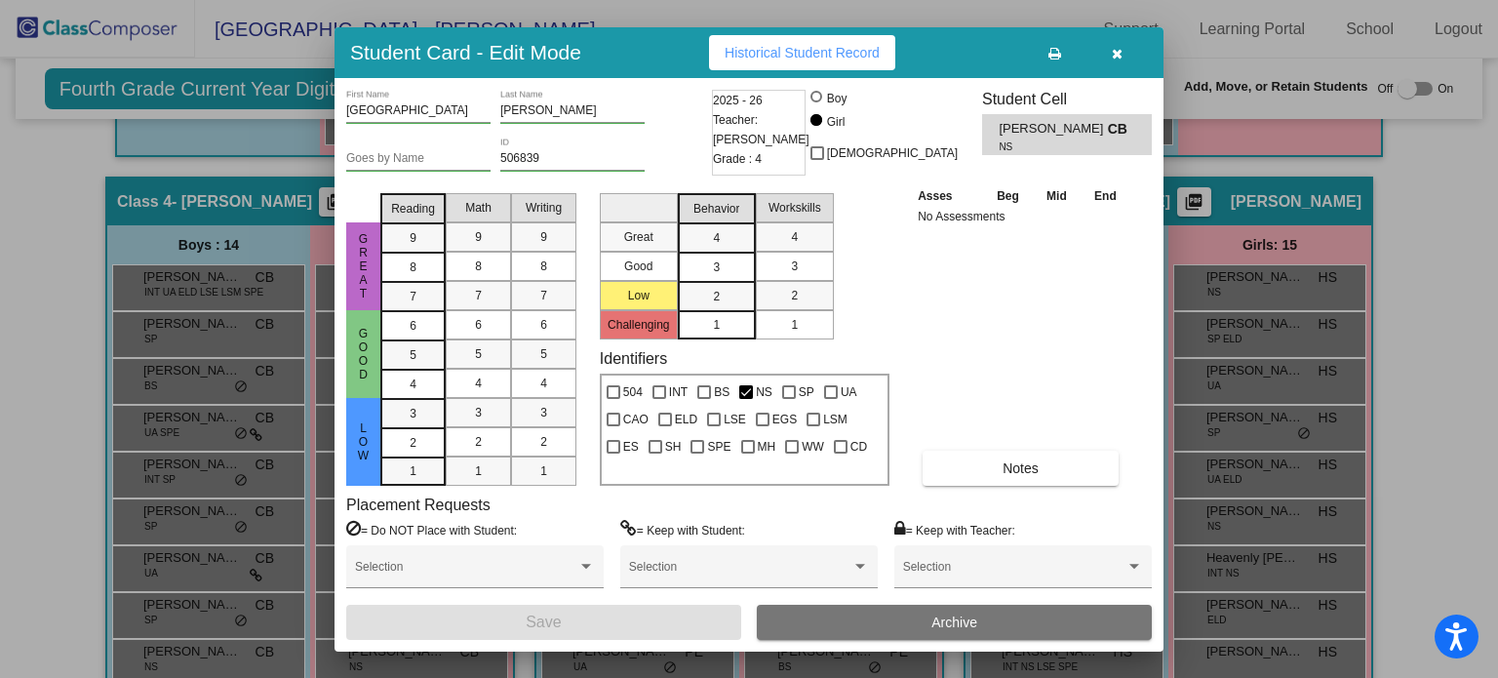
click at [1123, 46] on button "button" at bounding box center [1117, 52] width 62 height 35
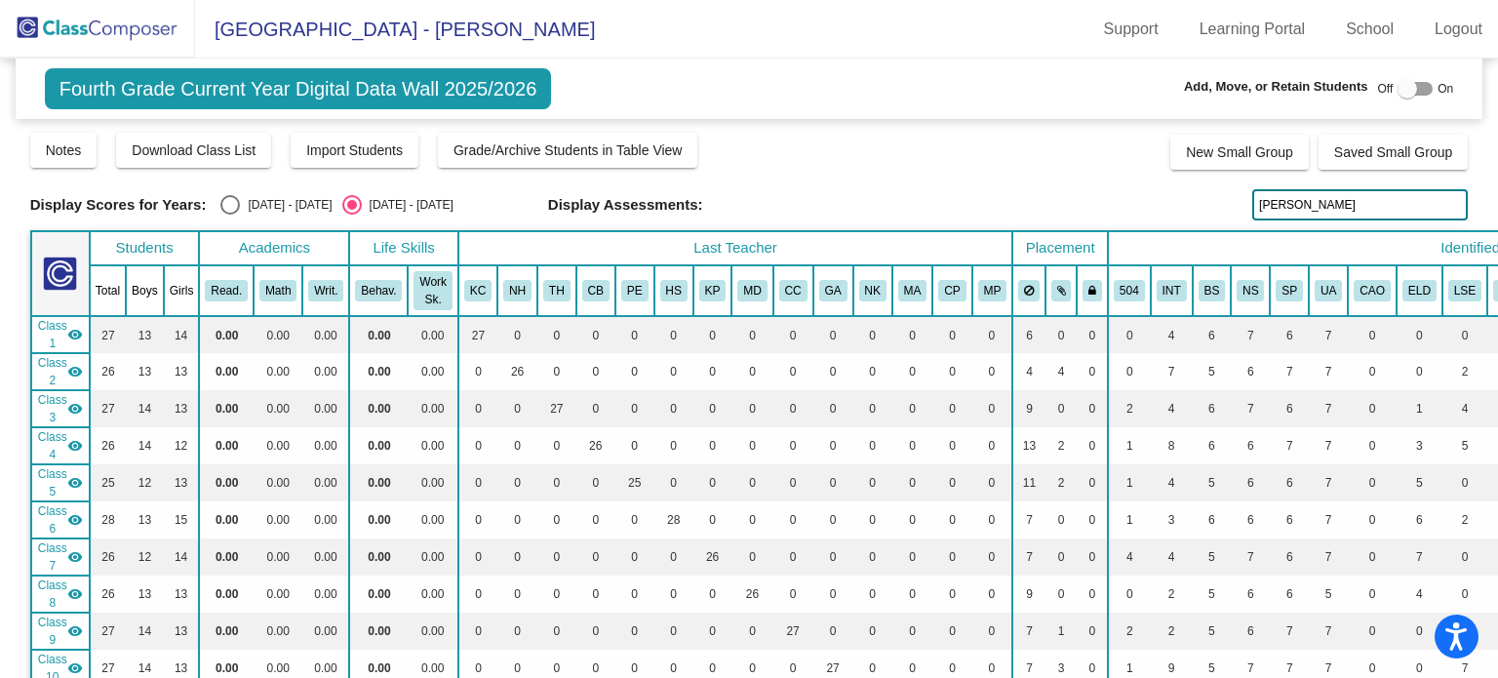
click at [1304, 201] on input "[PERSON_NAME]" at bounding box center [1360, 204] width 216 height 31
type input "f"
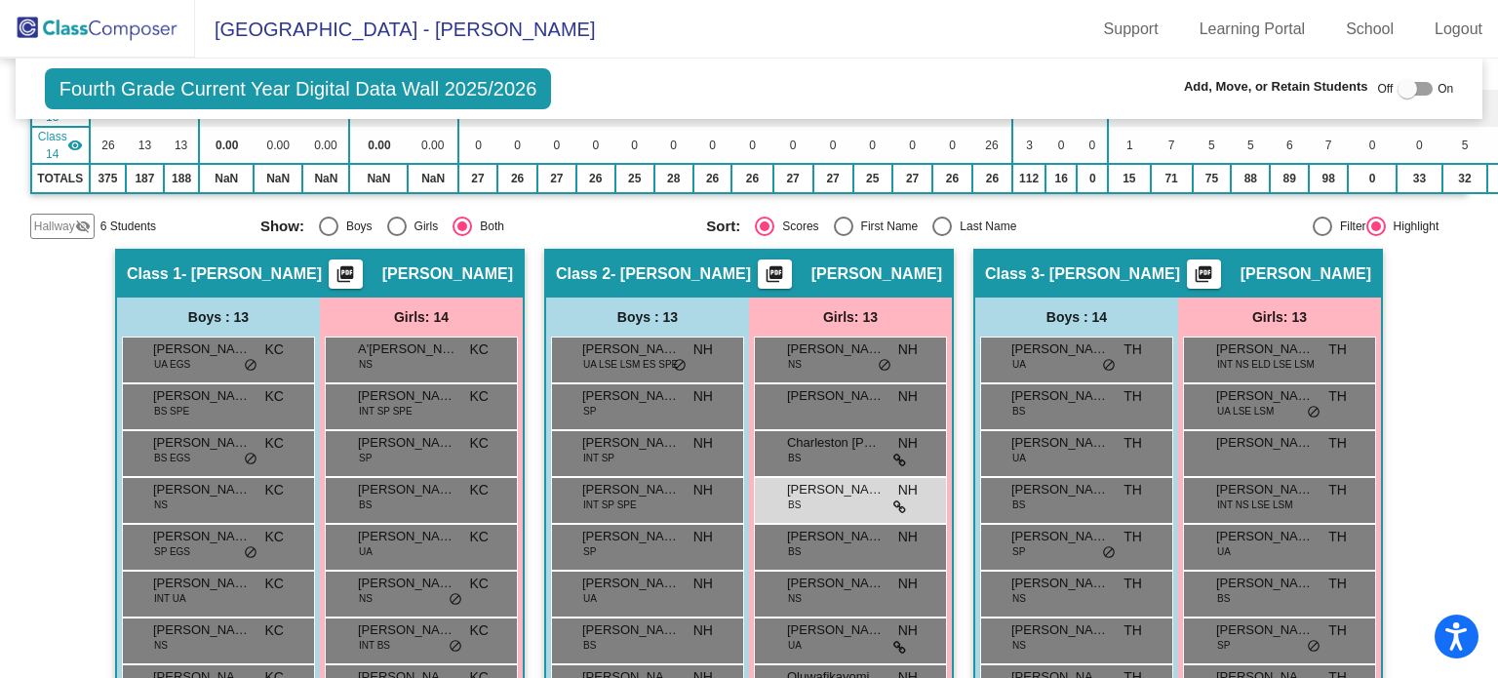
scroll to position [683, 0]
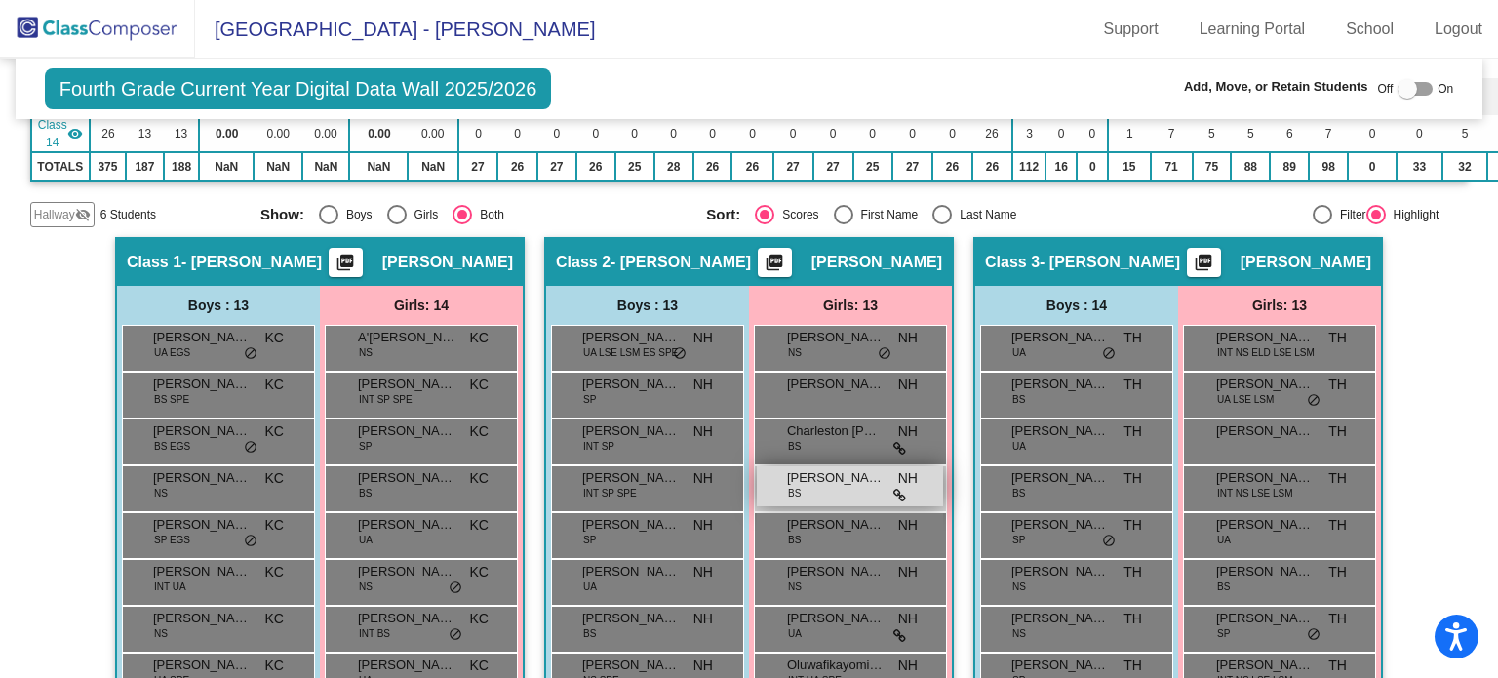
type input "[PERSON_NAME]"
click at [828, 480] on div "[PERSON_NAME] BS NH lock do_not_disturb_alt" at bounding box center [850, 486] width 186 height 40
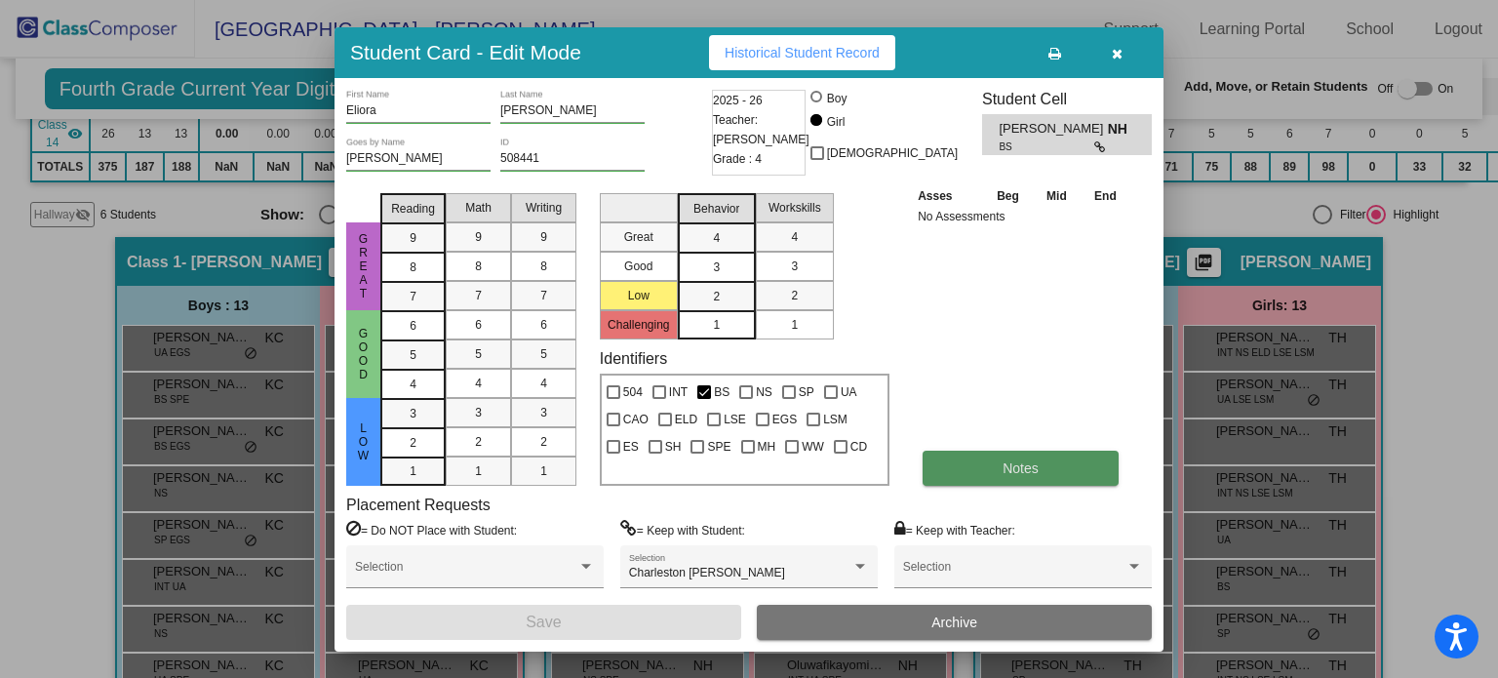
click at [952, 467] on button "Notes" at bounding box center [1021, 468] width 196 height 35
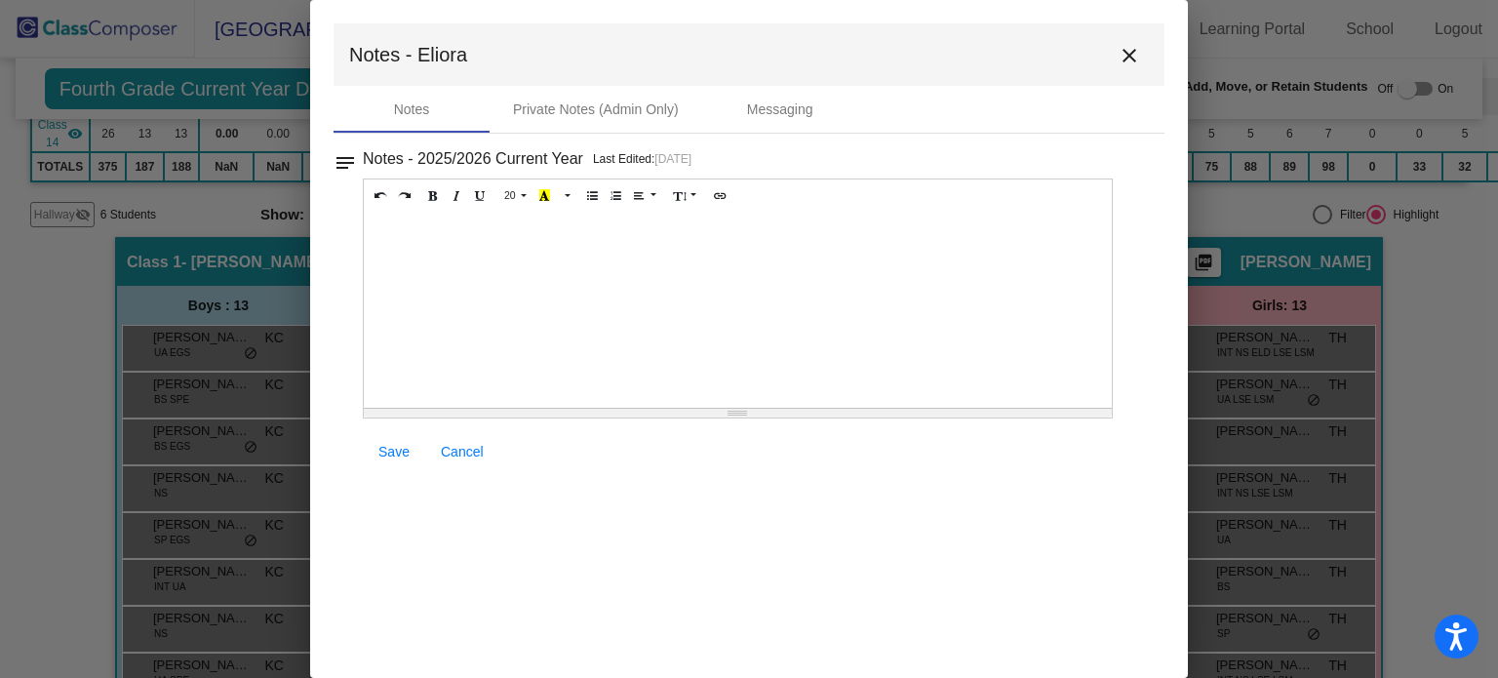
click at [386, 234] on div at bounding box center [738, 310] width 748 height 195
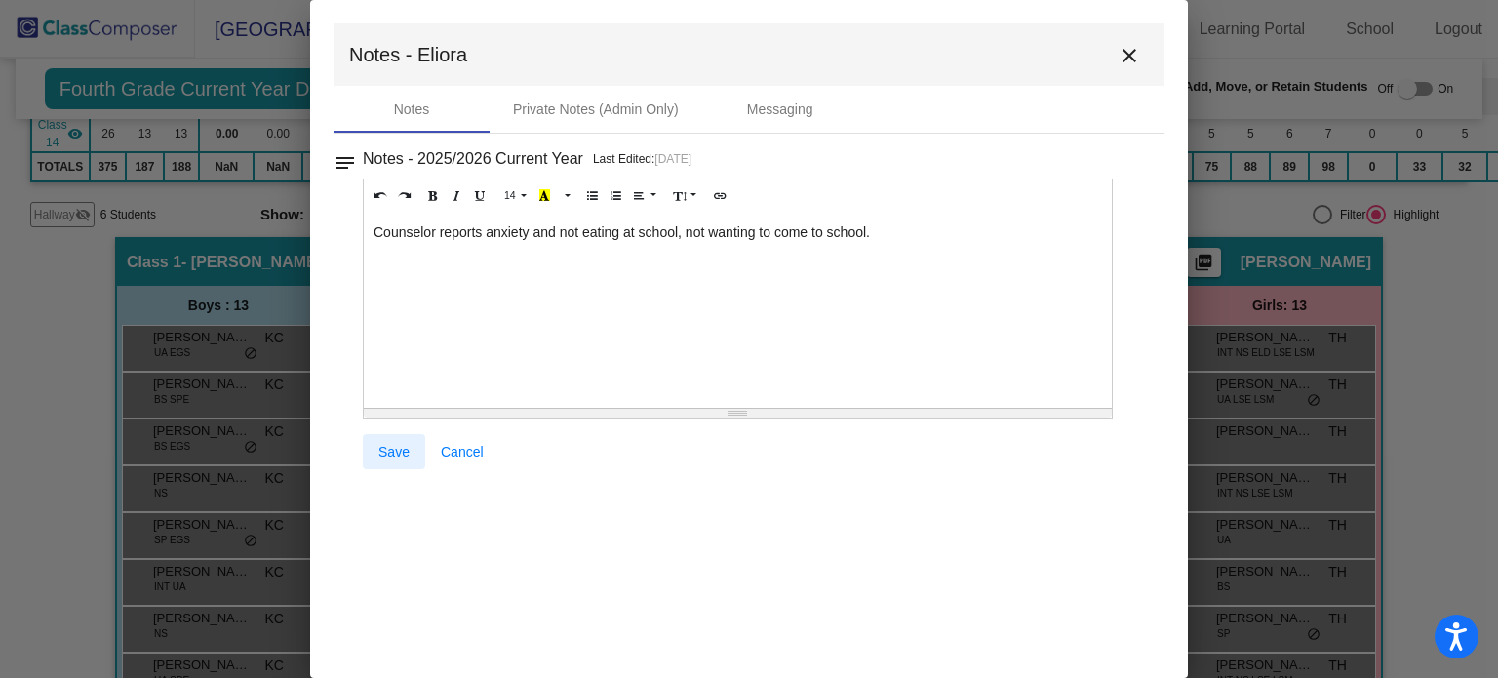
click at [382, 448] on span "Save" at bounding box center [393, 452] width 31 height 16
click at [1135, 45] on mat-icon "close" at bounding box center [1129, 55] width 23 height 23
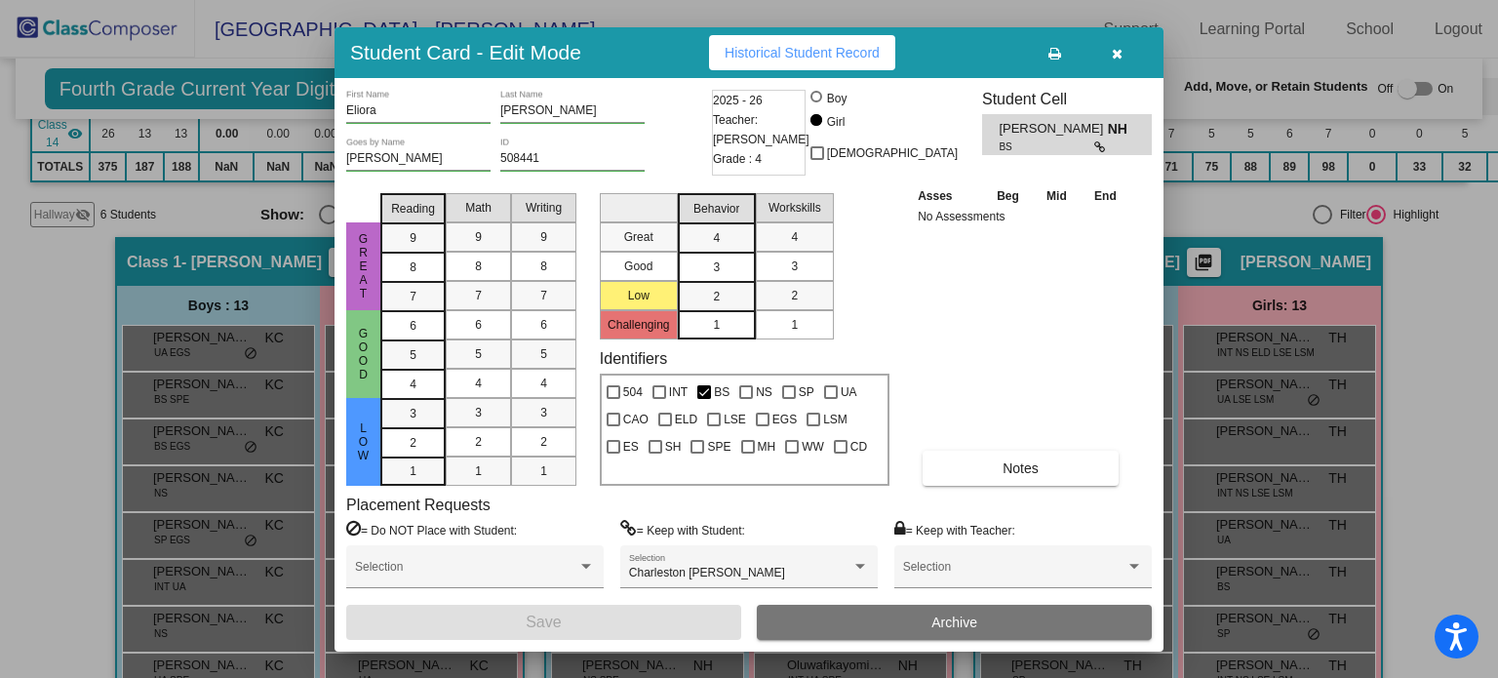
click at [1125, 48] on button "button" at bounding box center [1117, 52] width 62 height 35
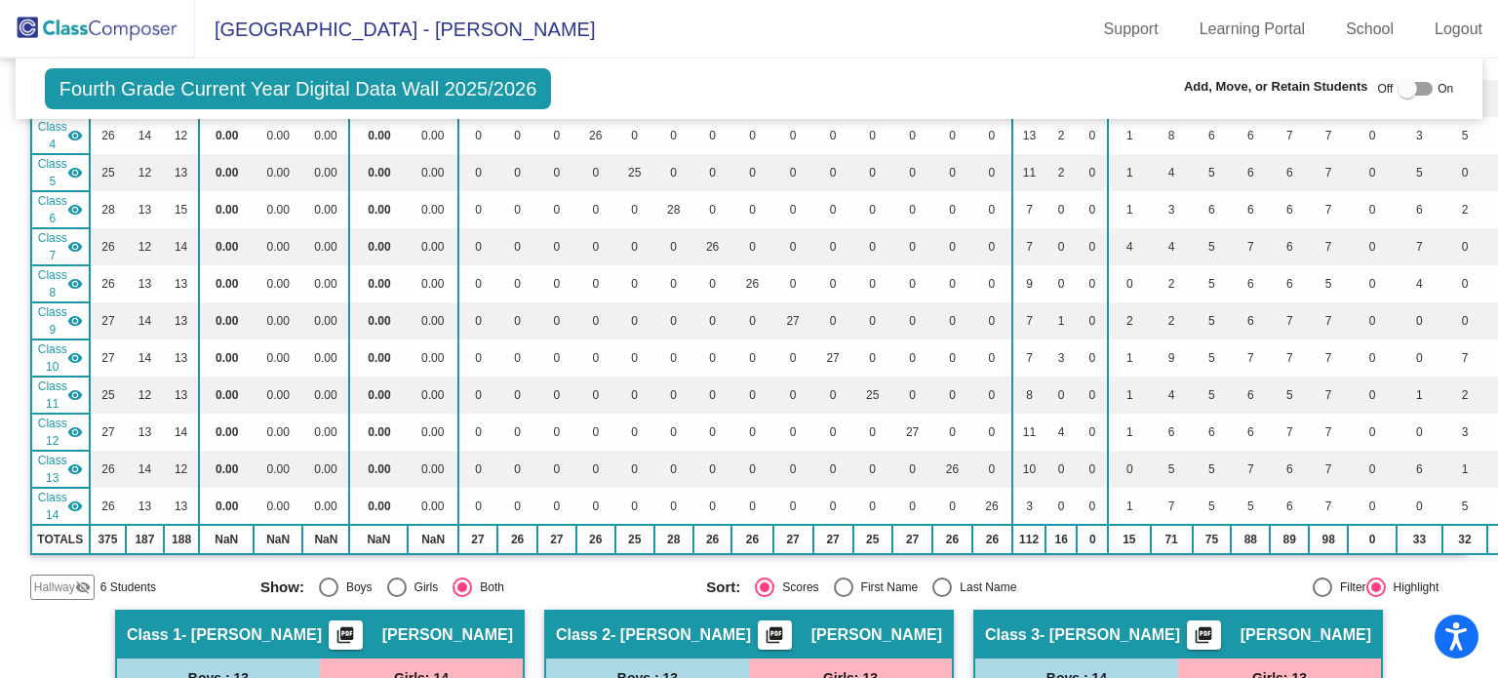
scroll to position [0, 0]
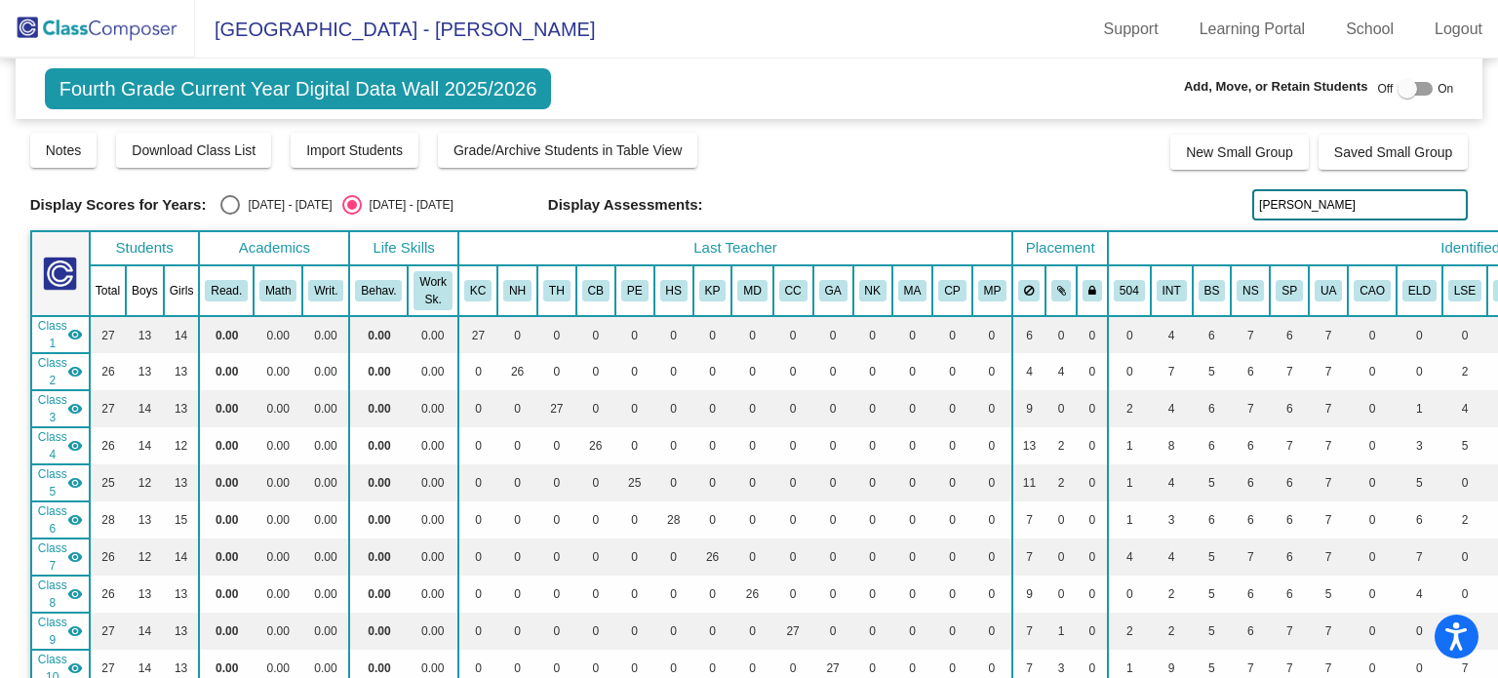
click at [1306, 201] on input "[PERSON_NAME]" at bounding box center [1360, 204] width 216 height 31
type input "l"
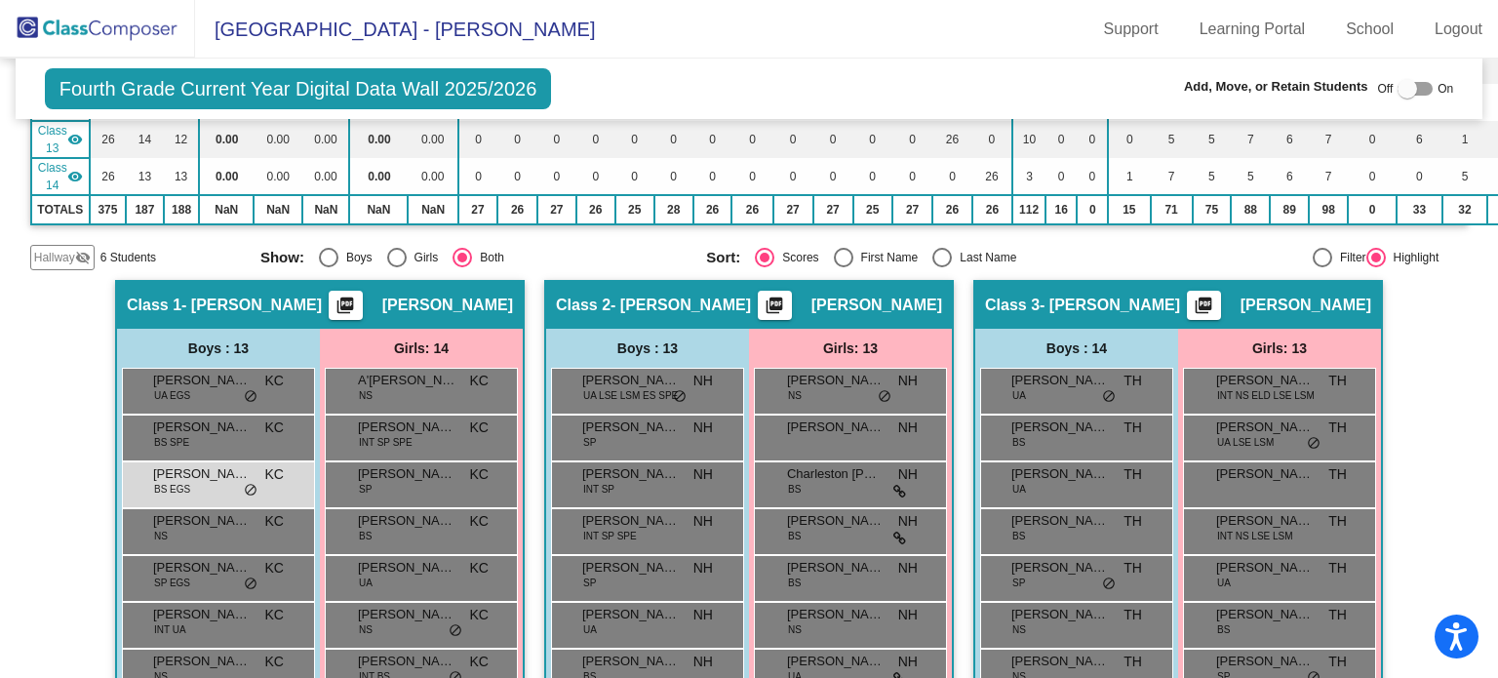
scroll to position [683, 0]
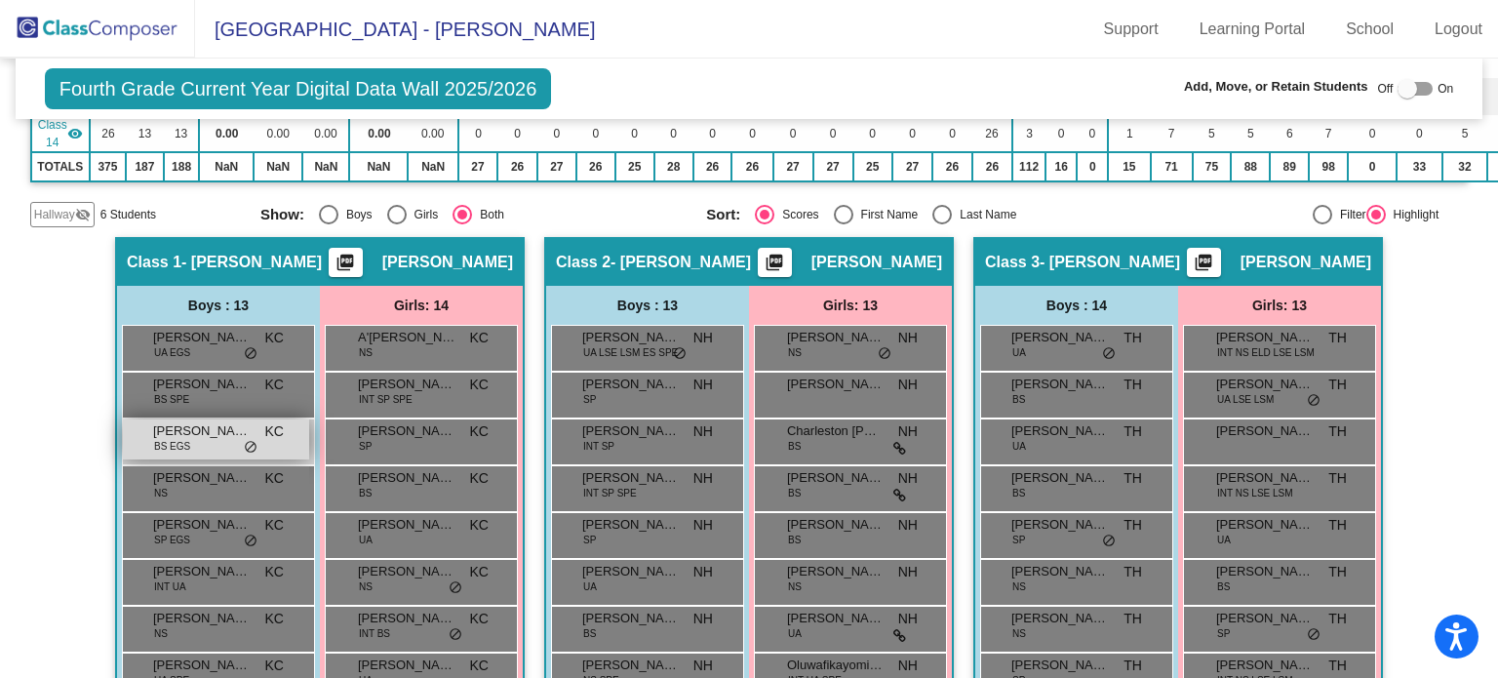
type input "[PERSON_NAME]"
click at [207, 427] on span "[PERSON_NAME]" at bounding box center [202, 431] width 98 height 20
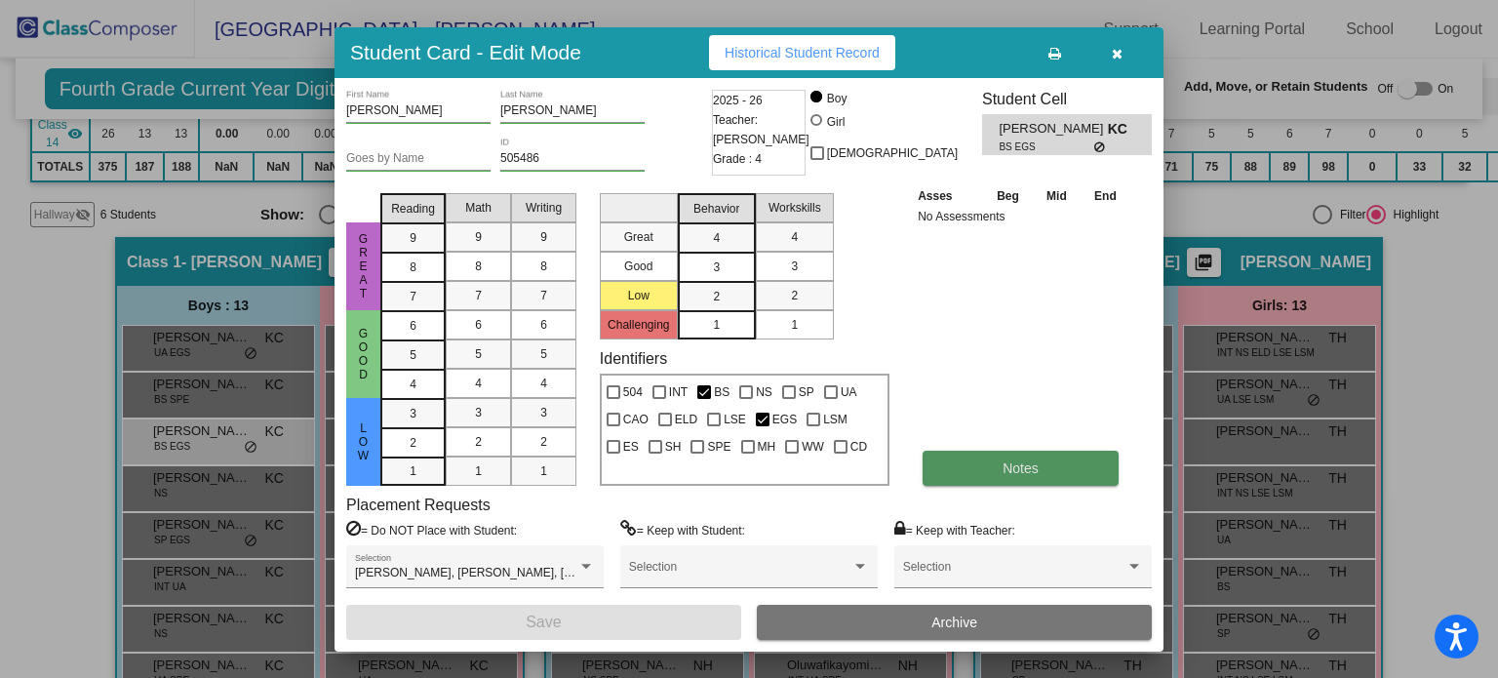
click at [976, 458] on button "Notes" at bounding box center [1021, 468] width 196 height 35
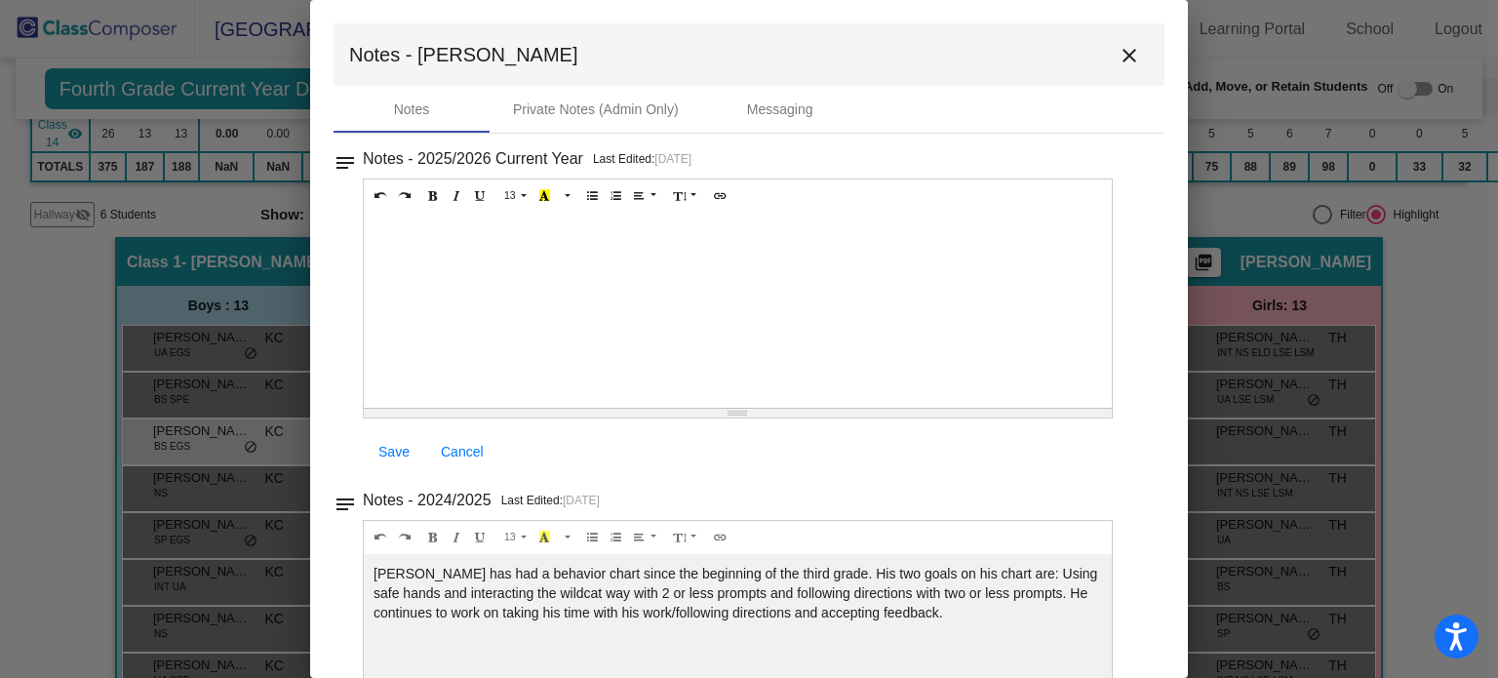
click at [421, 245] on div at bounding box center [738, 310] width 748 height 195
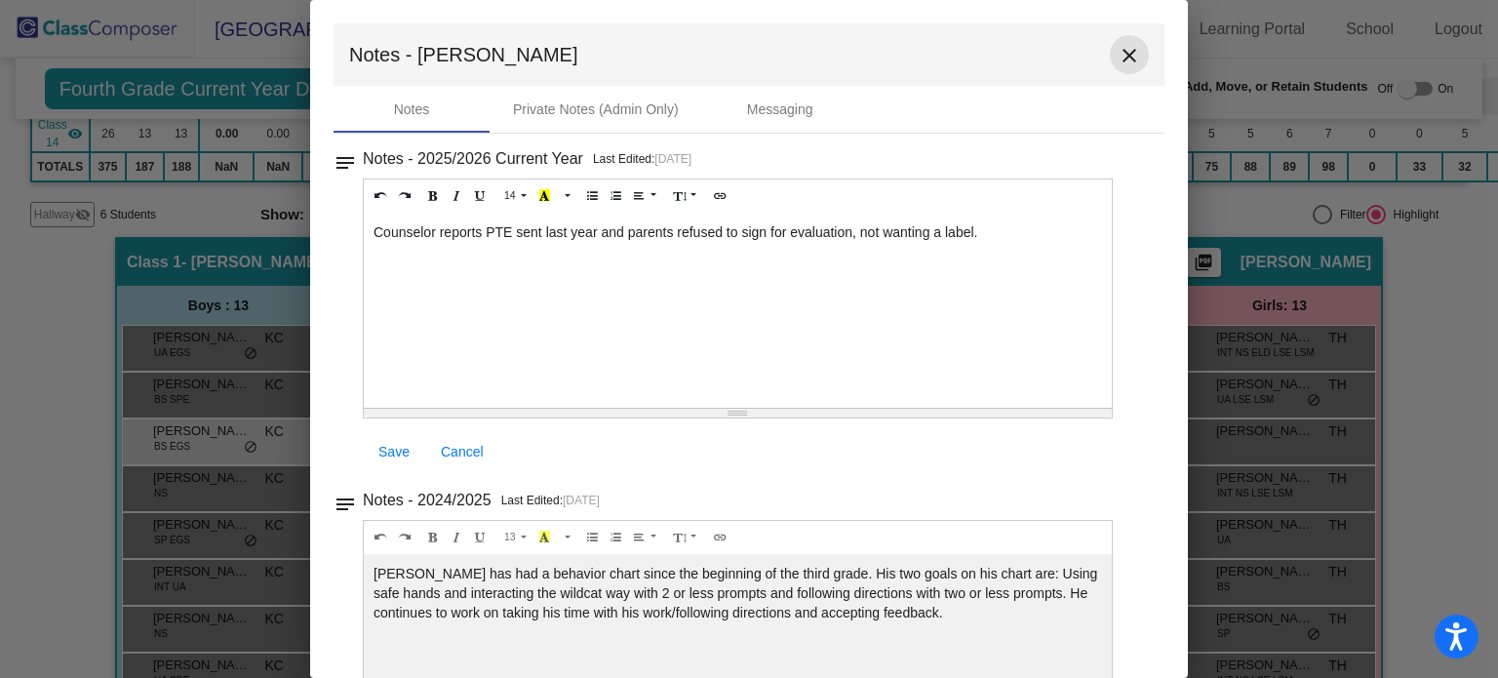
click at [1124, 55] on mat-icon "close" at bounding box center [1129, 55] width 23 height 23
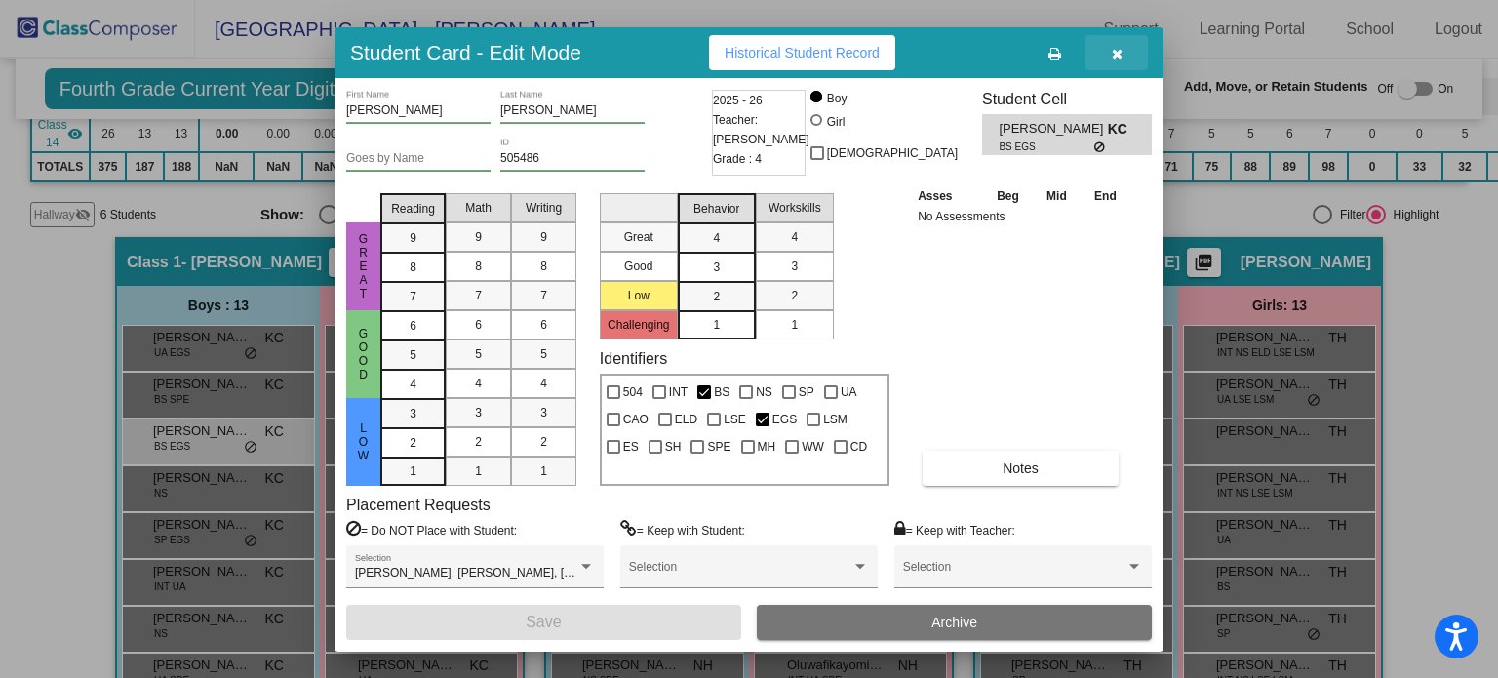
click at [1115, 53] on icon "button" at bounding box center [1117, 54] width 11 height 14
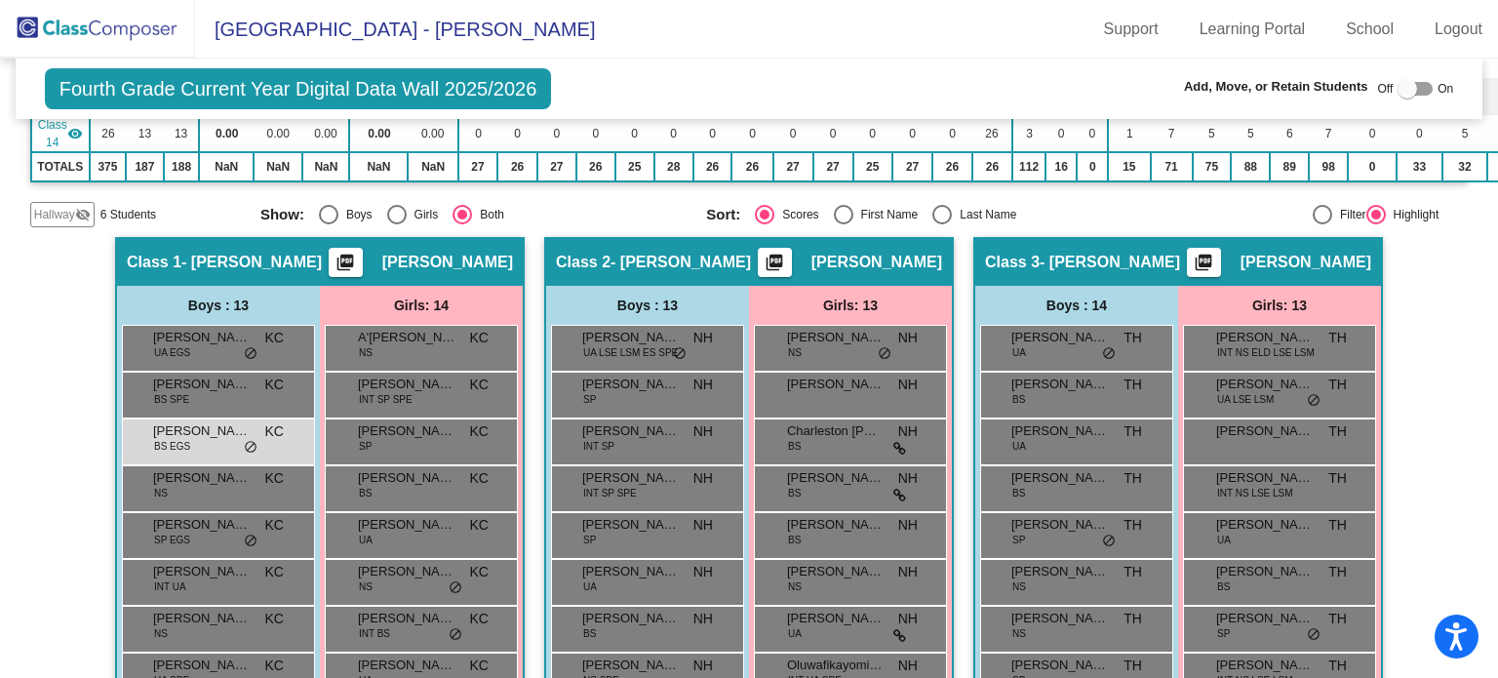
scroll to position [0, 0]
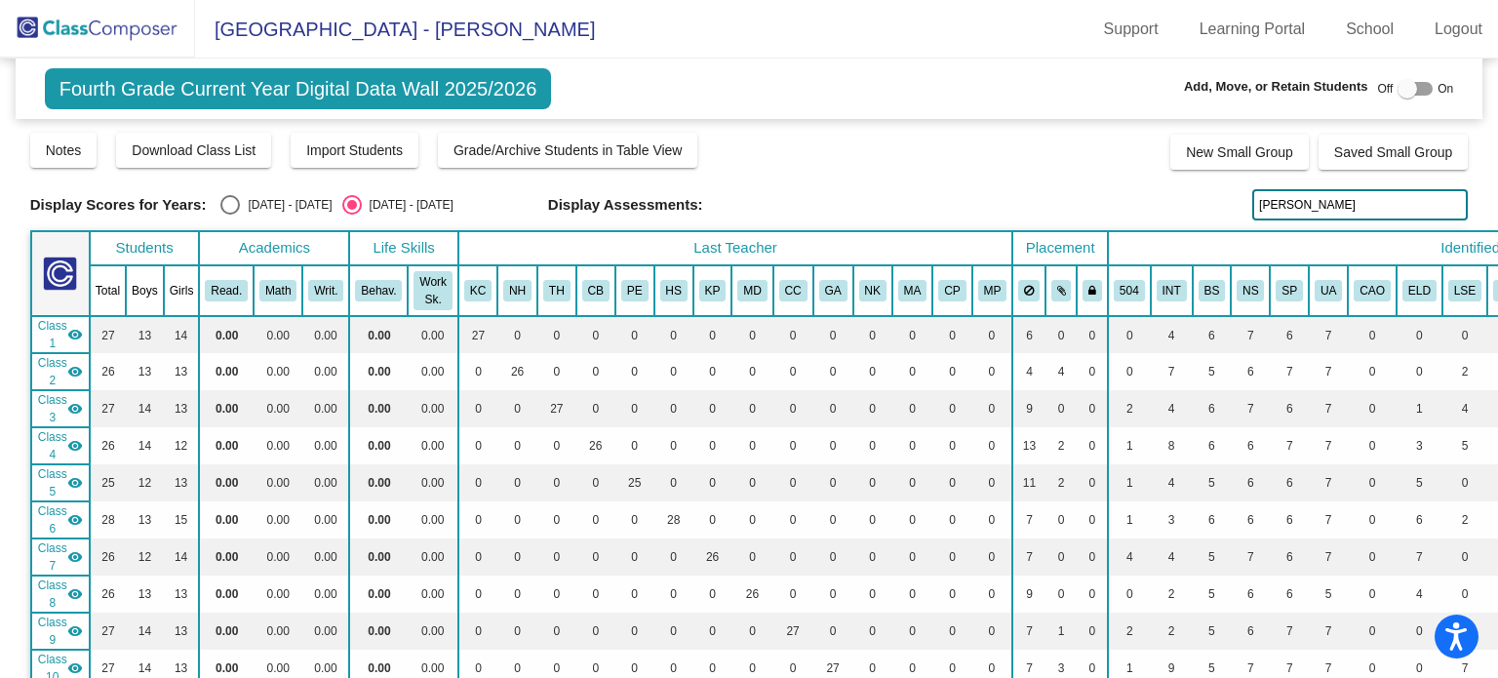
click at [1293, 199] on input "[PERSON_NAME]" at bounding box center [1360, 204] width 216 height 31
type input "b"
click at [1310, 212] on input "[PERSON_NAME]" at bounding box center [1360, 204] width 216 height 31
type input "a"
type input "m"
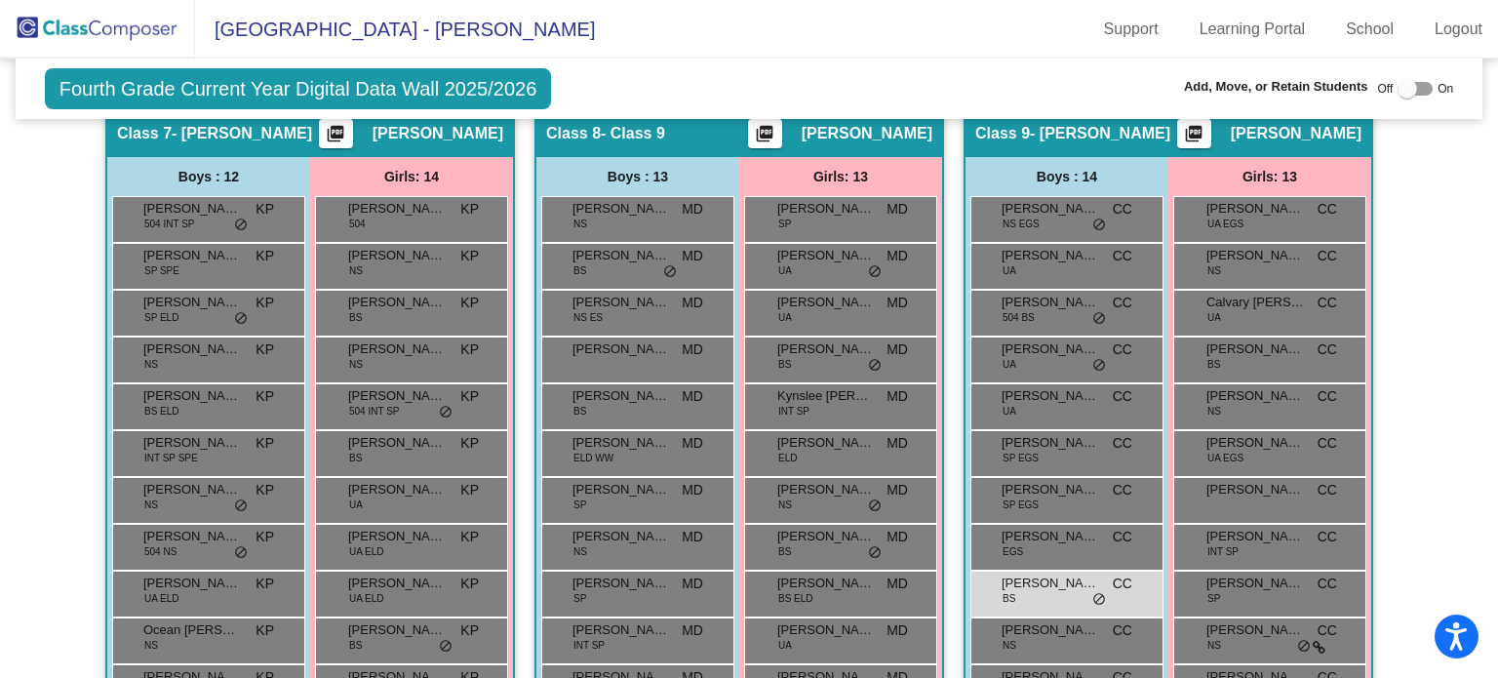
scroll to position [2390, 0]
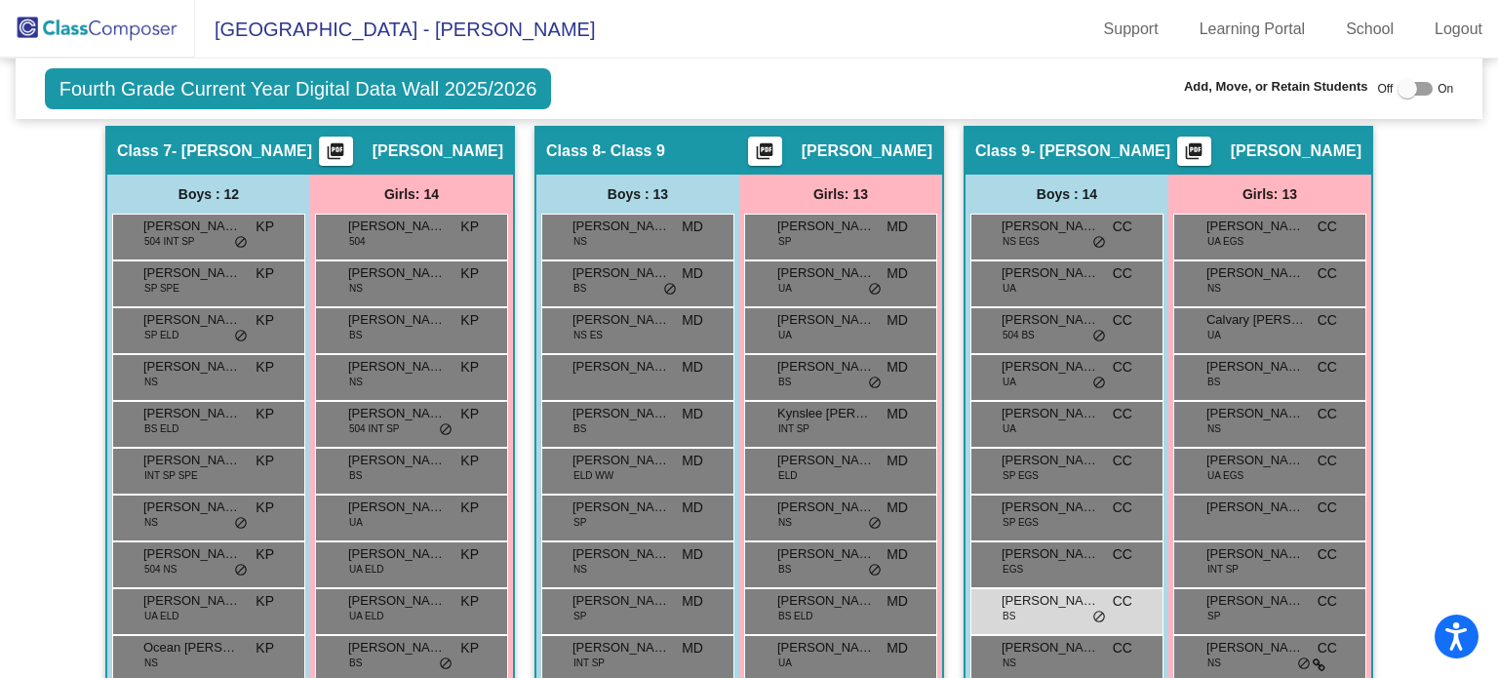
type input "[PERSON_NAME]"
click at [1044, 607] on div "[PERSON_NAME] BS CC lock do_not_disturb_alt" at bounding box center [1064, 609] width 186 height 40
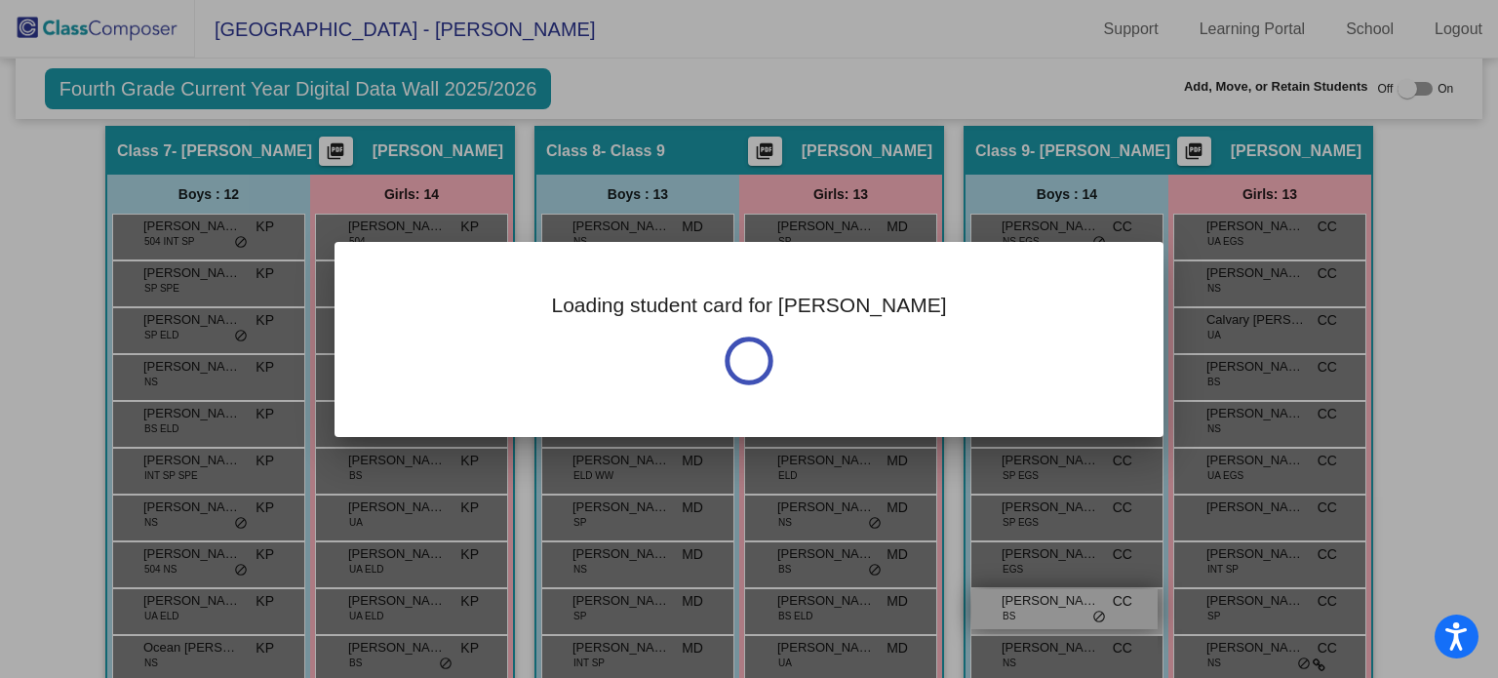
click at [1044, 607] on div "Loading student card for [PERSON_NAME] Notes Previous Year [DATE] - Last Edited…" at bounding box center [749, 339] width 1498 height 678
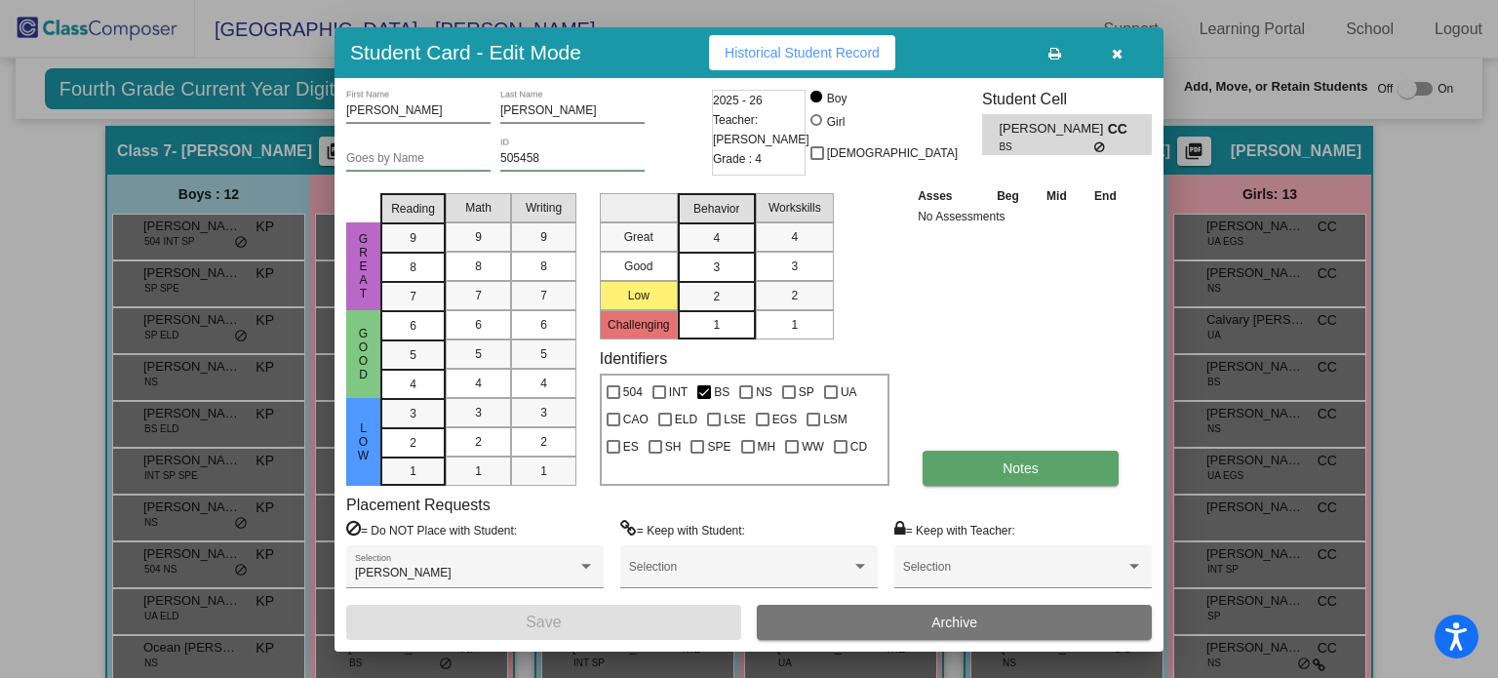
click at [1009, 471] on span "Notes" at bounding box center [1021, 468] width 36 height 16
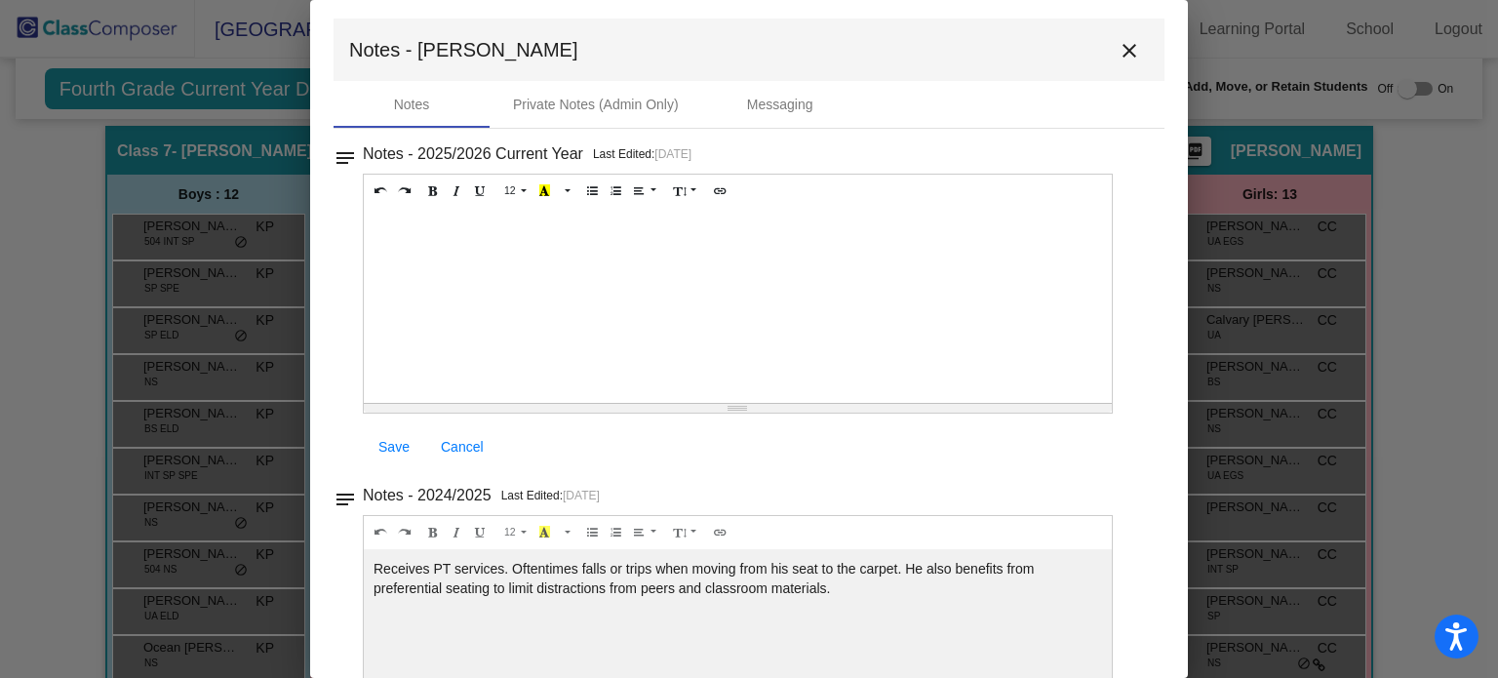
scroll to position [0, 0]
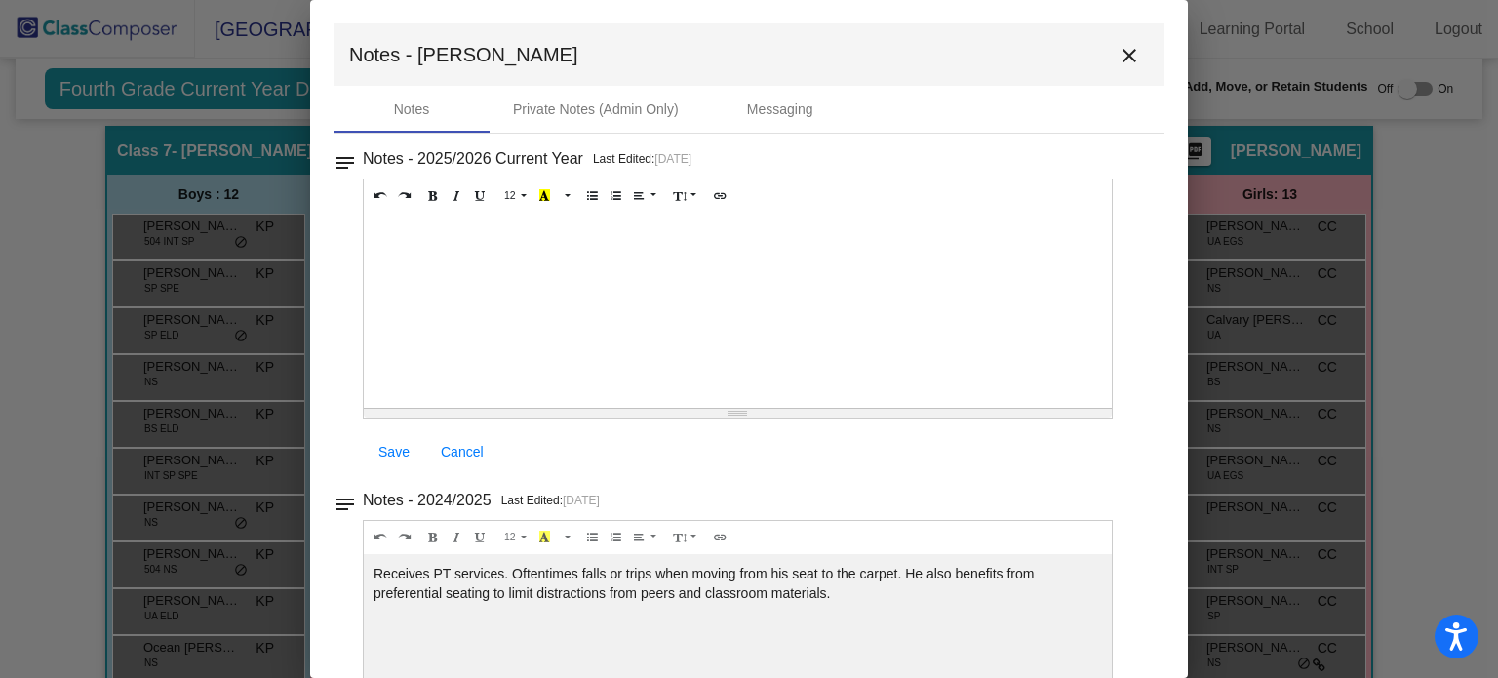
click at [1118, 52] on mat-icon "close" at bounding box center [1129, 55] width 23 height 23
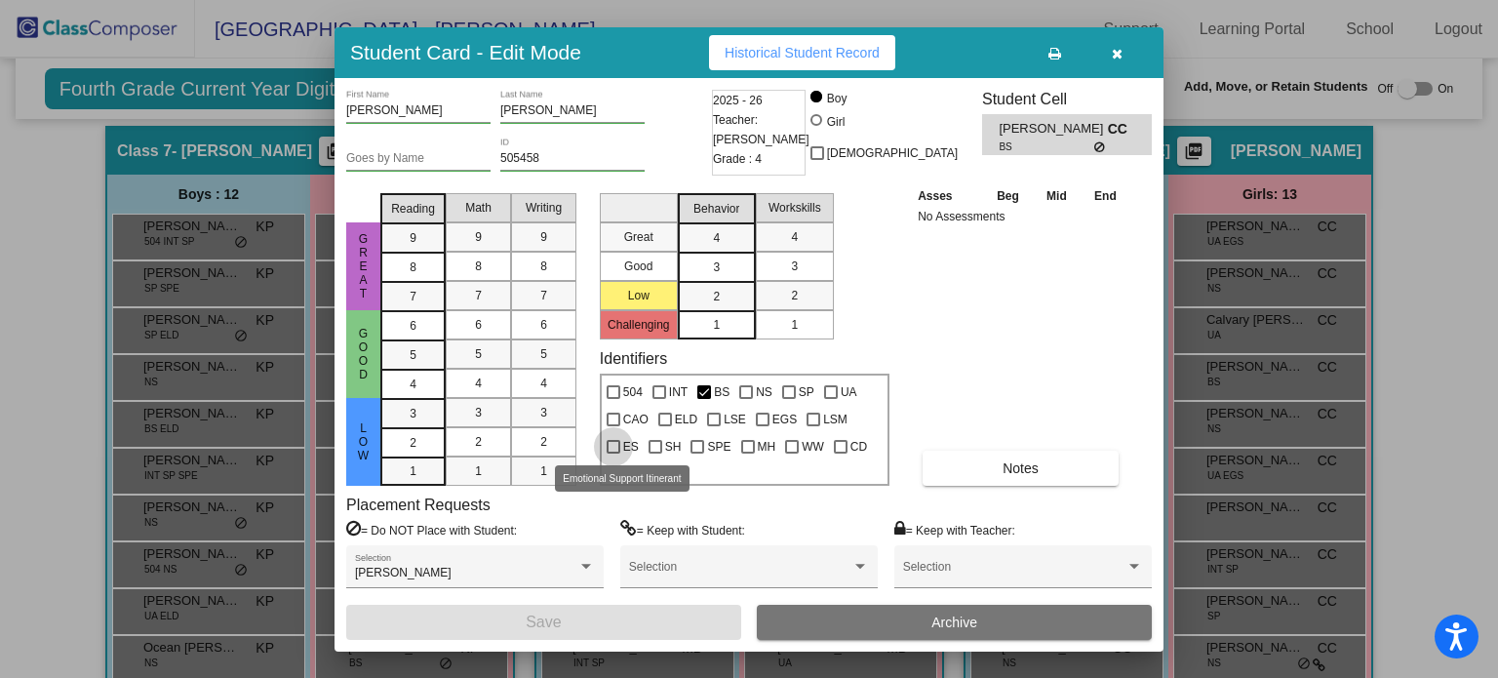
click at [612, 448] on div at bounding box center [614, 447] width 14 height 14
click at [612, 454] on input "ES" at bounding box center [612, 454] width 1 height 1
checkbox input "true"
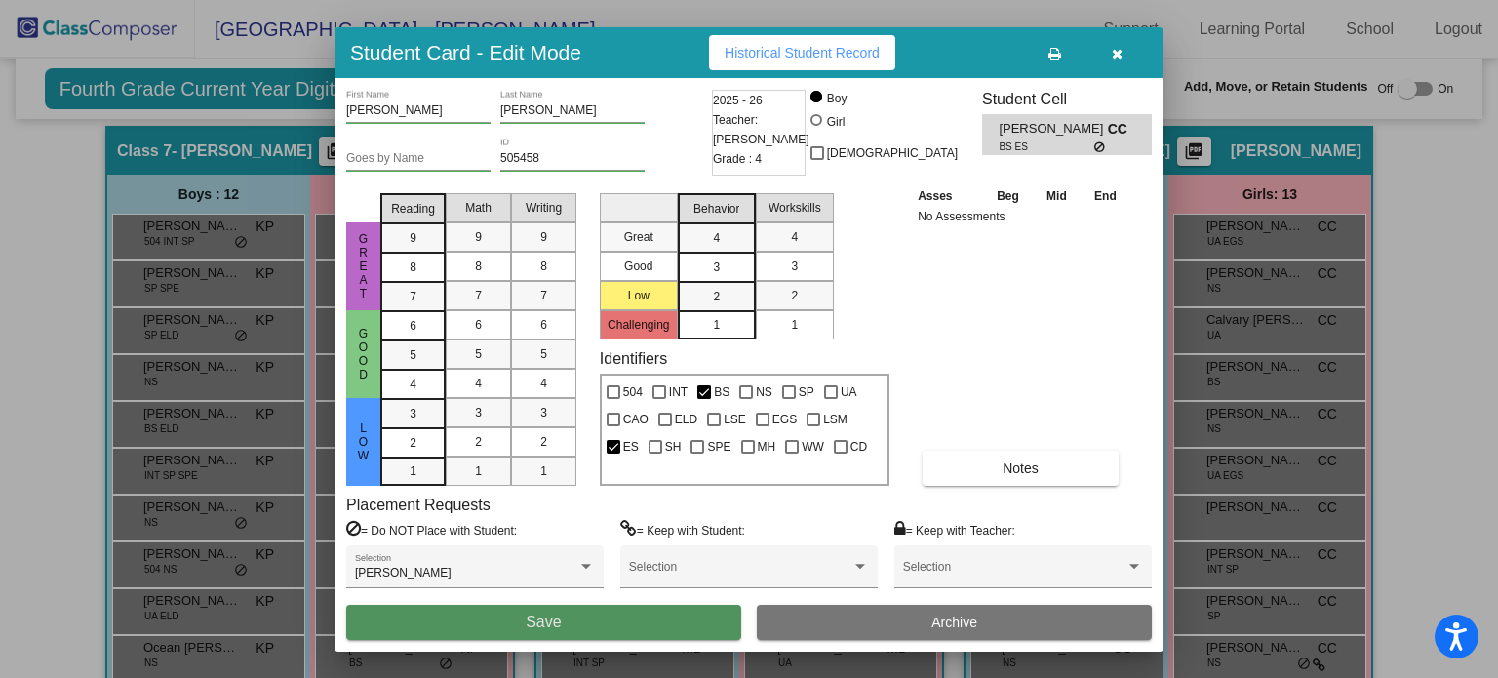
click at [581, 618] on button "Save" at bounding box center [543, 622] width 395 height 35
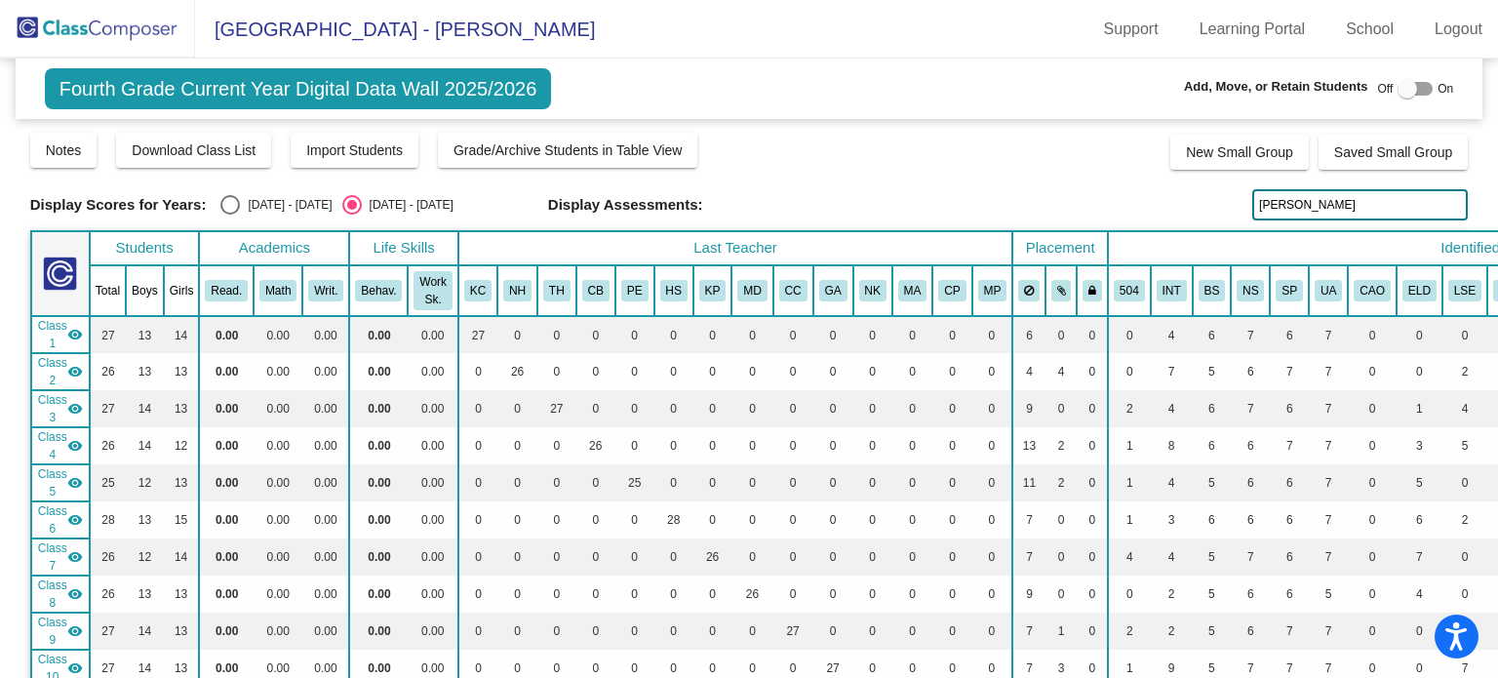
click at [1284, 210] on input "[PERSON_NAME]" at bounding box center [1360, 204] width 216 height 31
type input "l"
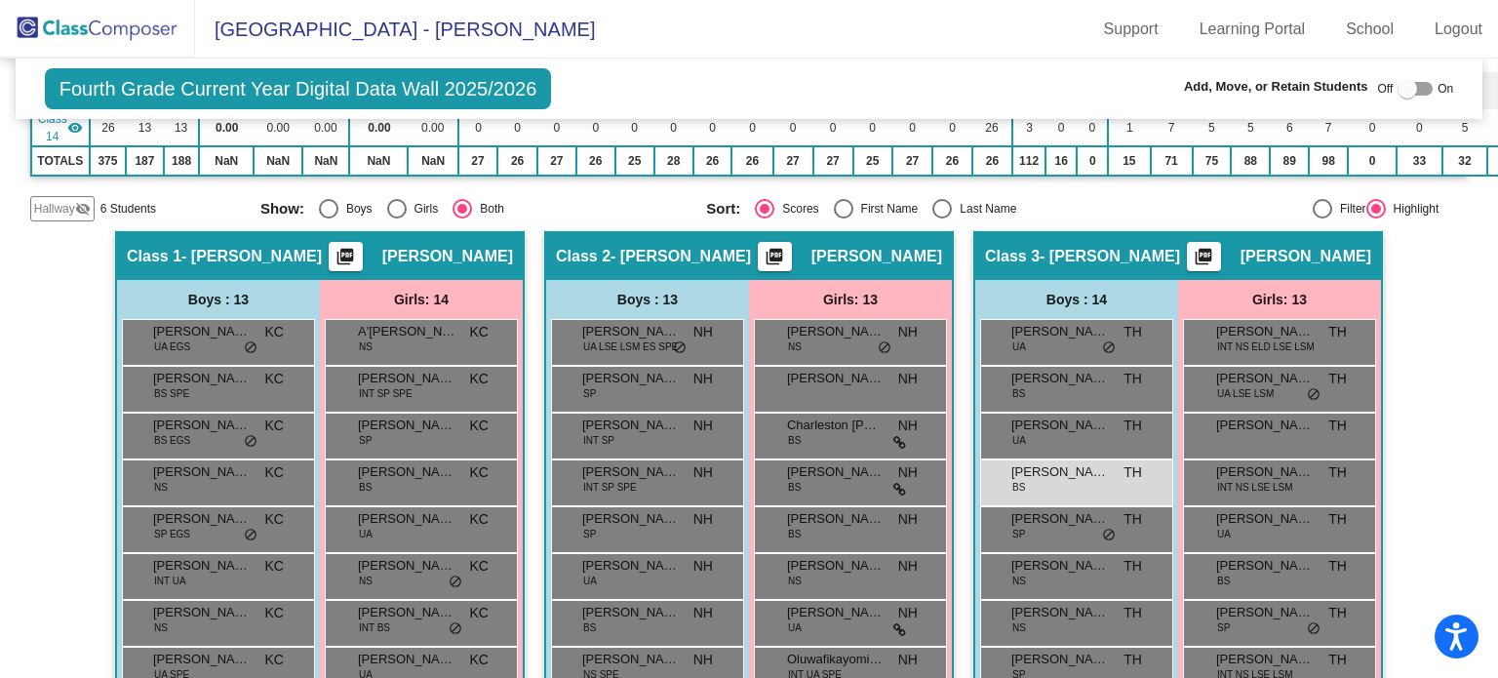
scroll to position [706, 0]
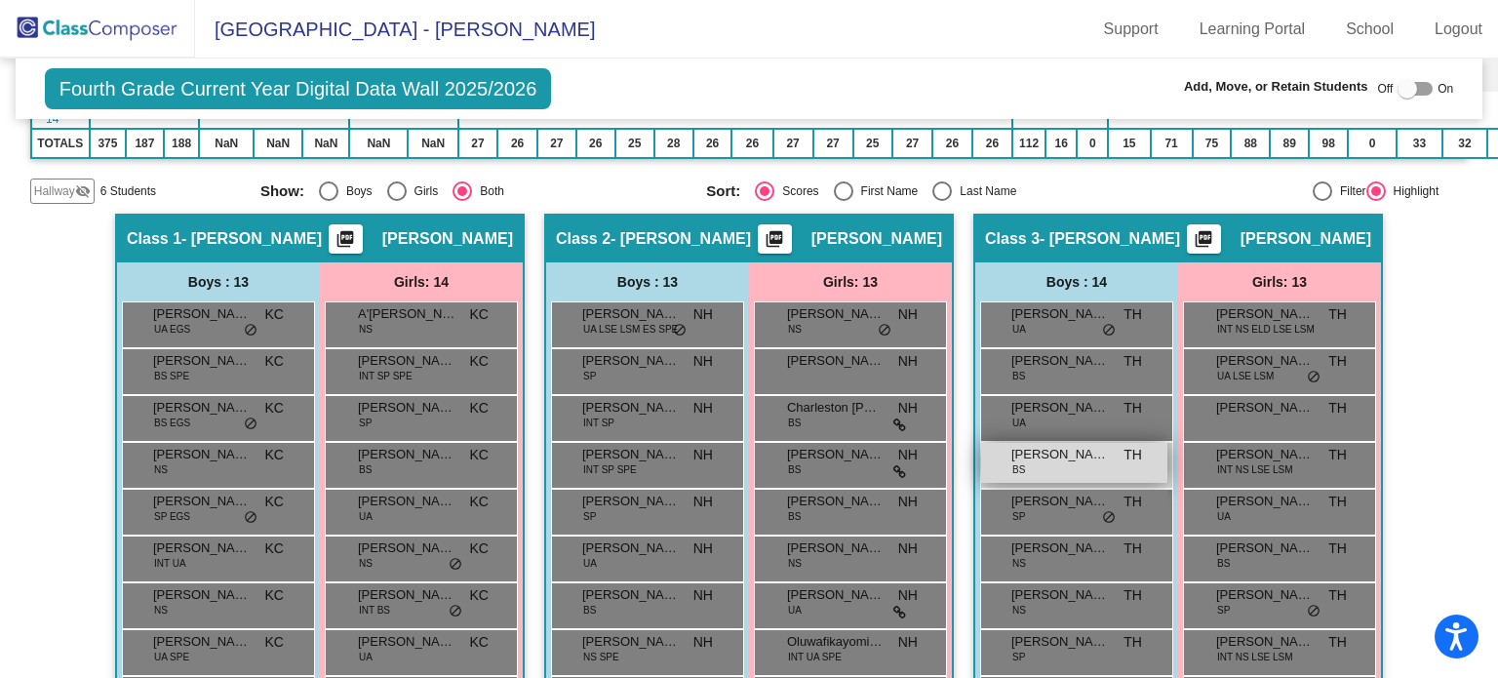
click at [1065, 445] on span "[PERSON_NAME]" at bounding box center [1060, 455] width 98 height 20
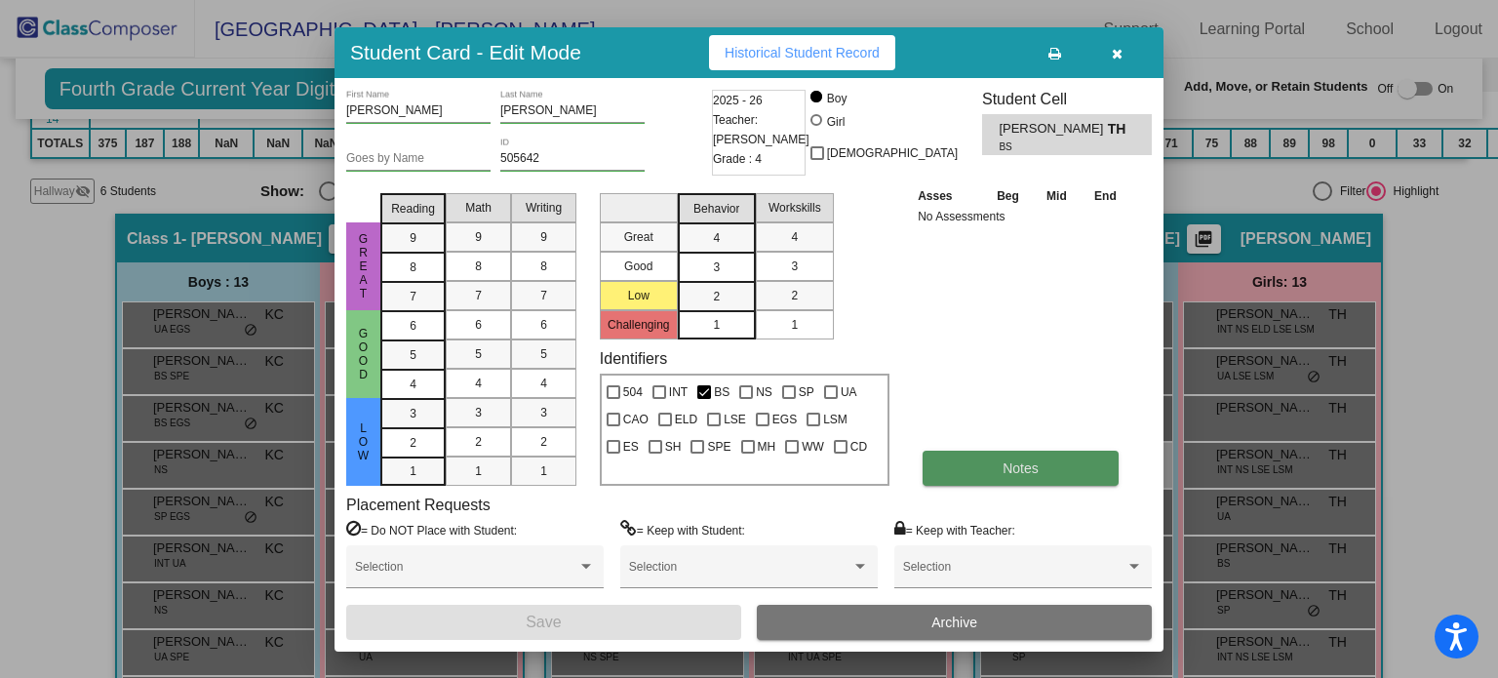
click at [1007, 457] on button "Notes" at bounding box center [1021, 468] width 196 height 35
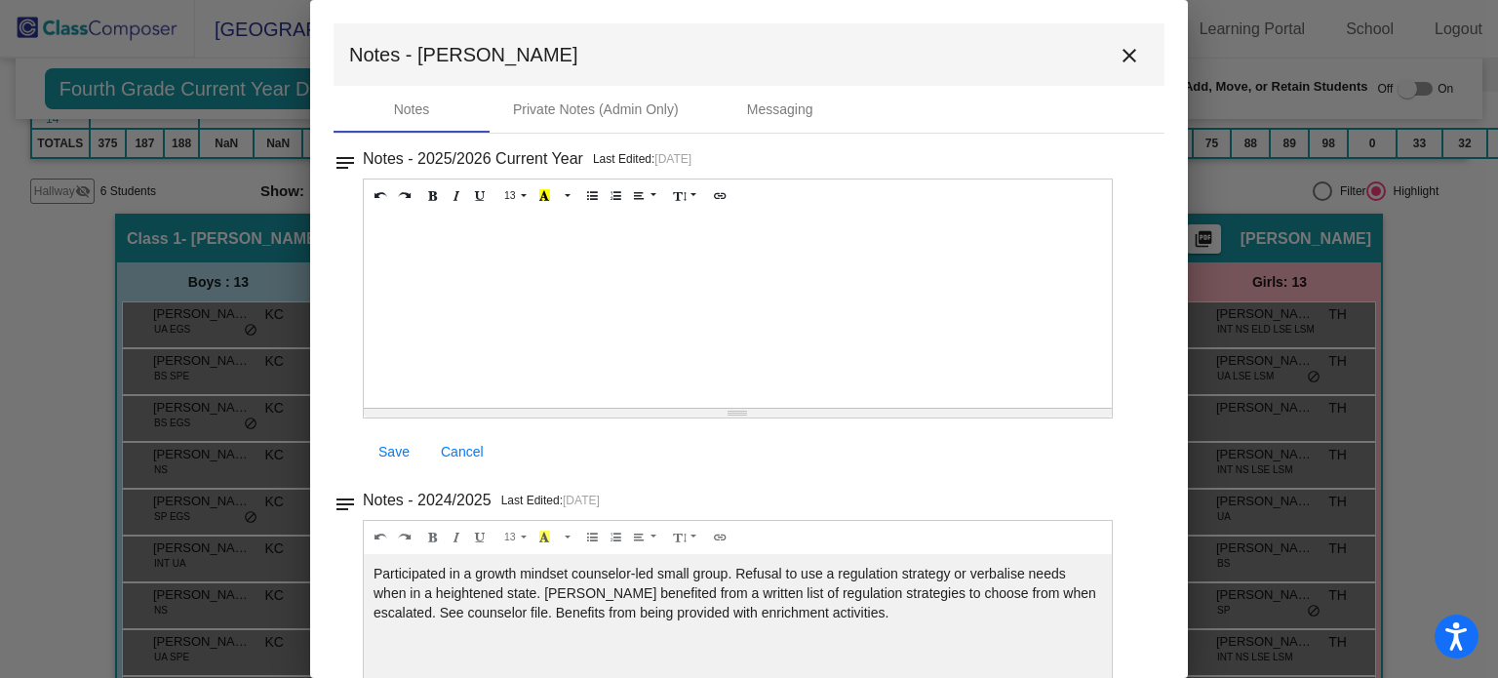
click at [1118, 60] on mat-icon "close" at bounding box center [1129, 55] width 23 height 23
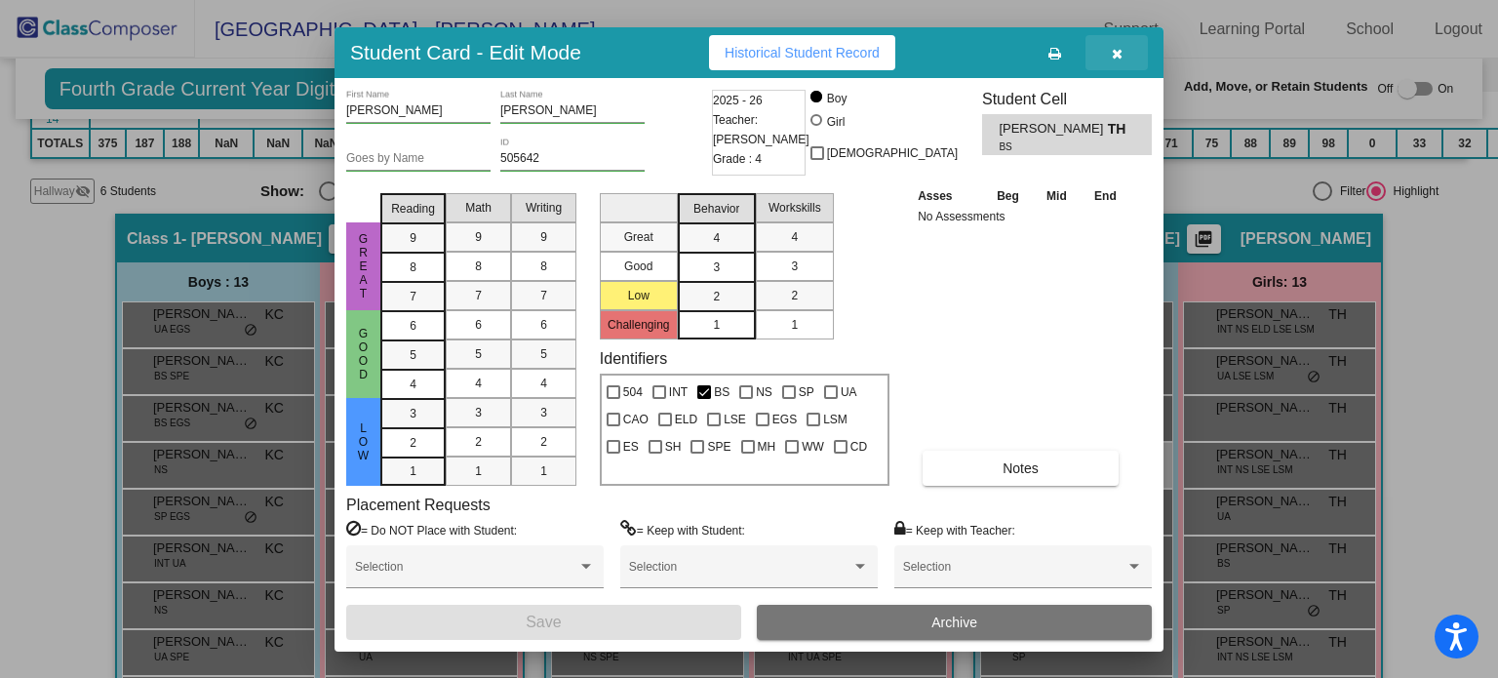
click at [1112, 58] on icon "button" at bounding box center [1117, 54] width 11 height 14
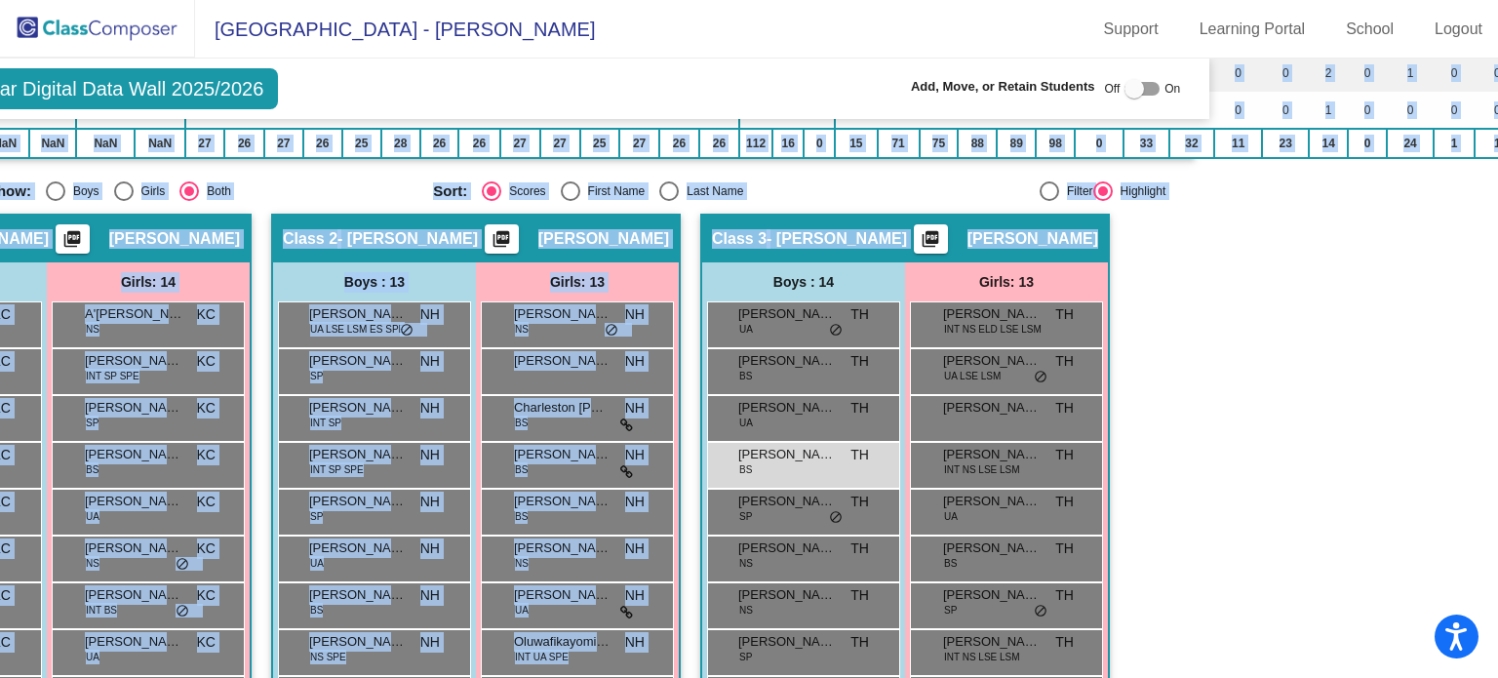
scroll to position [706, 312]
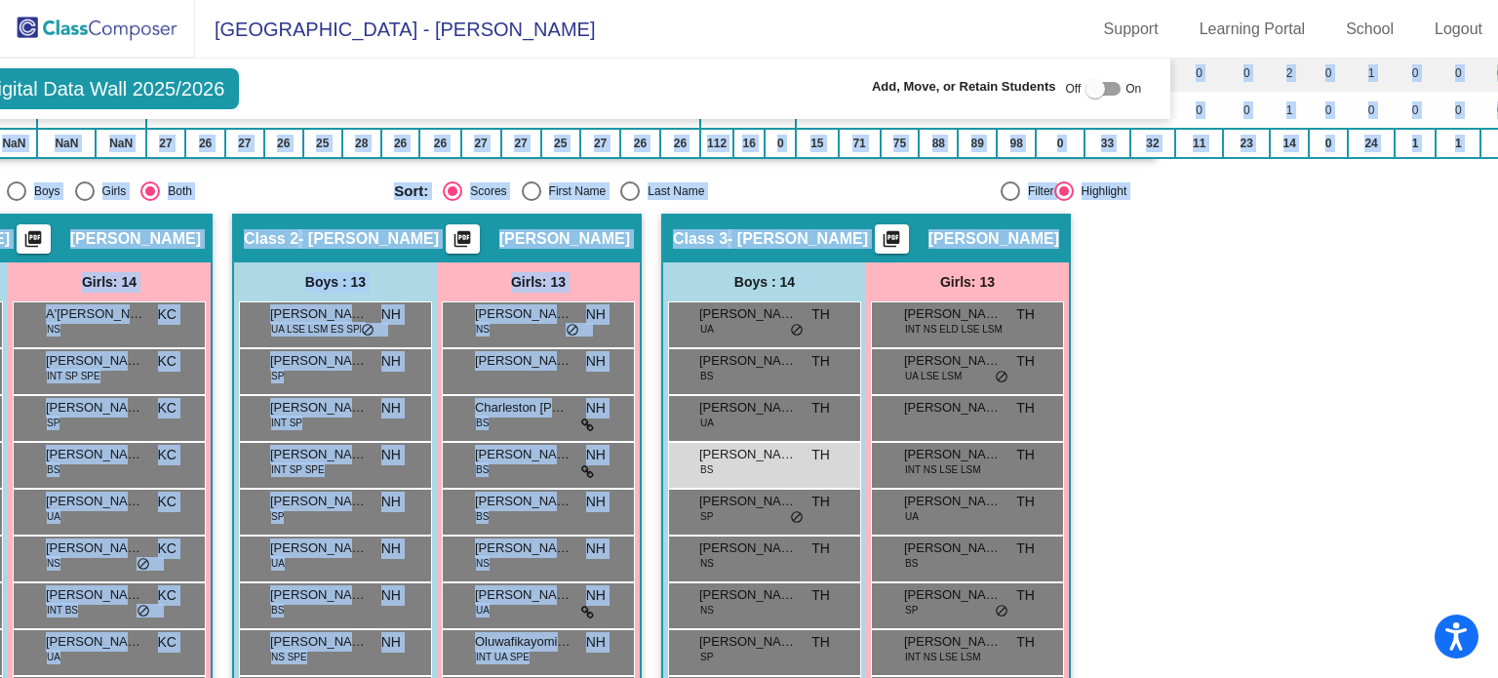
drag, startPoint x: 1487, startPoint y: 197, endPoint x: 1495, endPoint y: 77, distance: 120.2
click at [1495, 77] on mat-sidenav-content "Fourth Grade Current Year Digital Data Wall 2025/2026 Add, Move, or Retain Stud…" at bounding box center [749, 368] width 1498 height 619
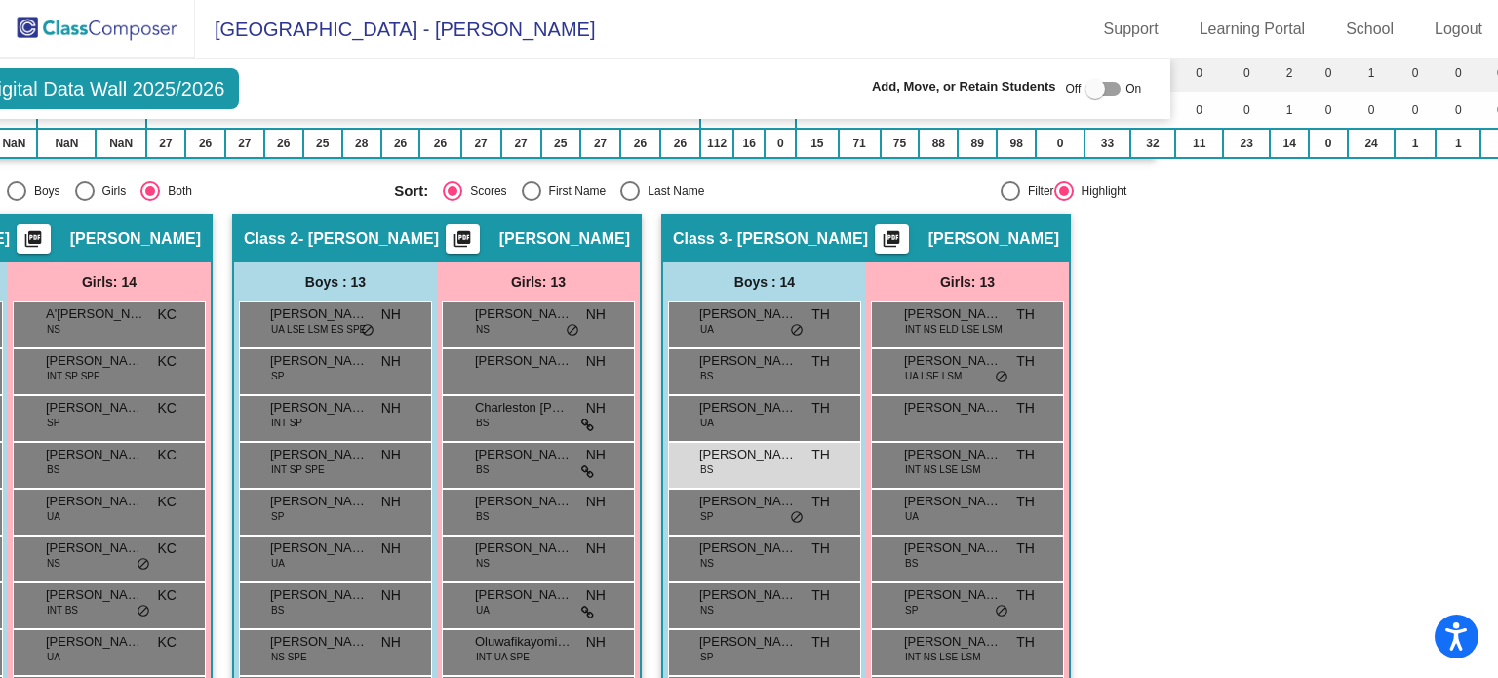
click at [1255, 576] on mat-sidenav-content "Fourth Grade Current Year Digital Data Wall 2025/2026 Add, Move, or Retain Stud…" at bounding box center [749, 368] width 1498 height 619
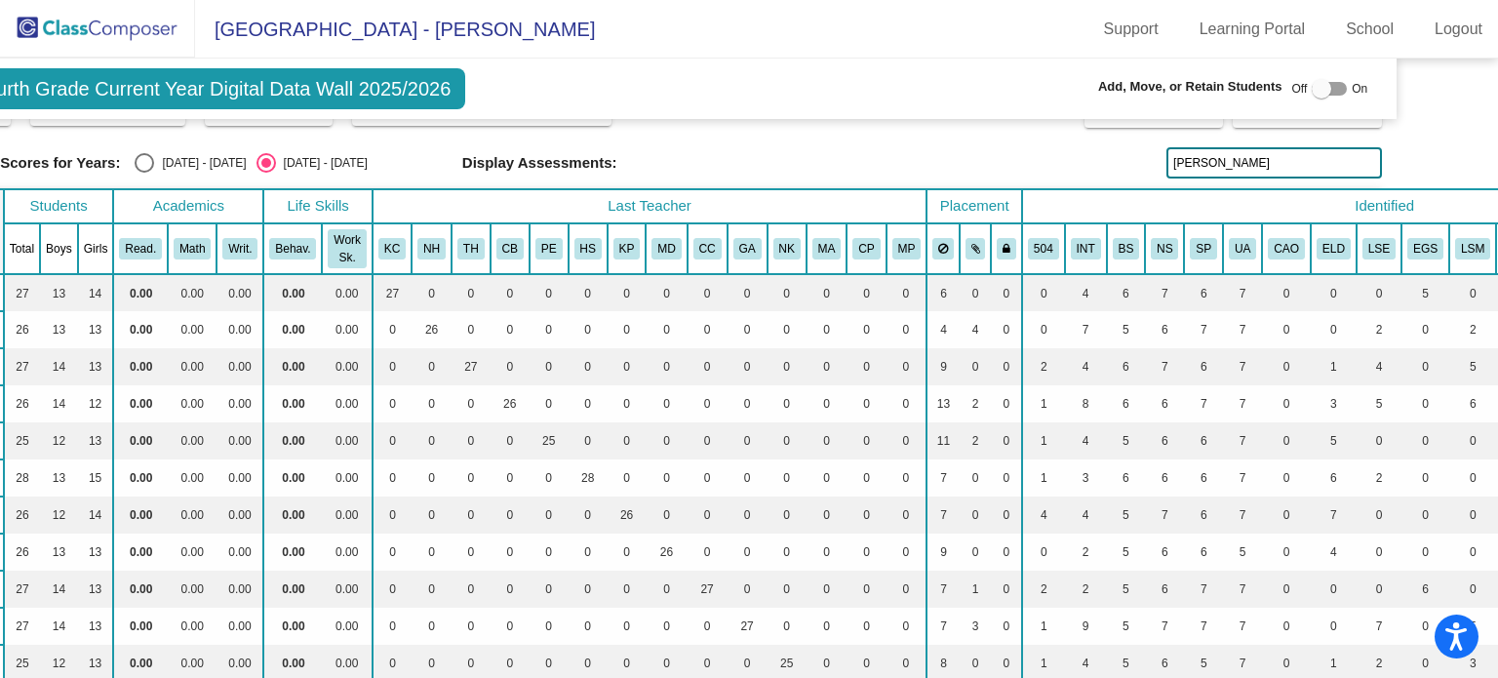
scroll to position [0, 86]
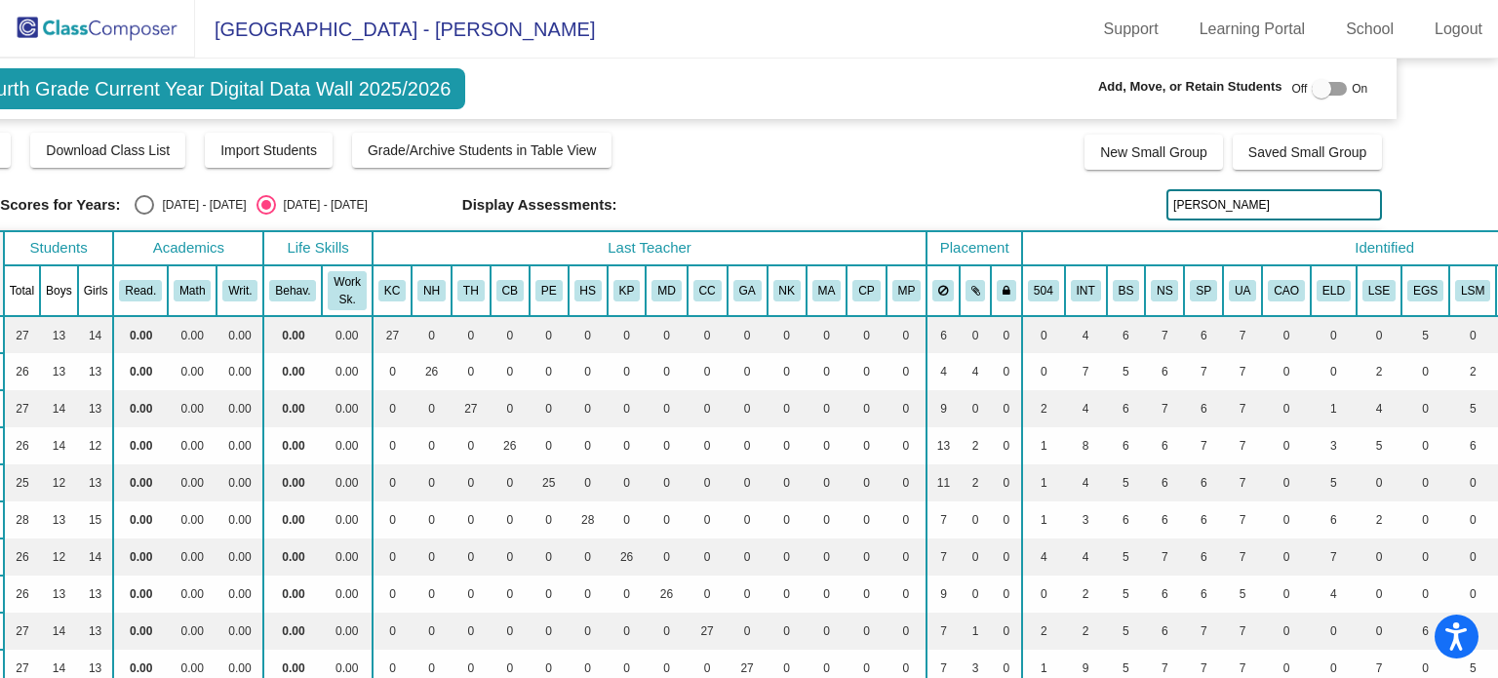
click at [1190, 202] on input "[PERSON_NAME]" at bounding box center [1274, 204] width 216 height 31
type input "h"
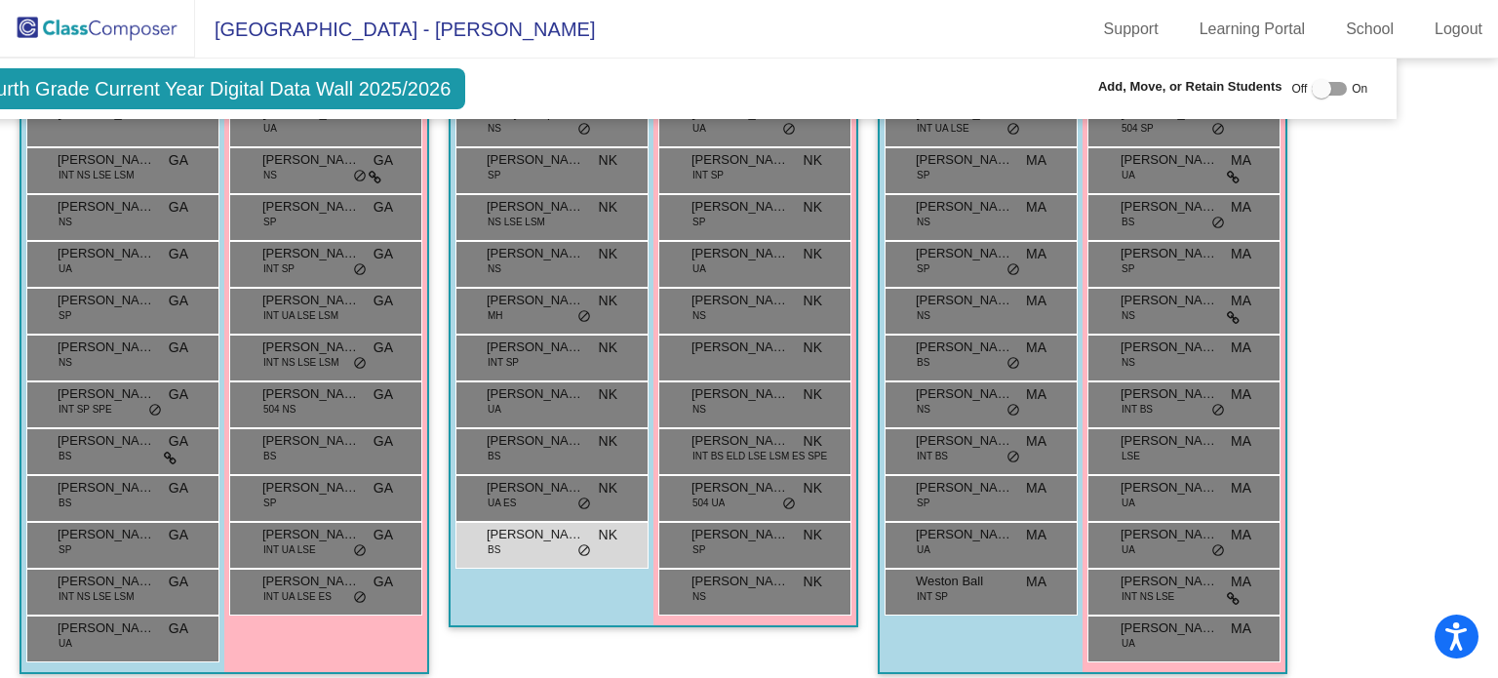
scroll to position [3402, 86]
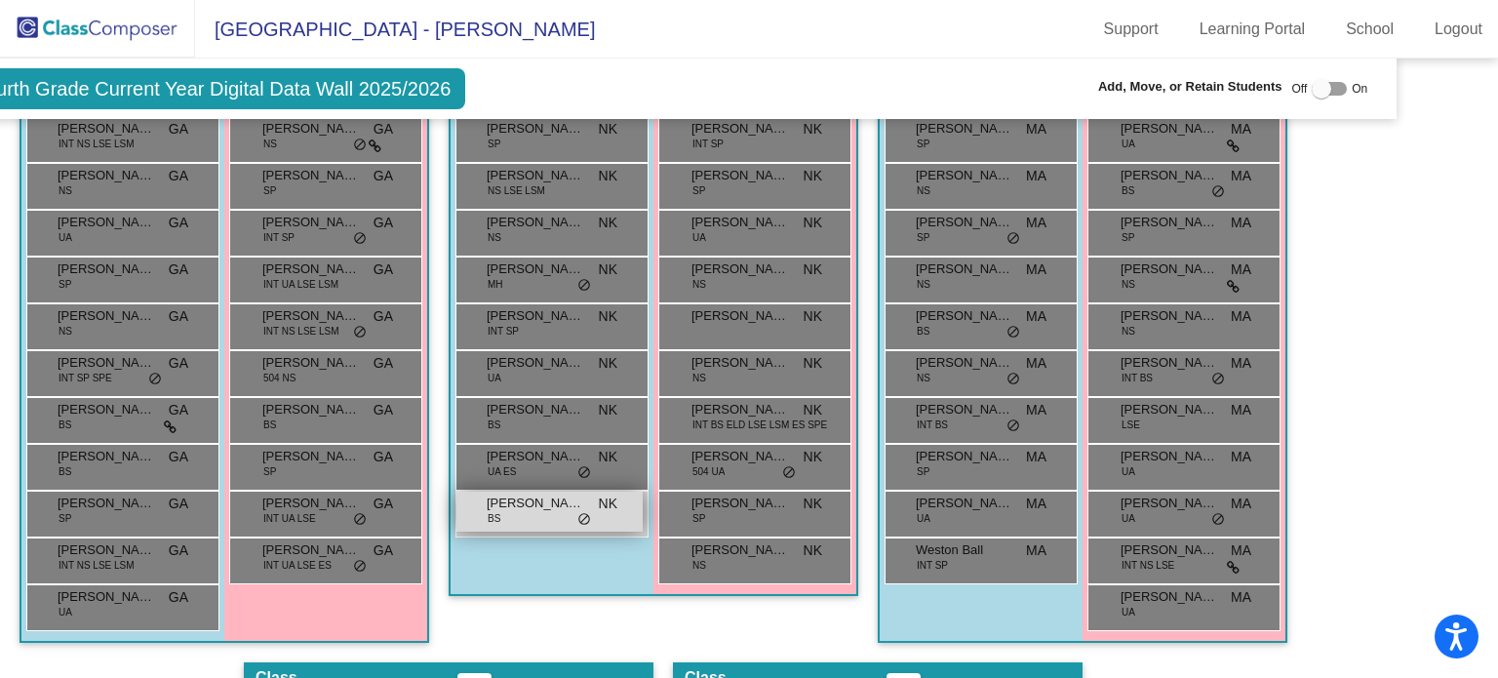
type input "easton"
click at [542, 503] on div "[PERSON_NAME] BS NK lock do_not_disturb_alt" at bounding box center [549, 512] width 186 height 40
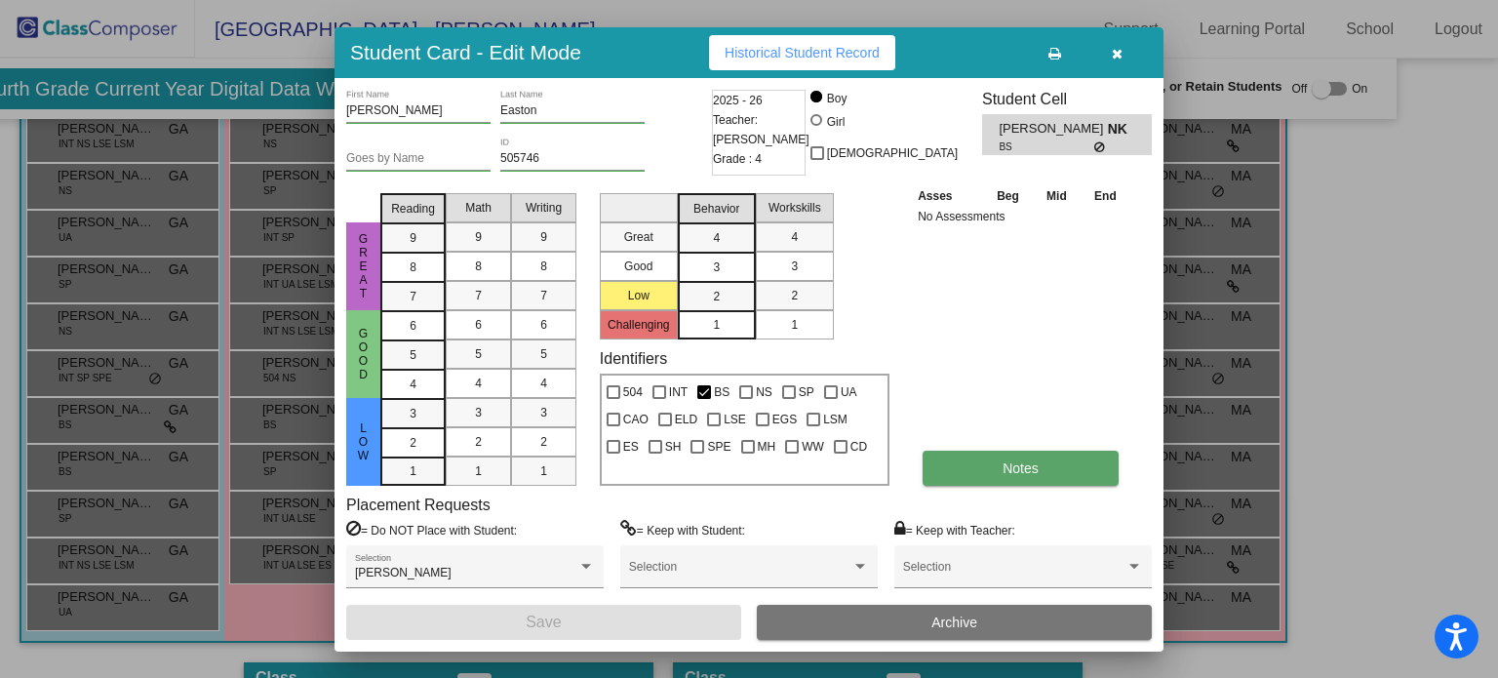
click at [996, 466] on button "Notes" at bounding box center [1021, 468] width 196 height 35
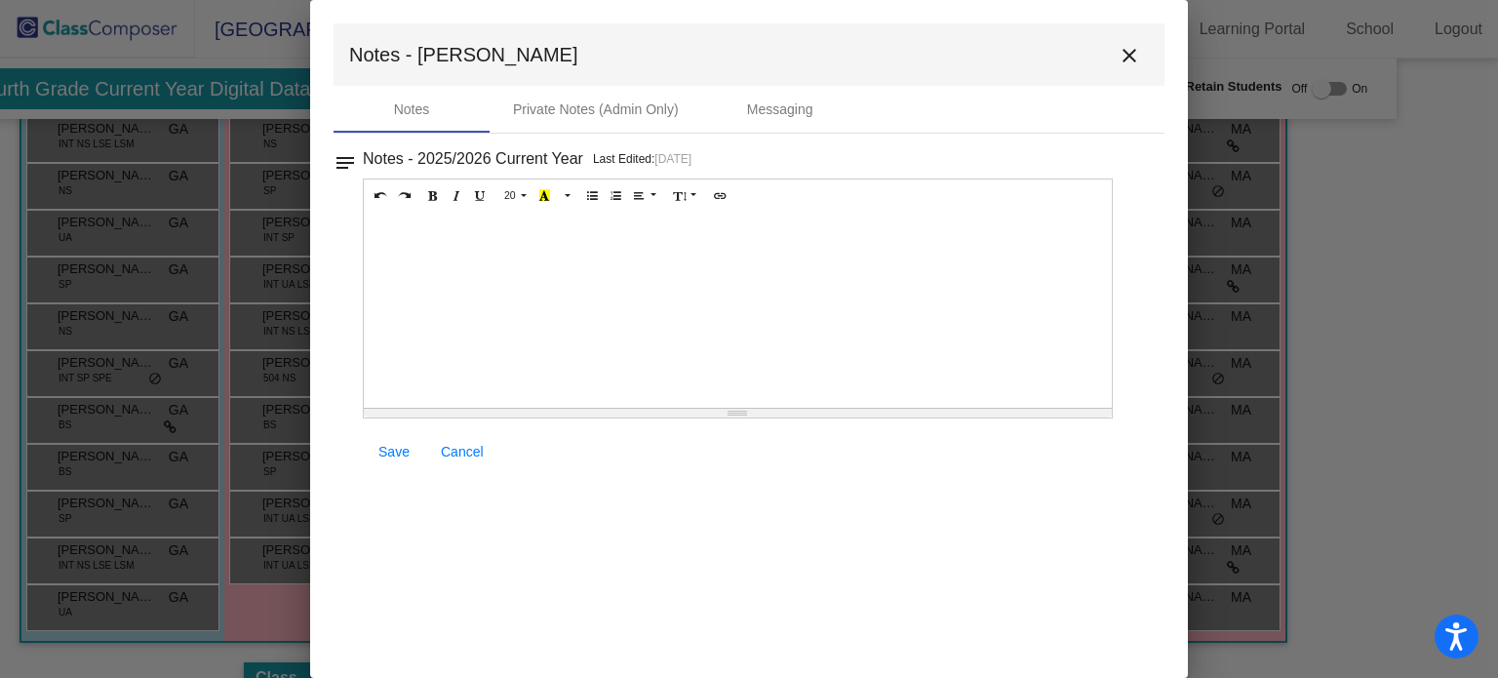
click at [463, 257] on div at bounding box center [738, 310] width 748 height 195
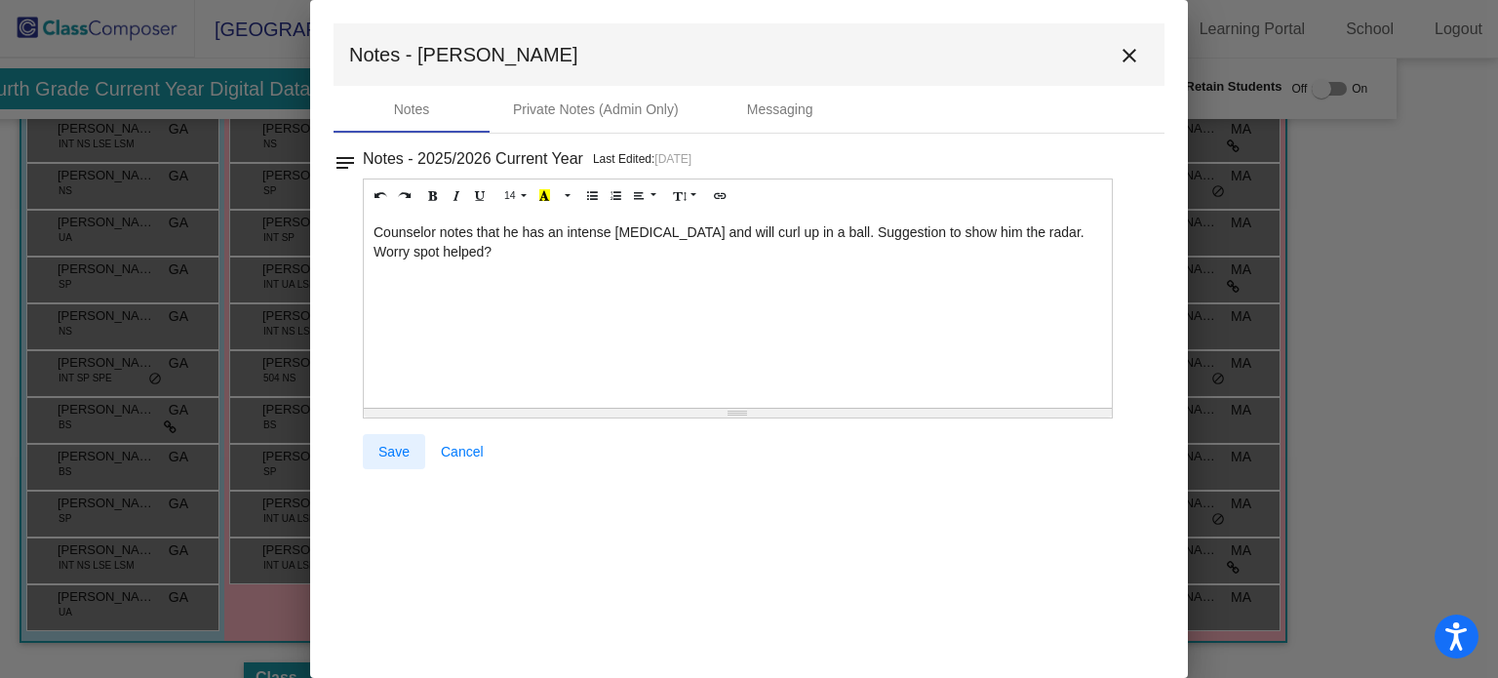
click at [393, 444] on span "Save" at bounding box center [393, 452] width 31 height 16
click at [382, 447] on span "Save" at bounding box center [393, 452] width 31 height 16
click at [1130, 50] on mat-icon "close" at bounding box center [1129, 55] width 23 height 23
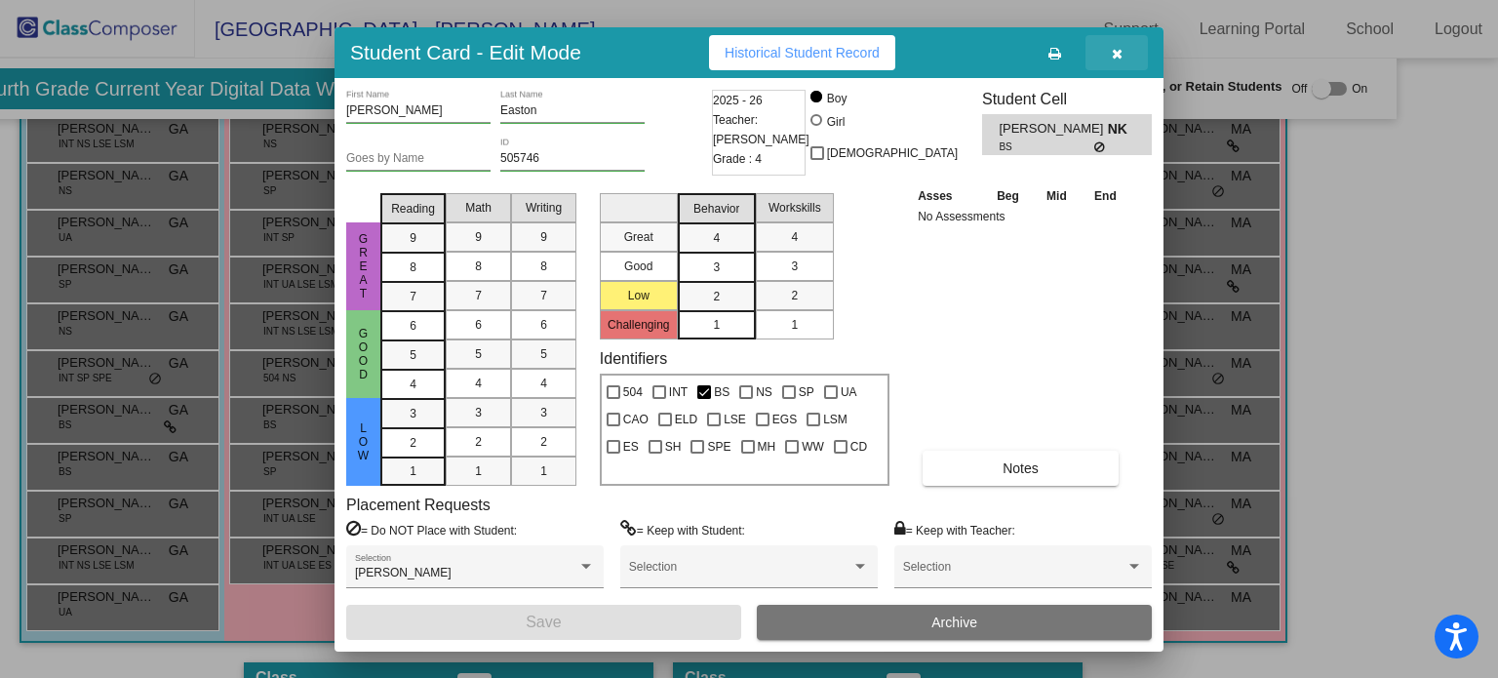
click at [1120, 47] on icon "button" at bounding box center [1117, 54] width 11 height 14
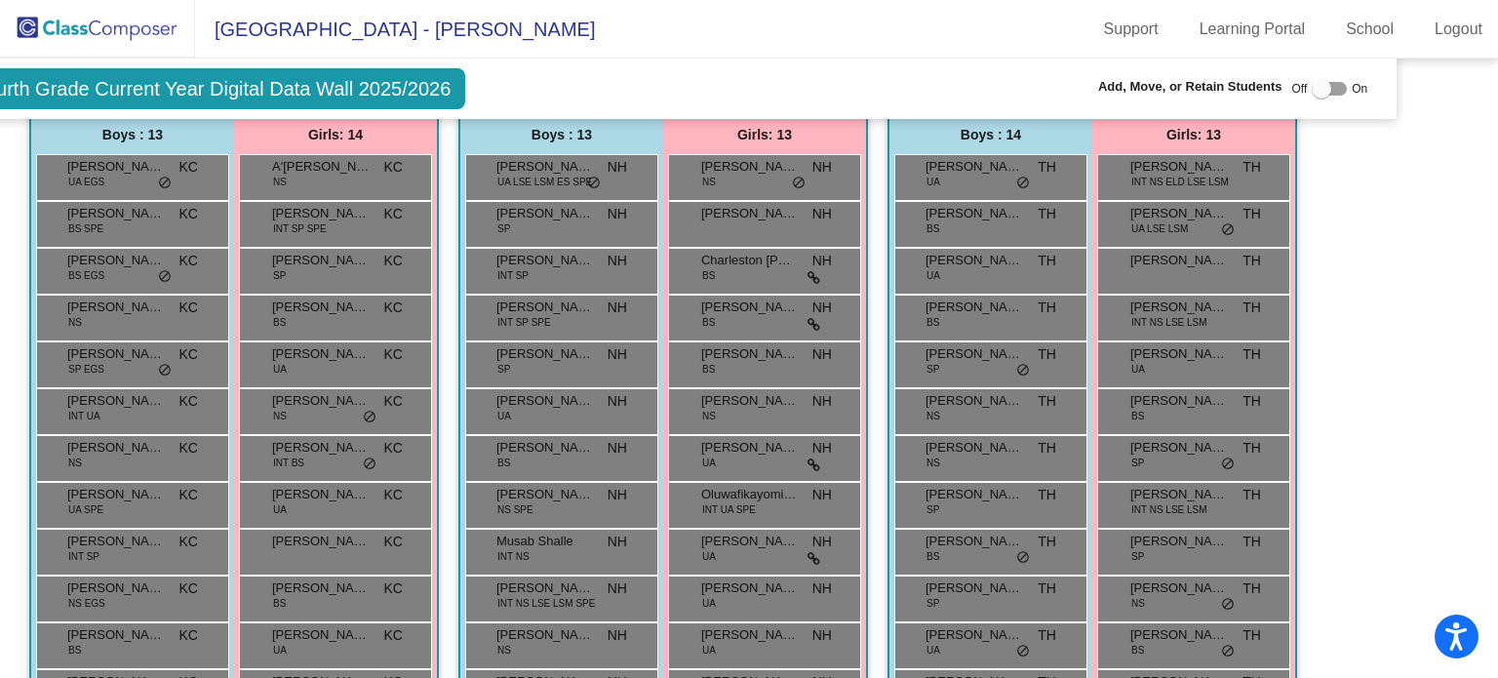
scroll to position [0, 86]
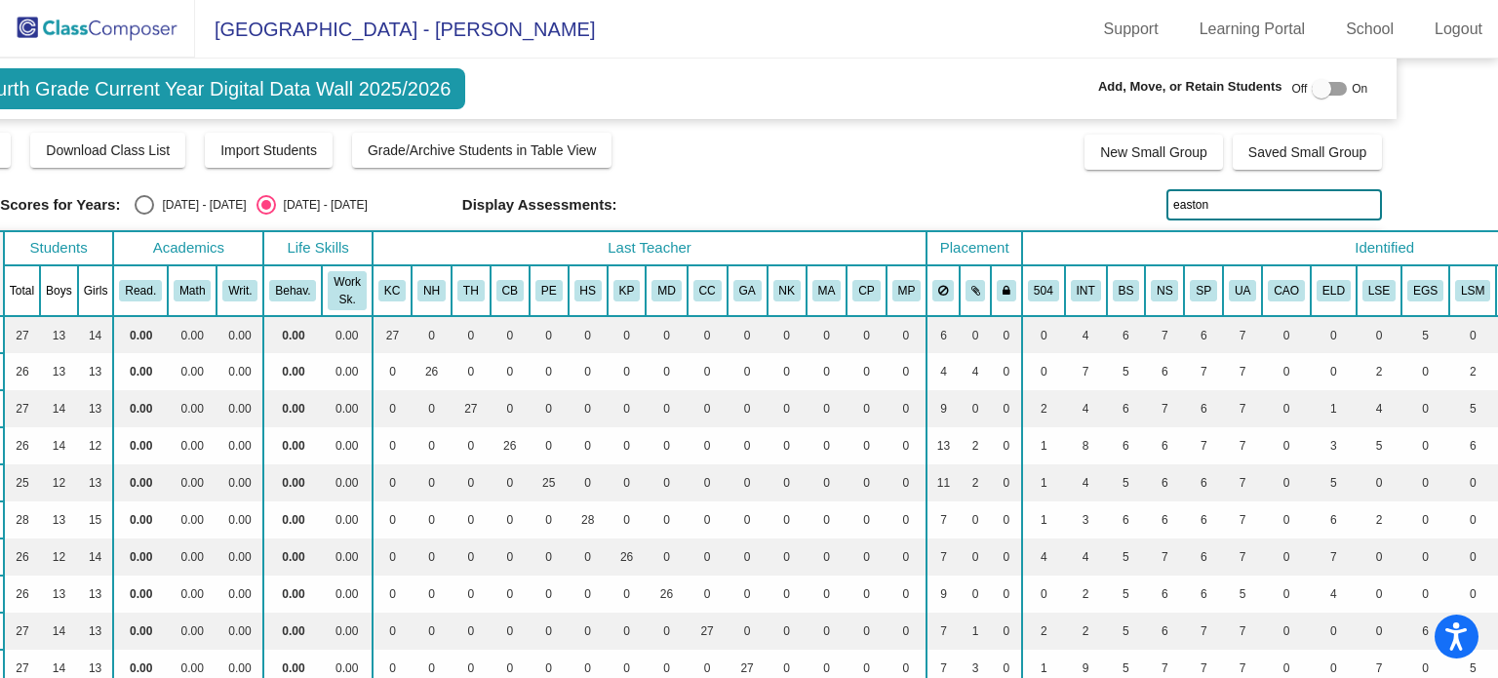
click at [1209, 205] on input "easton" at bounding box center [1274, 204] width 216 height 31
type input "e"
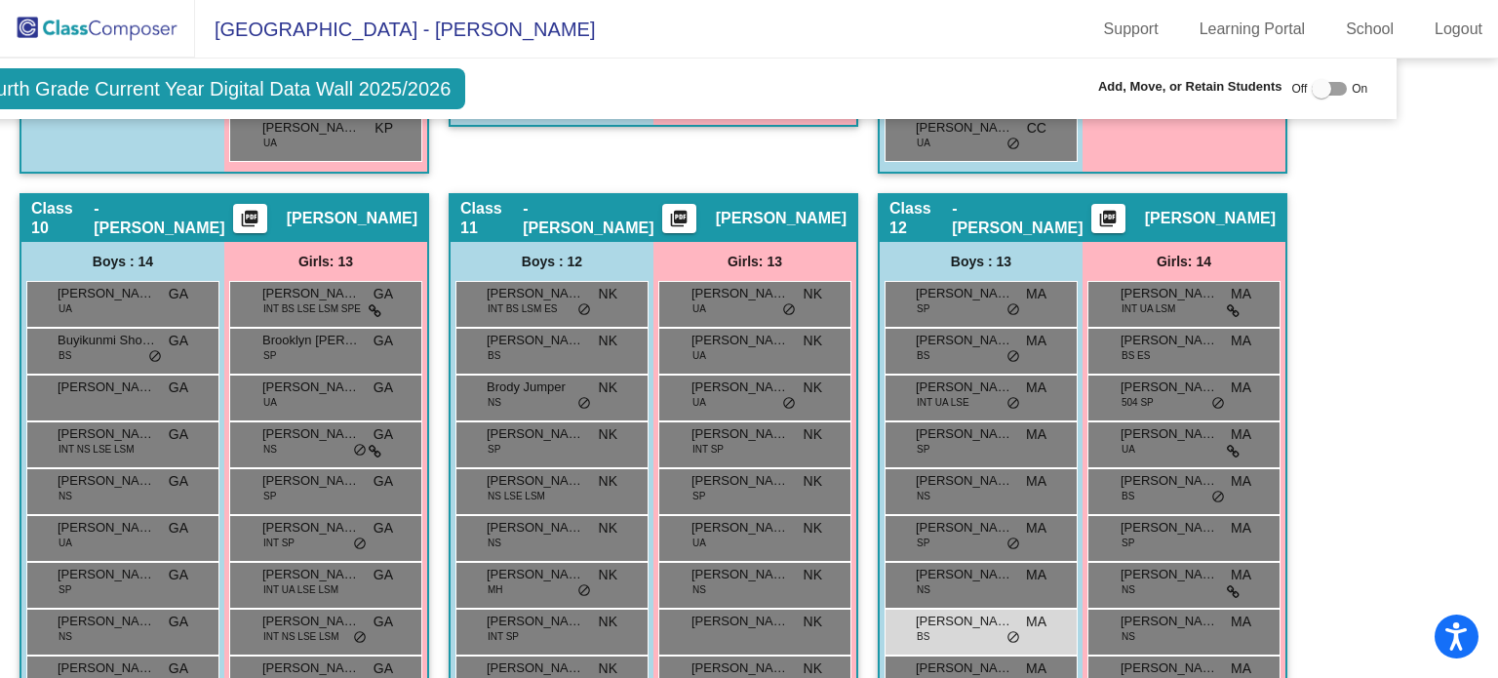
scroll to position [3078, 86]
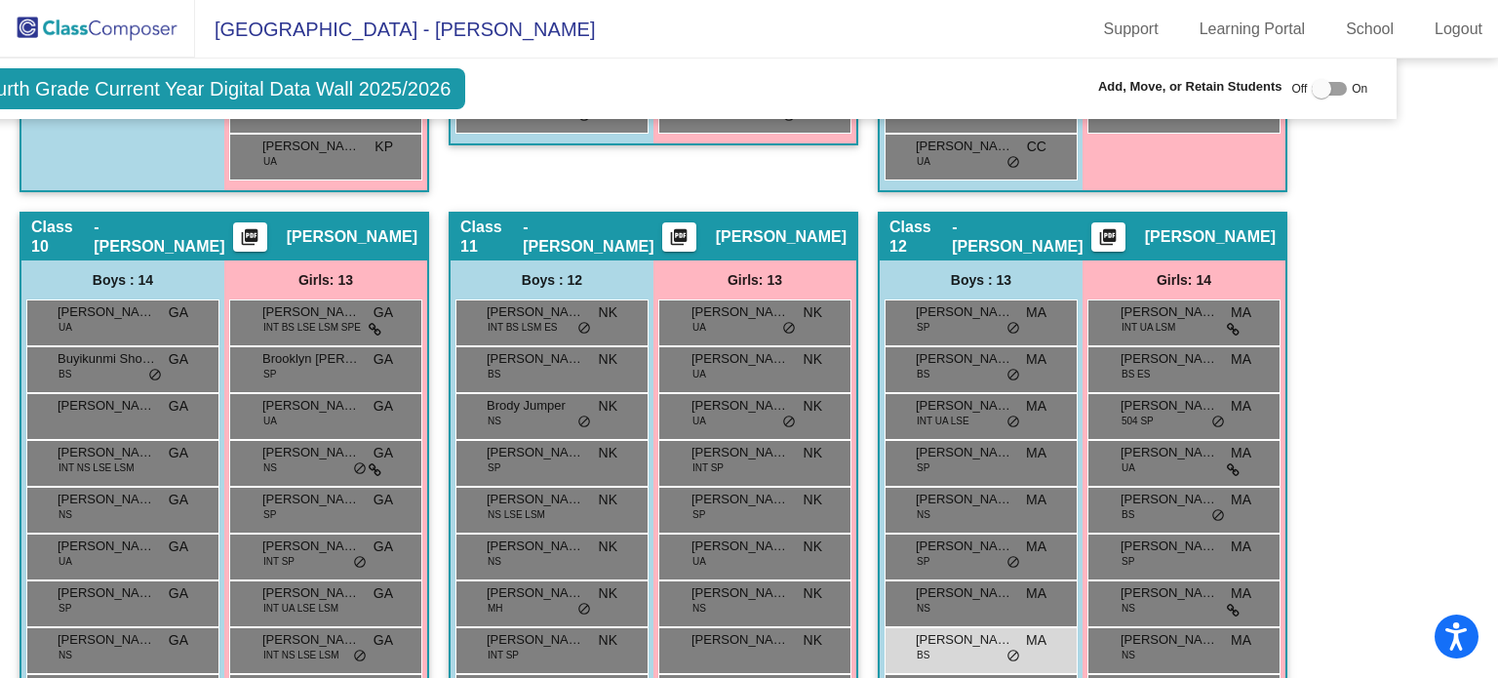
type input "jhalil"
click at [924, 634] on span "[PERSON_NAME]" at bounding box center [965, 640] width 98 height 20
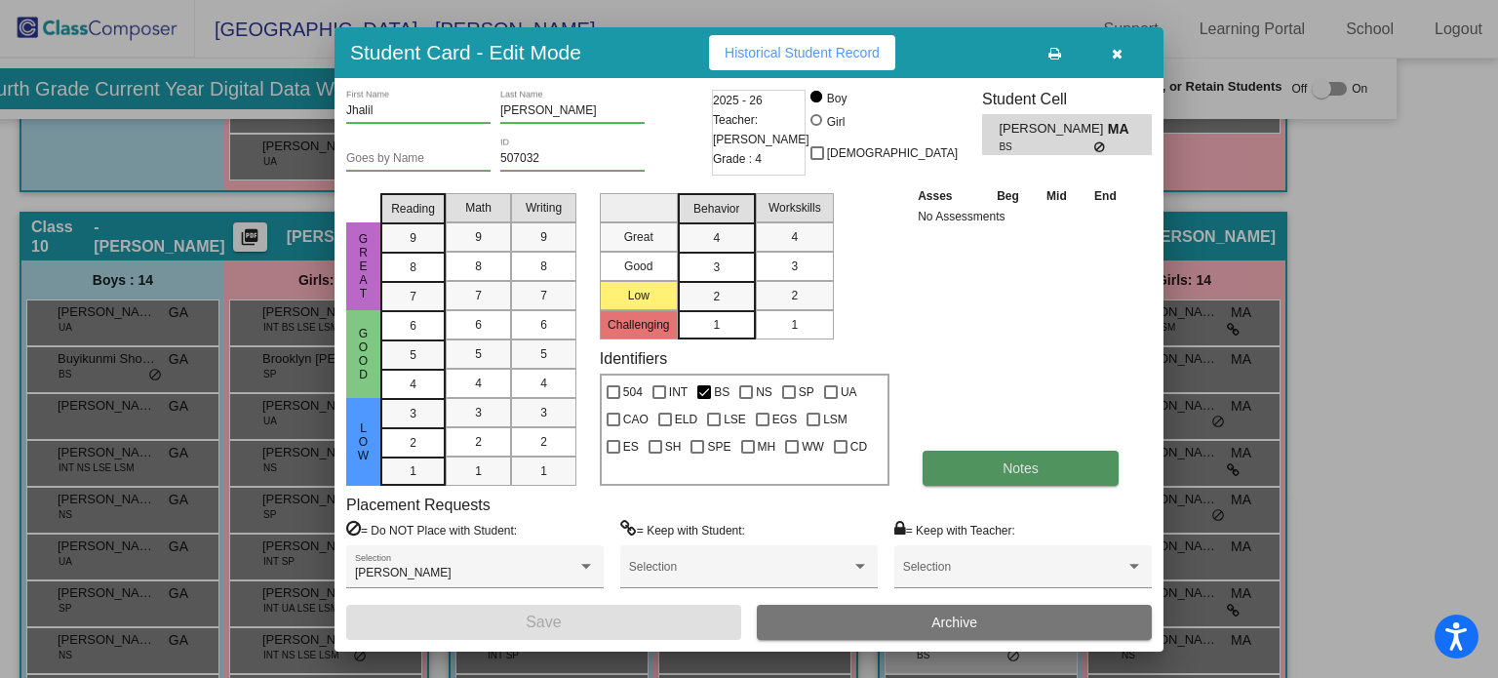
click at [966, 464] on button "Notes" at bounding box center [1021, 468] width 196 height 35
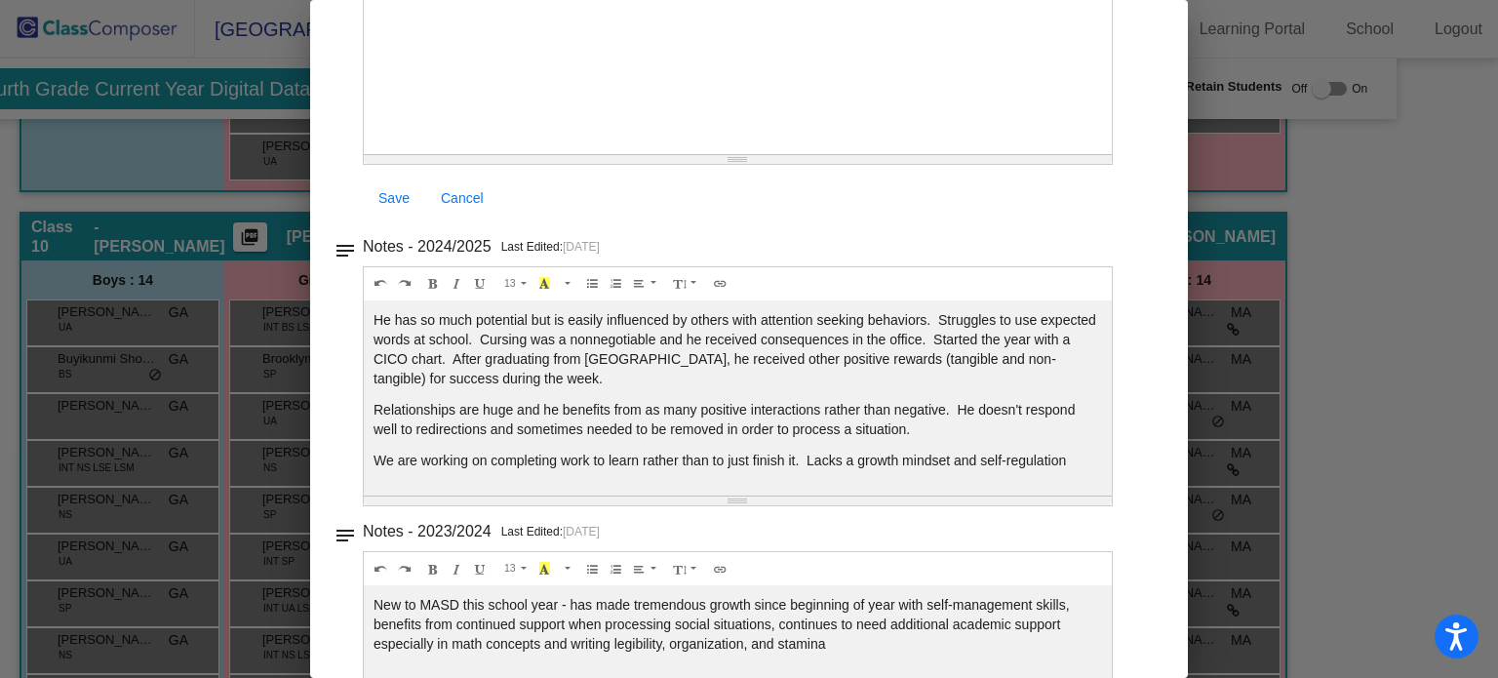
scroll to position [260, 0]
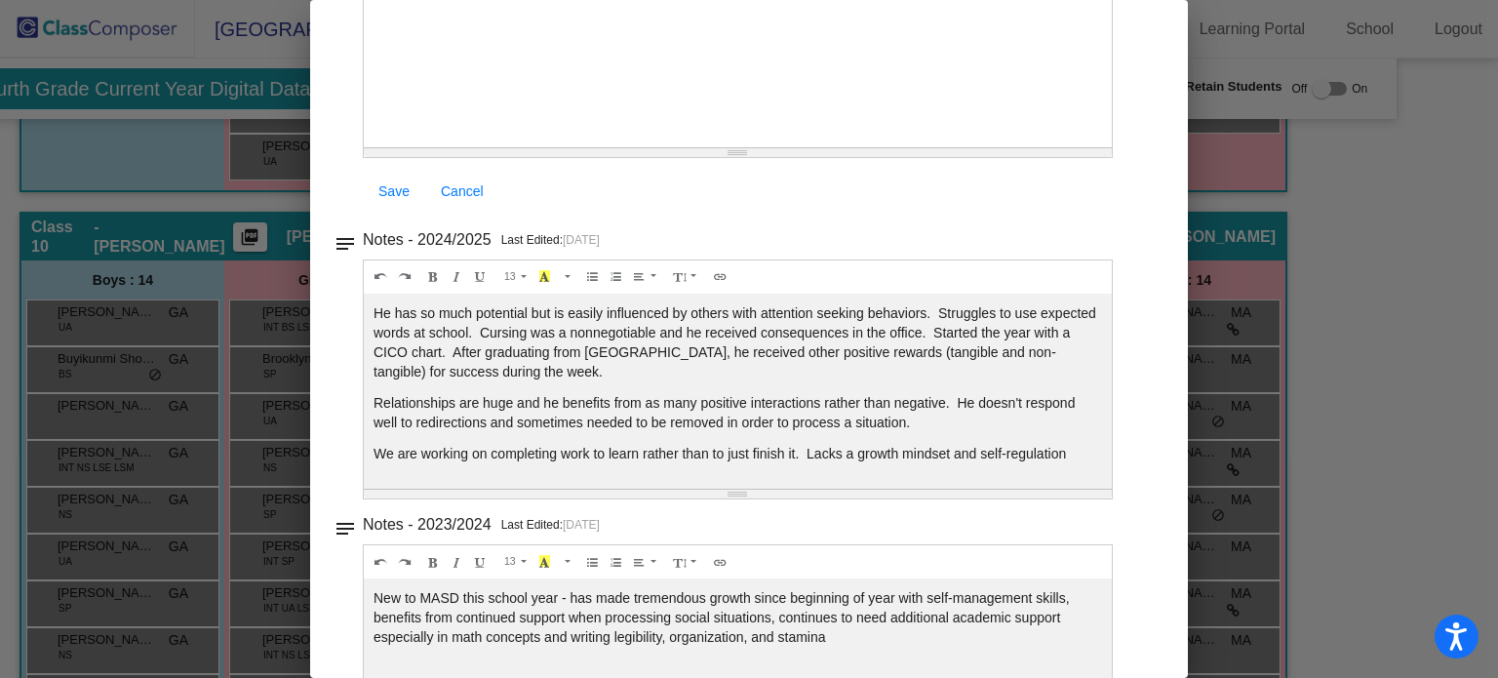
drag, startPoint x: 1188, startPoint y: 406, endPoint x: 1209, endPoint y: 64, distance: 342.0
click at [1209, 64] on div at bounding box center [749, 339] width 1498 height 678
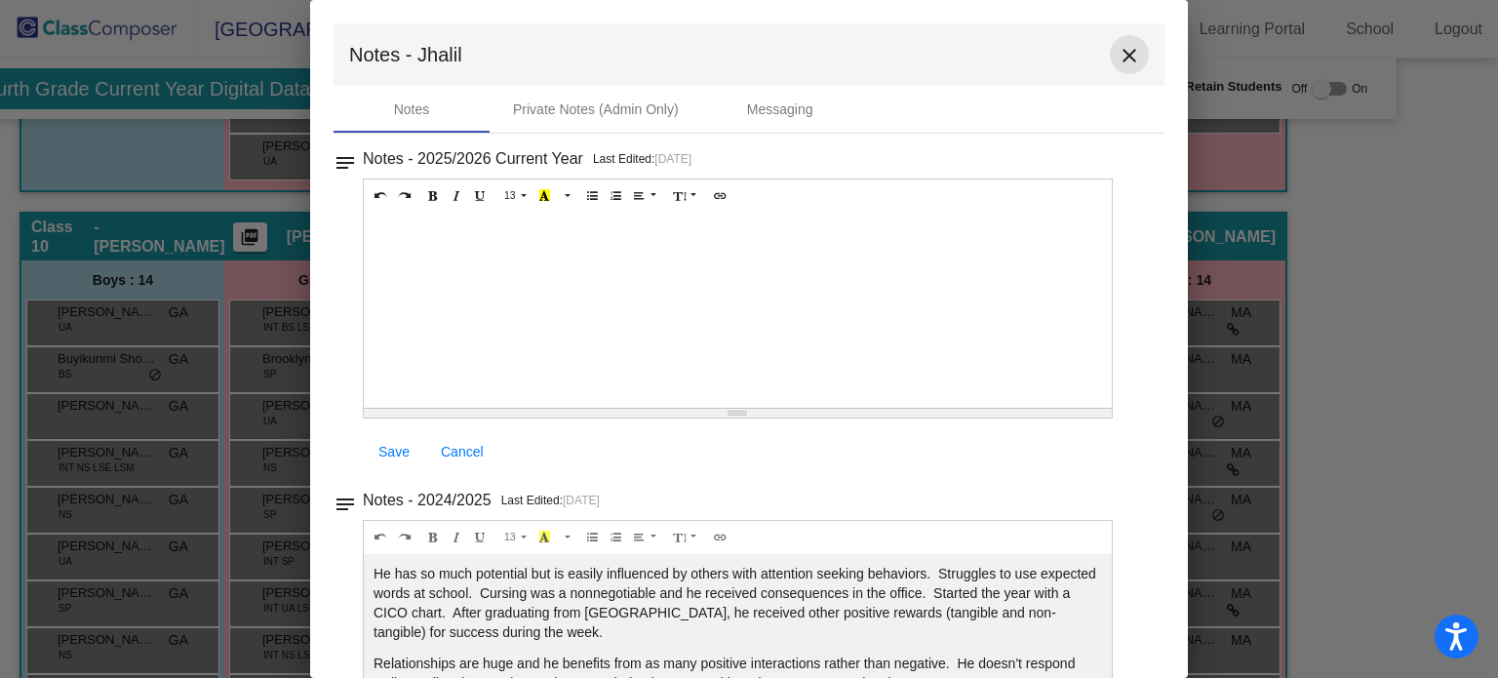
click at [1126, 53] on mat-icon "close" at bounding box center [1129, 55] width 23 height 23
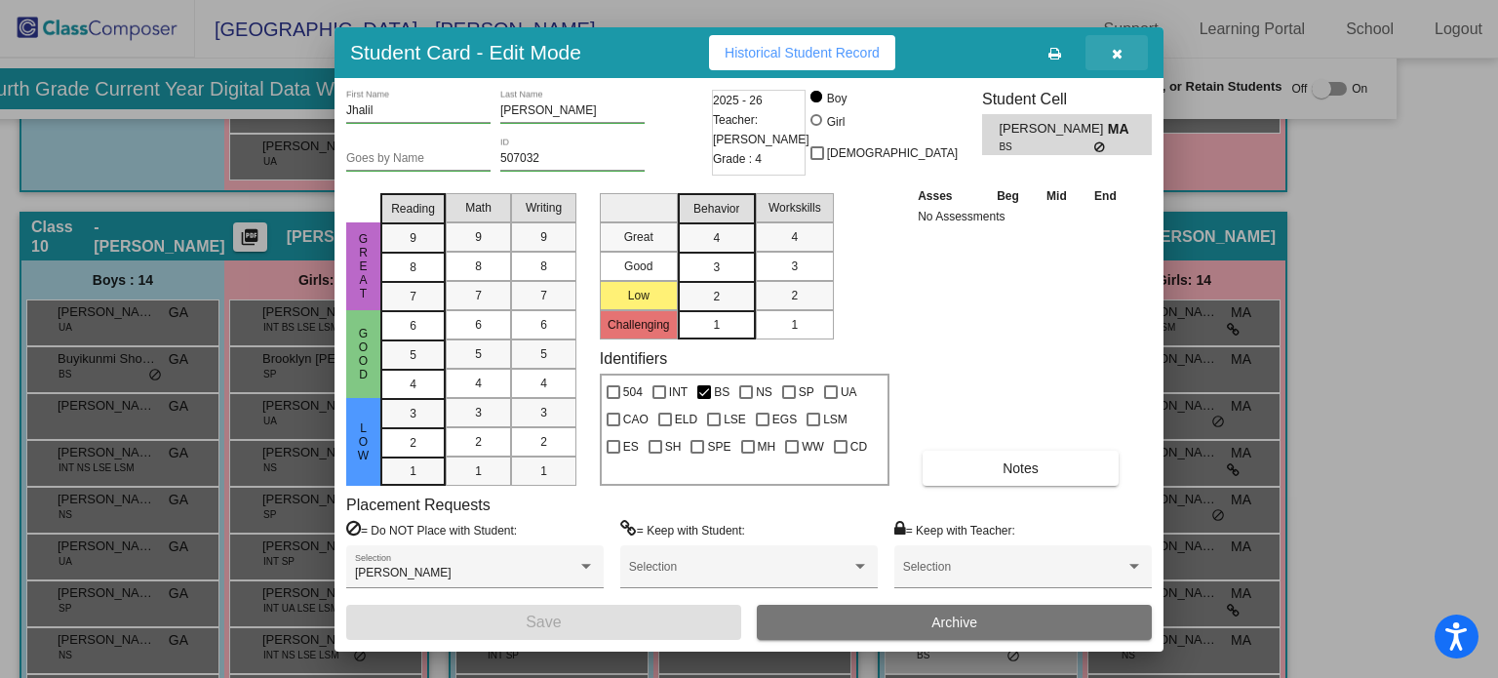
click at [1124, 57] on button "button" at bounding box center [1117, 52] width 62 height 35
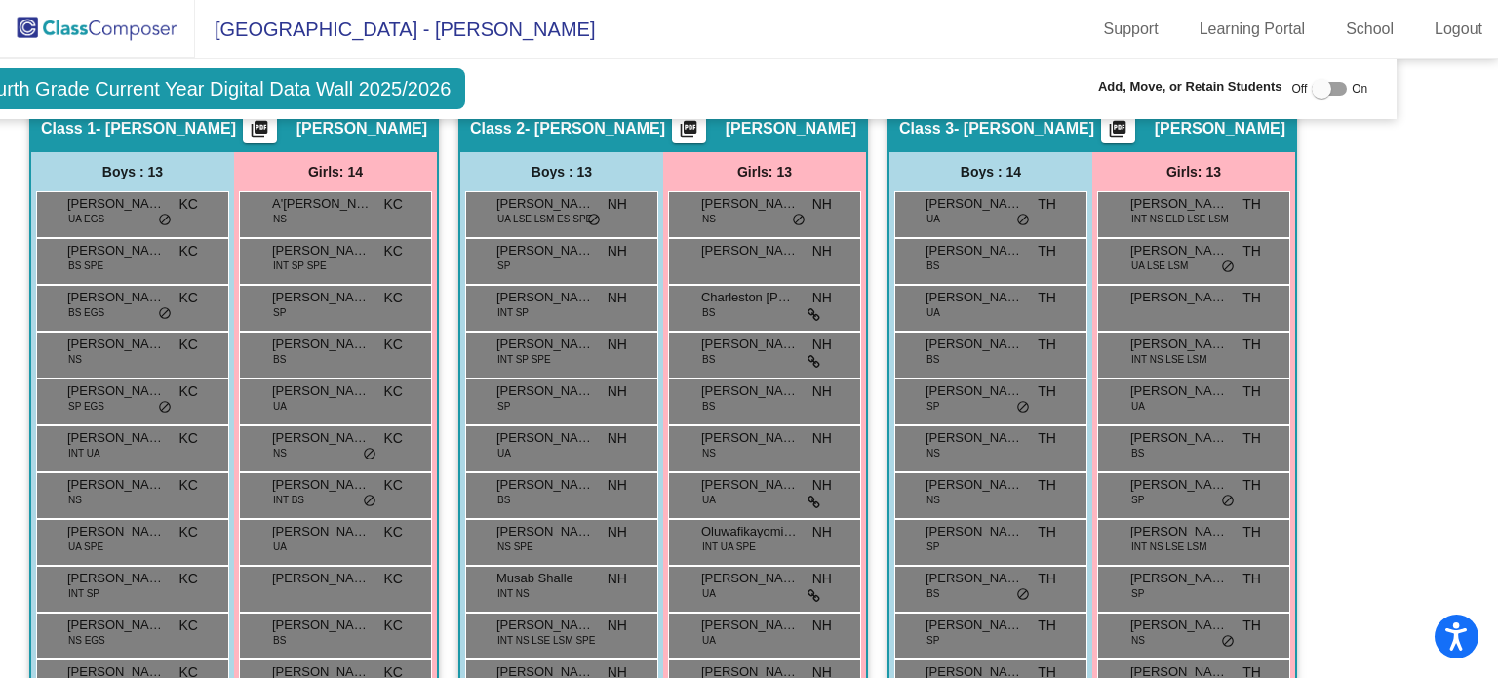
scroll to position [859, 86]
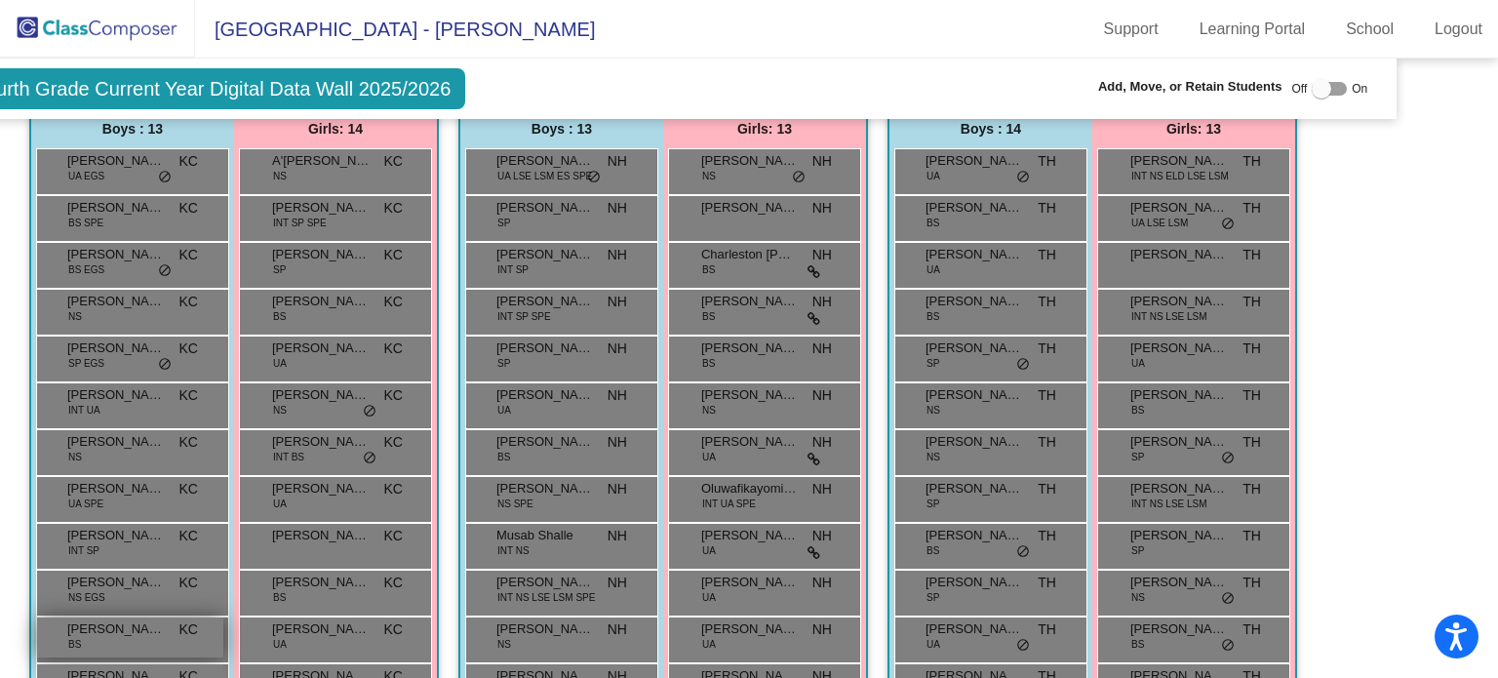
click at [72, 637] on span "BS" at bounding box center [74, 644] width 13 height 15
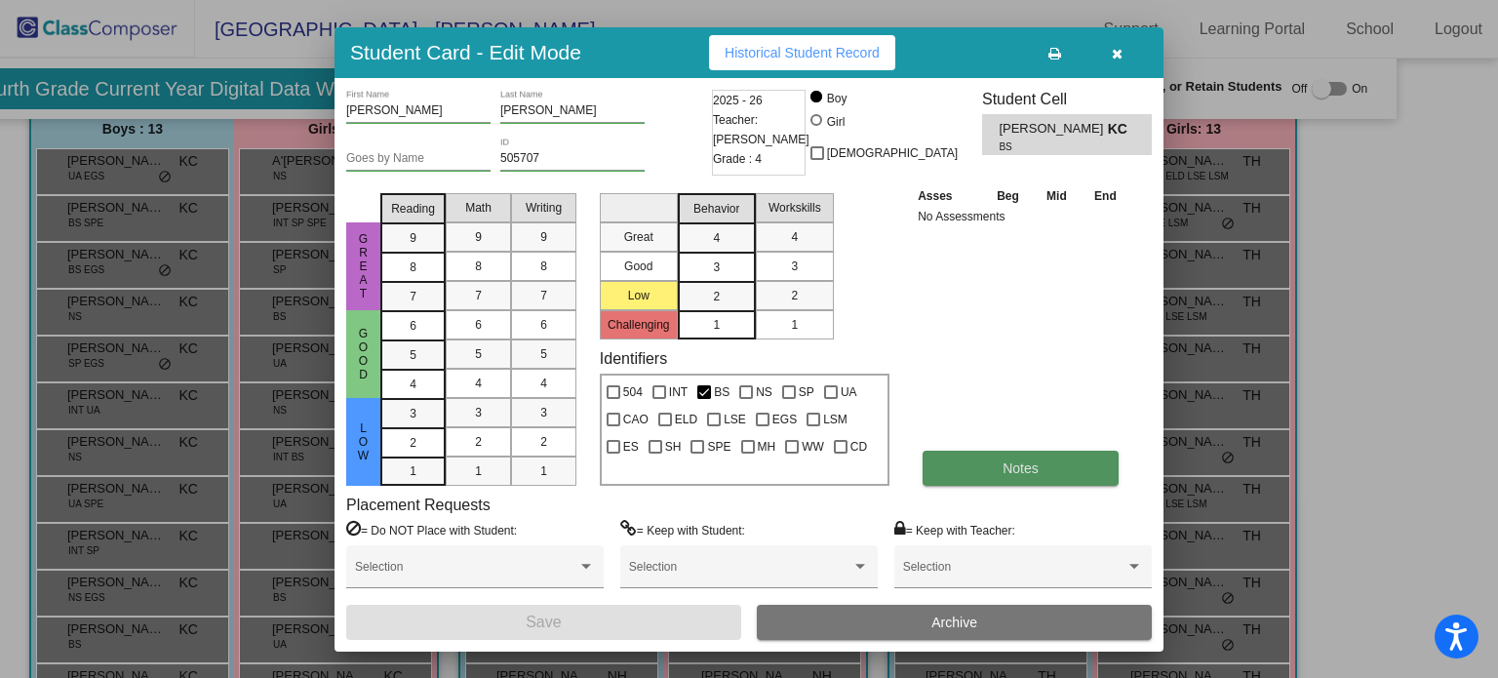
click at [970, 467] on button "Notes" at bounding box center [1021, 468] width 196 height 35
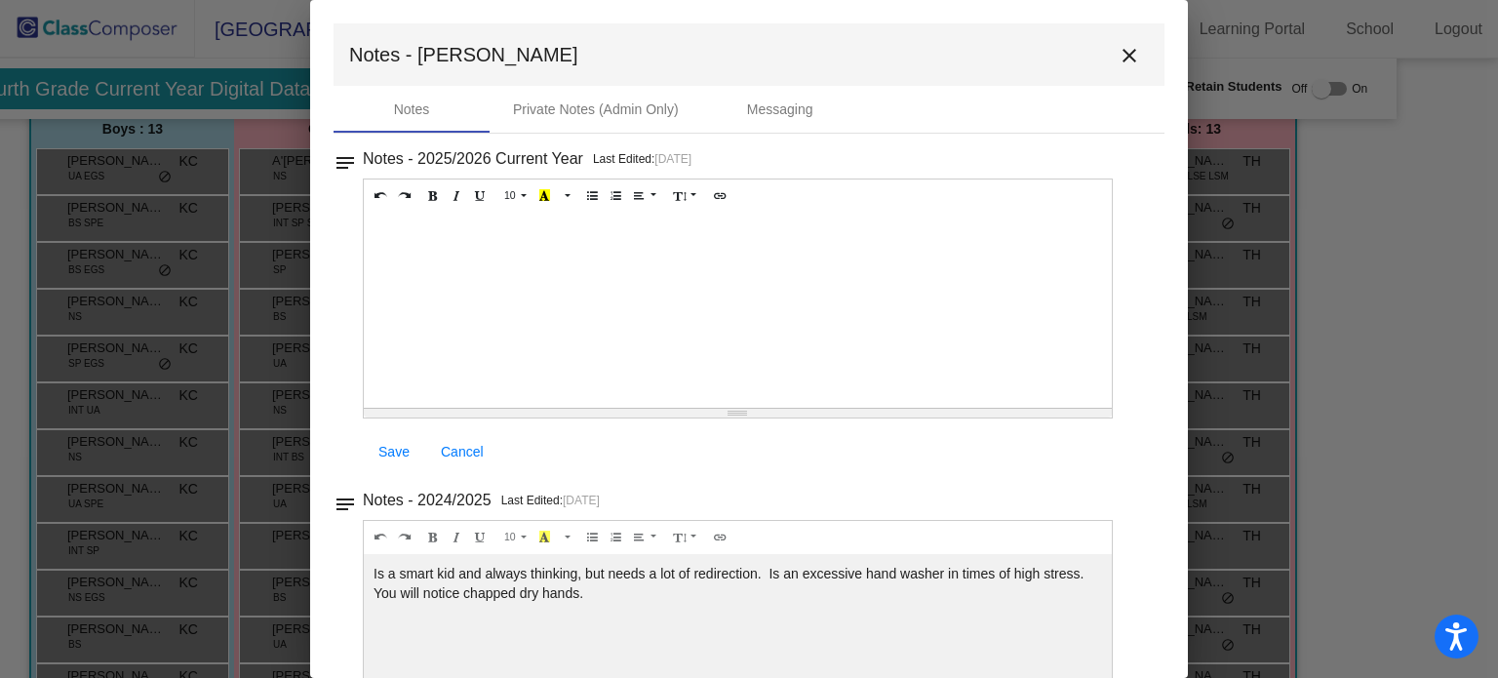
click at [411, 249] on div at bounding box center [738, 310] width 748 height 195
click at [382, 457] on span "Save" at bounding box center [393, 452] width 31 height 16
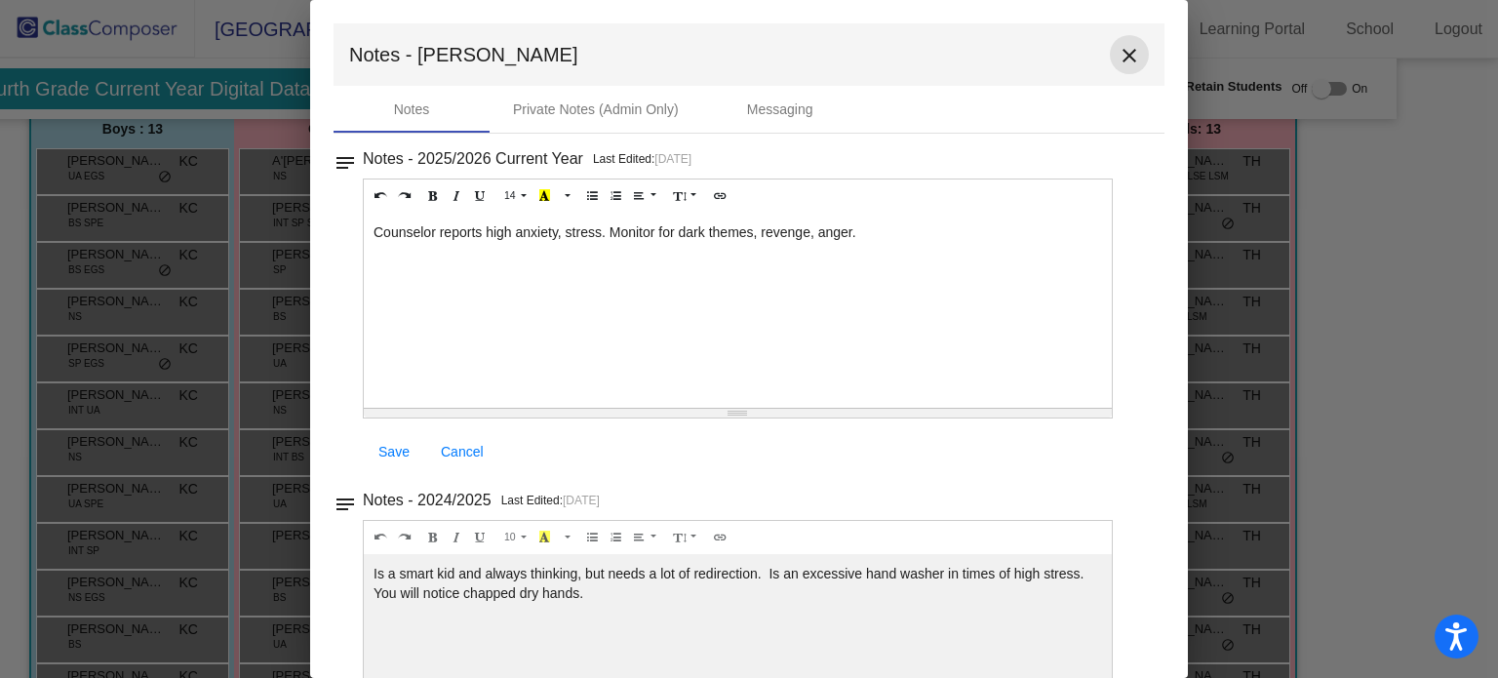
click at [1118, 55] on mat-icon "close" at bounding box center [1129, 55] width 23 height 23
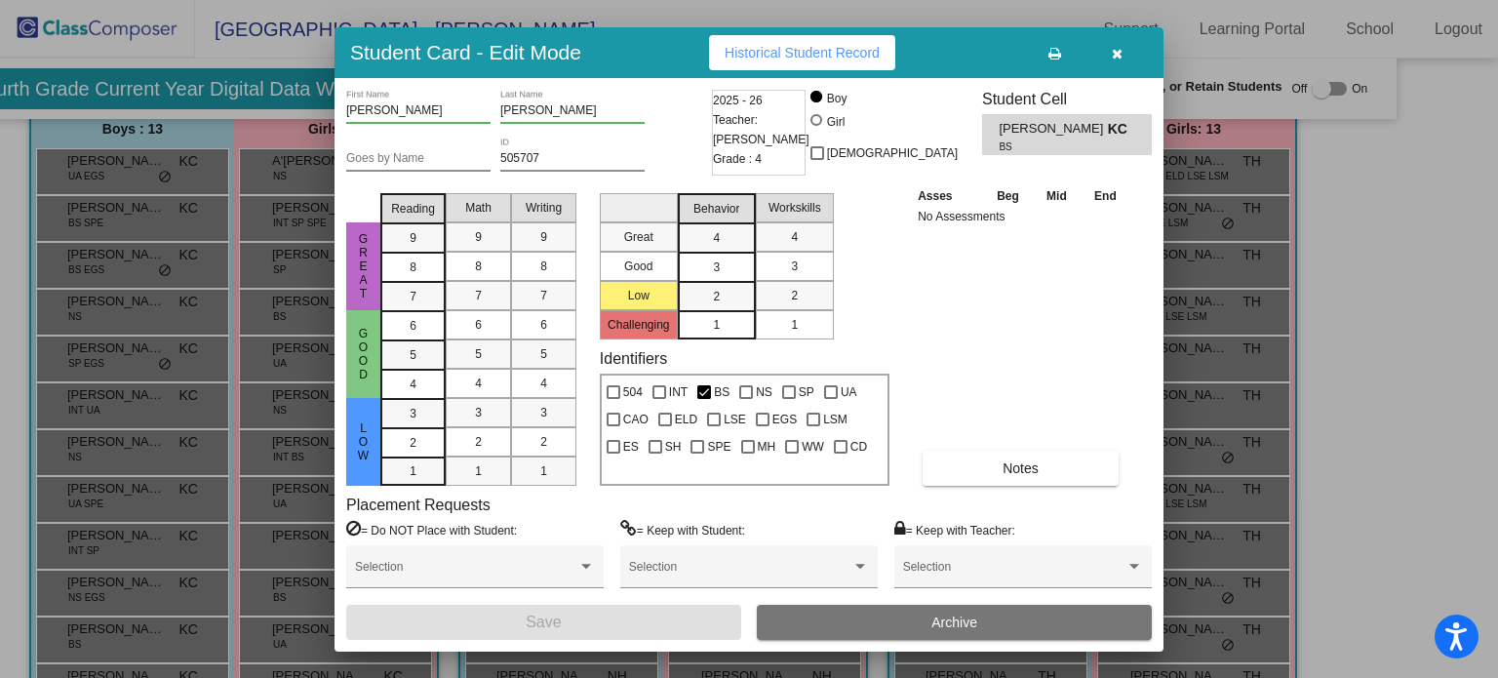
click at [1120, 52] on icon "button" at bounding box center [1117, 54] width 11 height 14
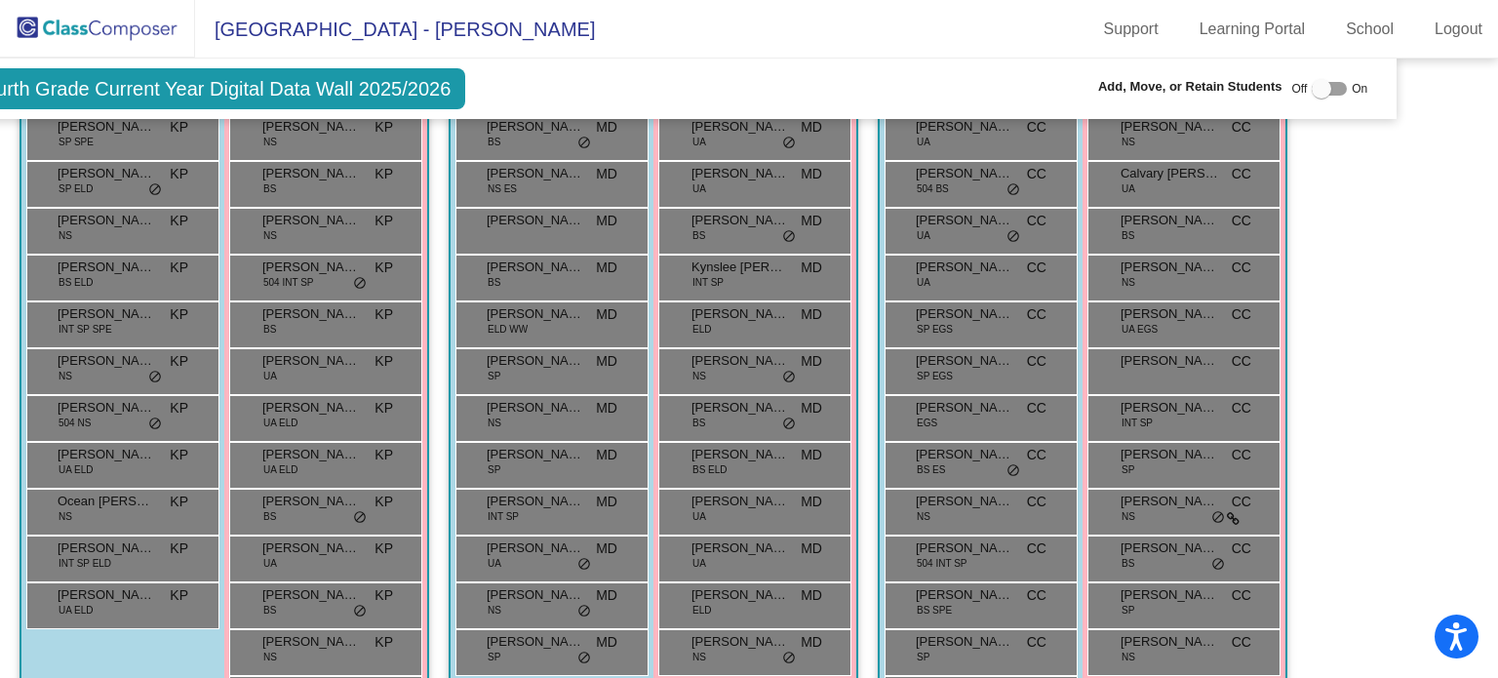
scroll to position [2566, 86]
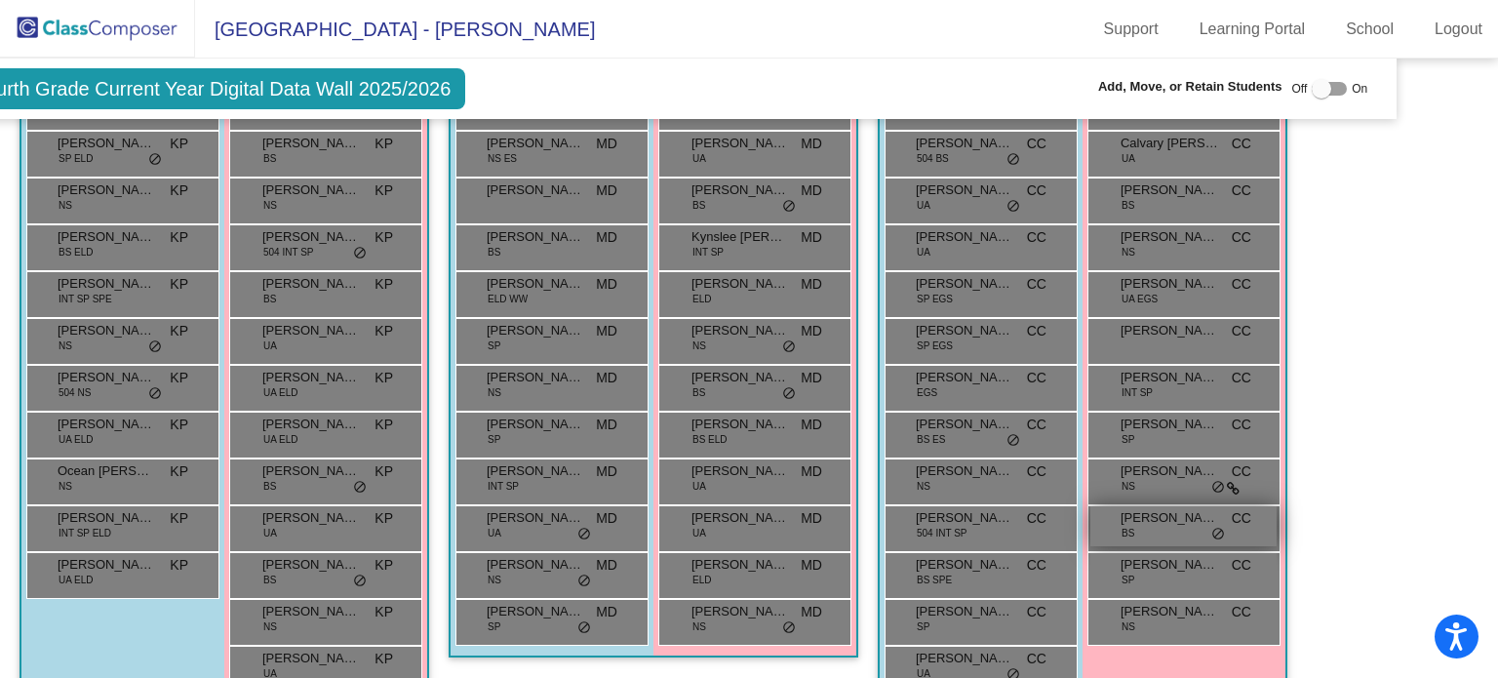
click at [1156, 516] on span "[PERSON_NAME]" at bounding box center [1170, 518] width 98 height 20
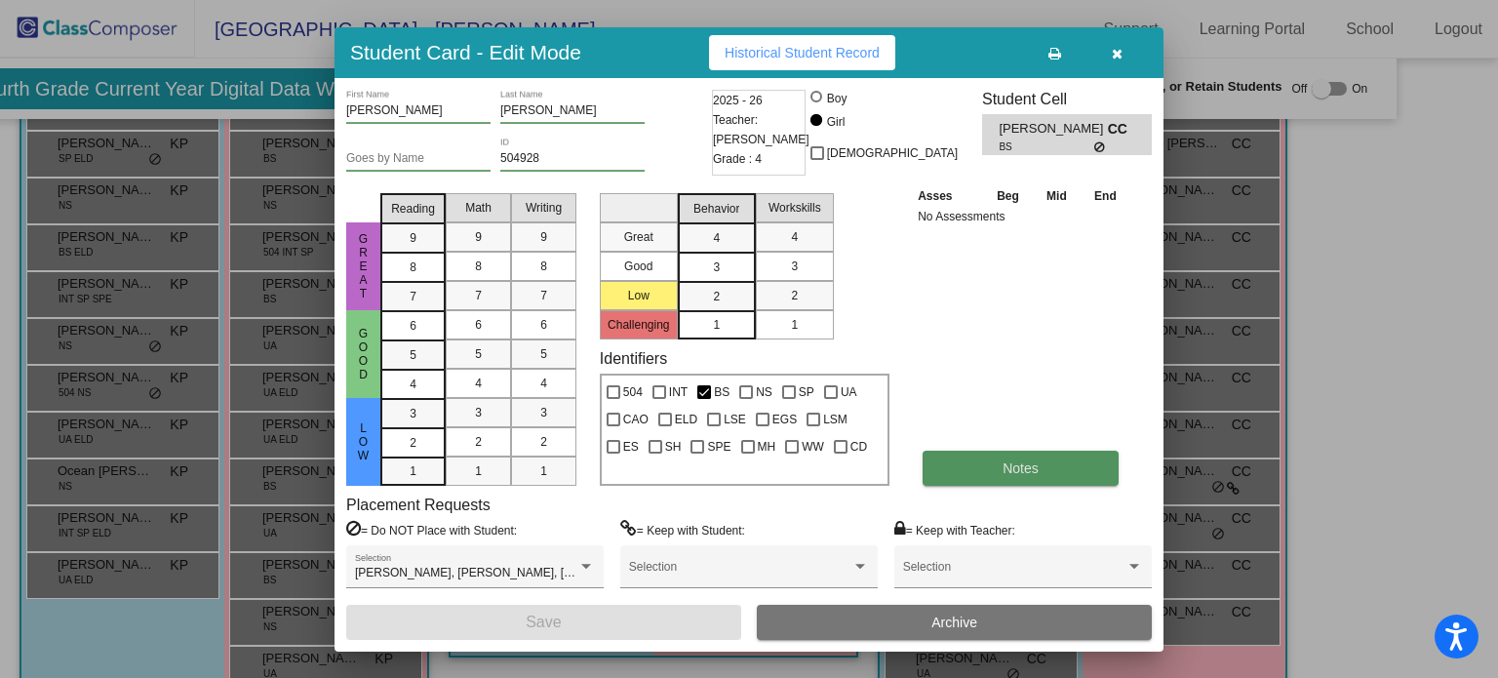
click at [1011, 461] on span "Notes" at bounding box center [1021, 468] width 36 height 16
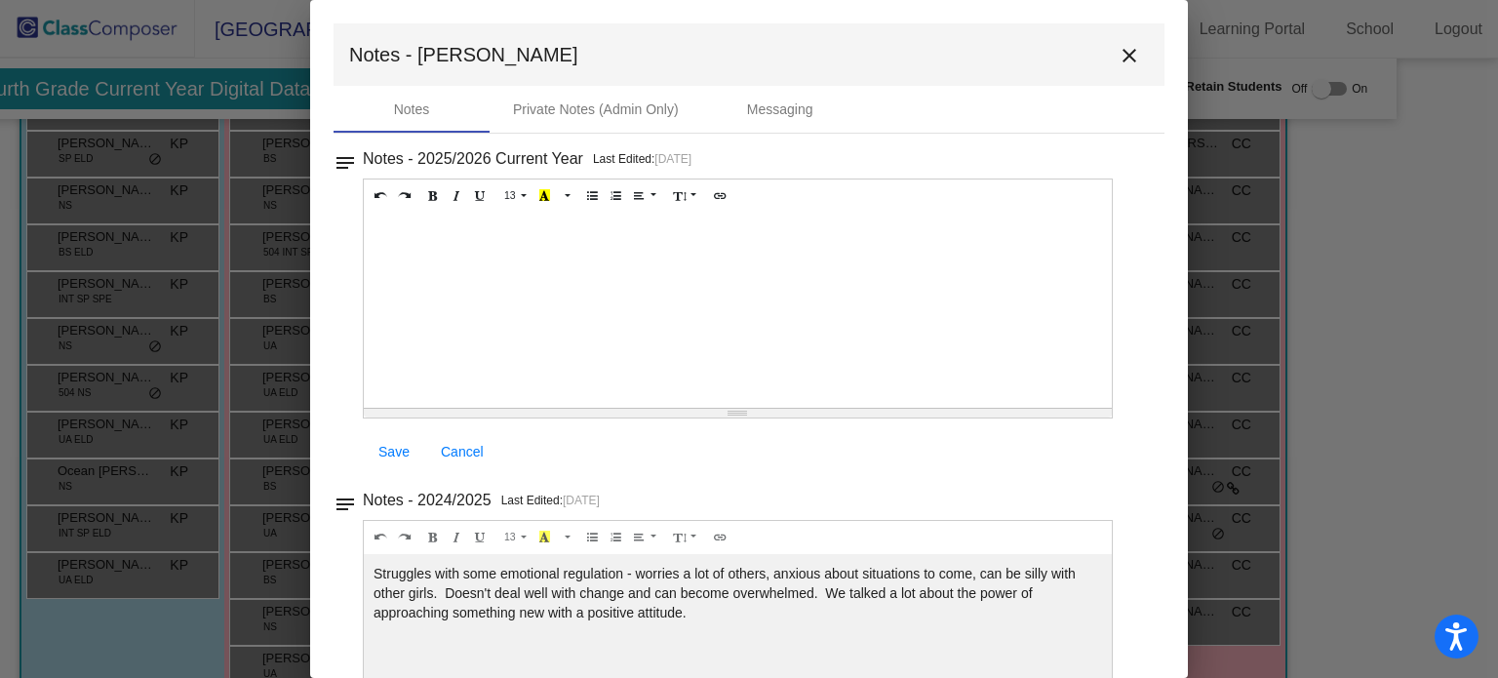
click at [1118, 50] on mat-icon "close" at bounding box center [1129, 55] width 23 height 23
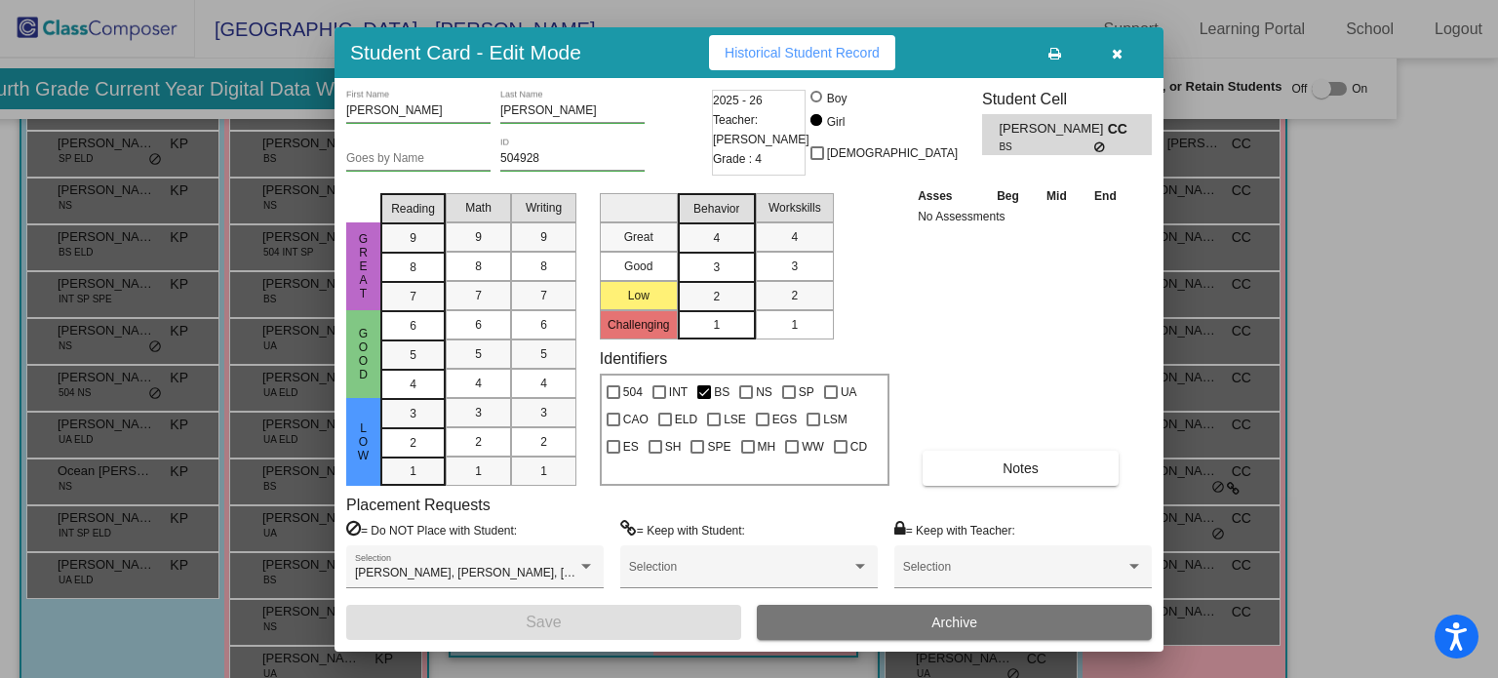
click at [1112, 59] on icon "button" at bounding box center [1117, 54] width 11 height 14
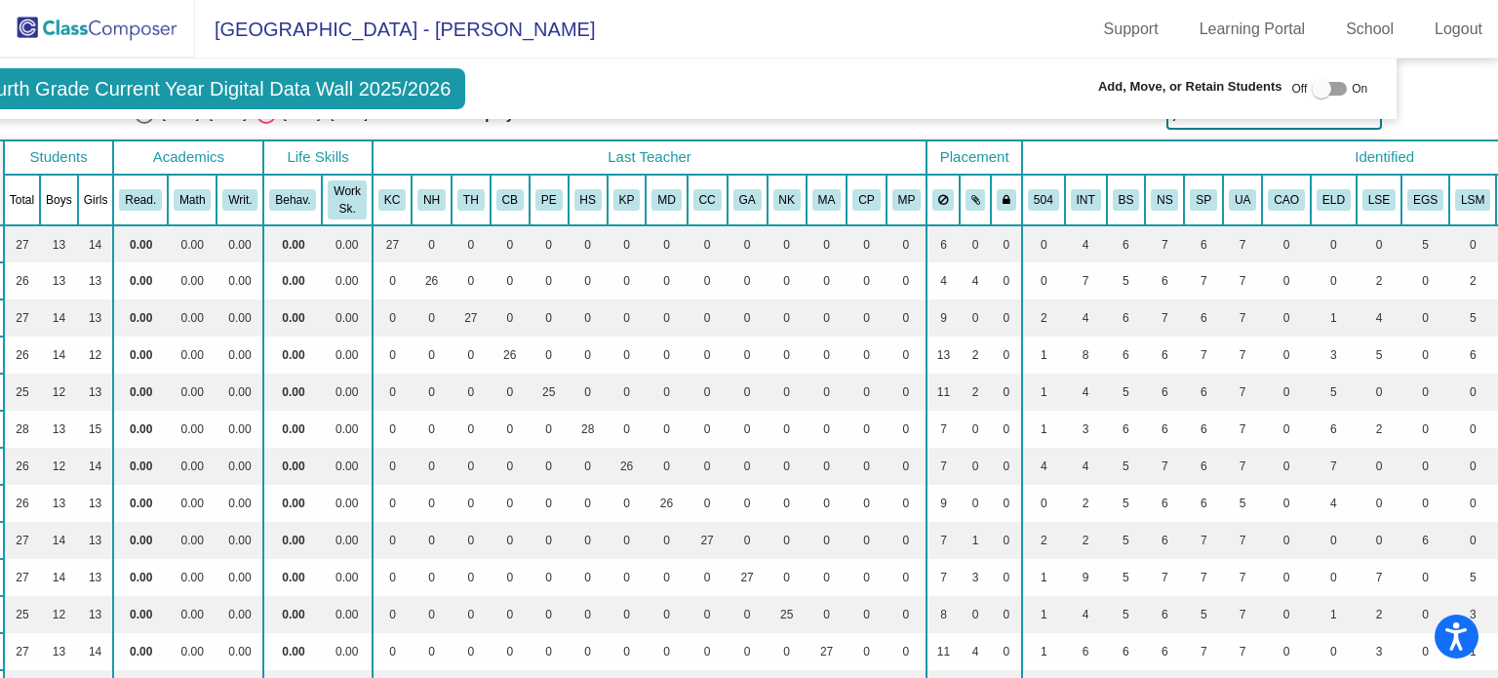
scroll to position [0, 86]
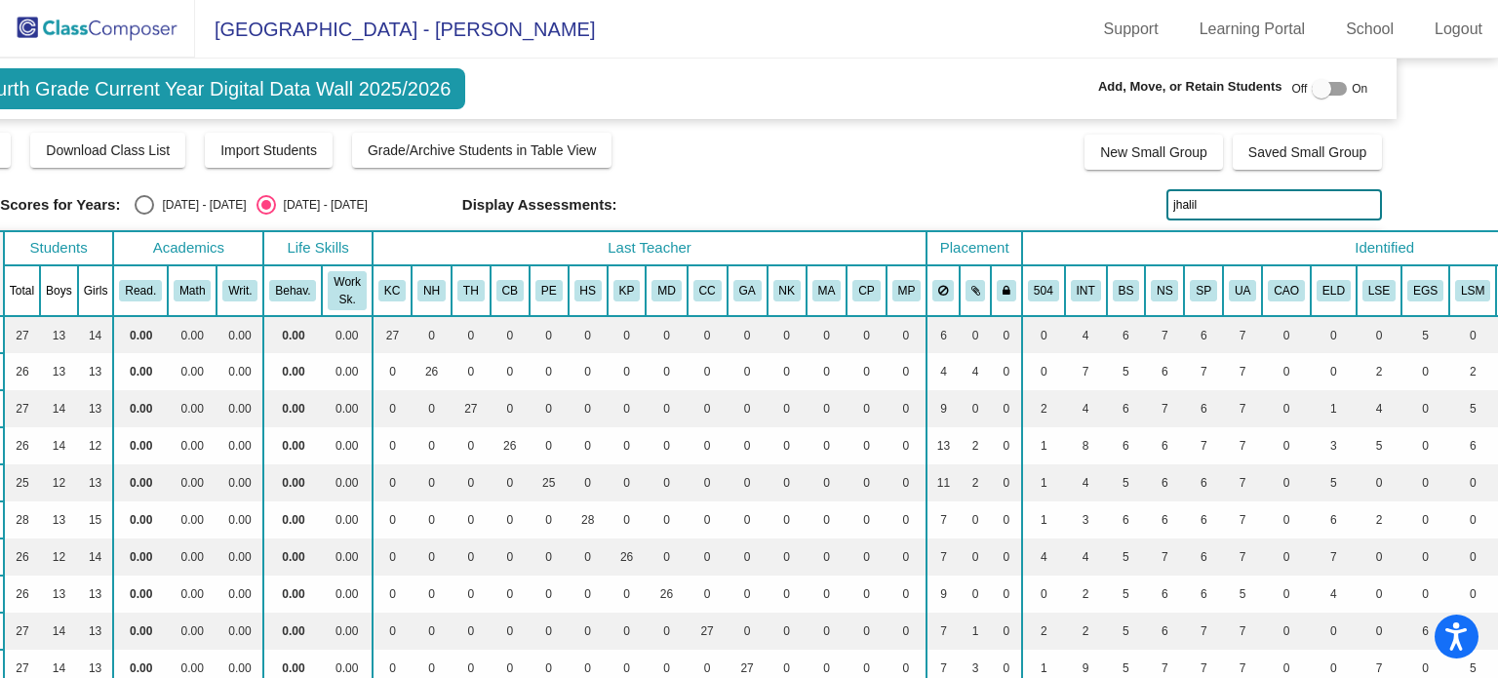
click at [1211, 203] on input "jhalil" at bounding box center [1274, 204] width 216 height 31
type input "j"
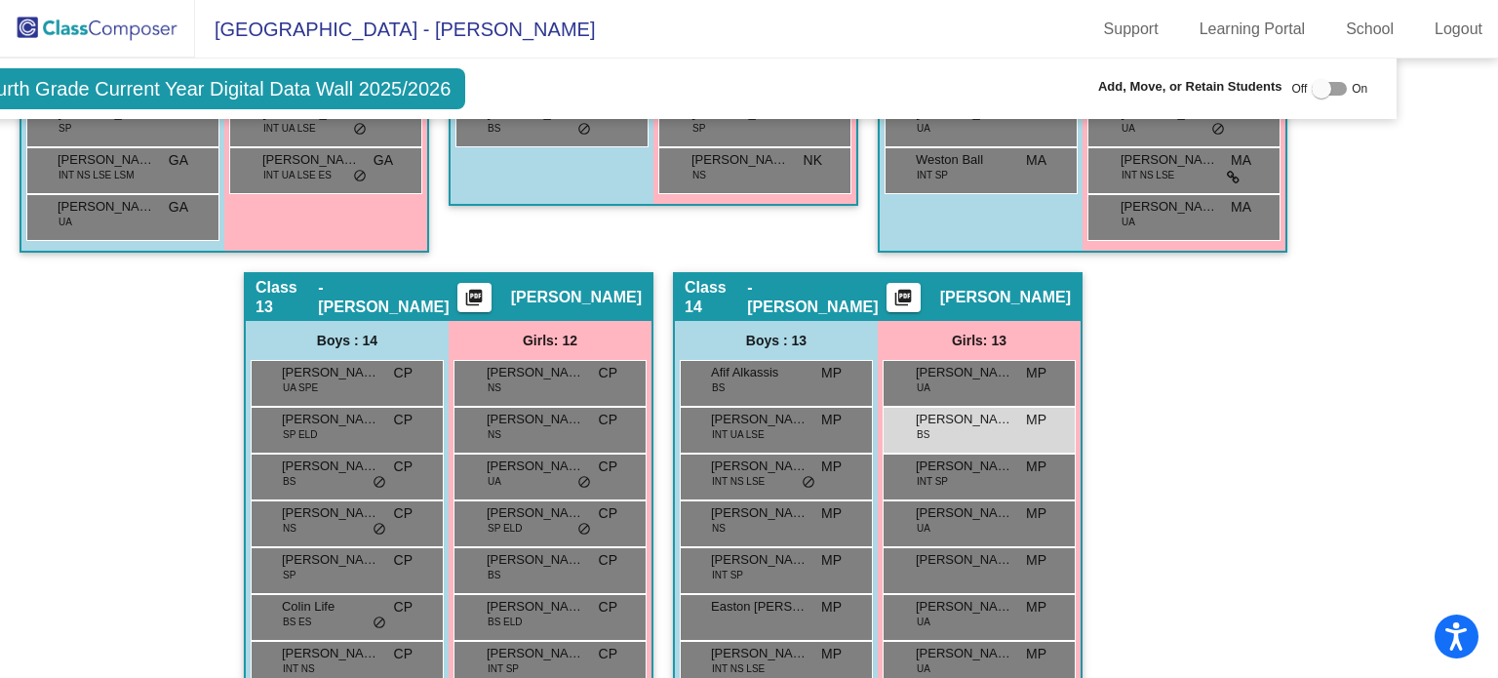
scroll to position [3858, 86]
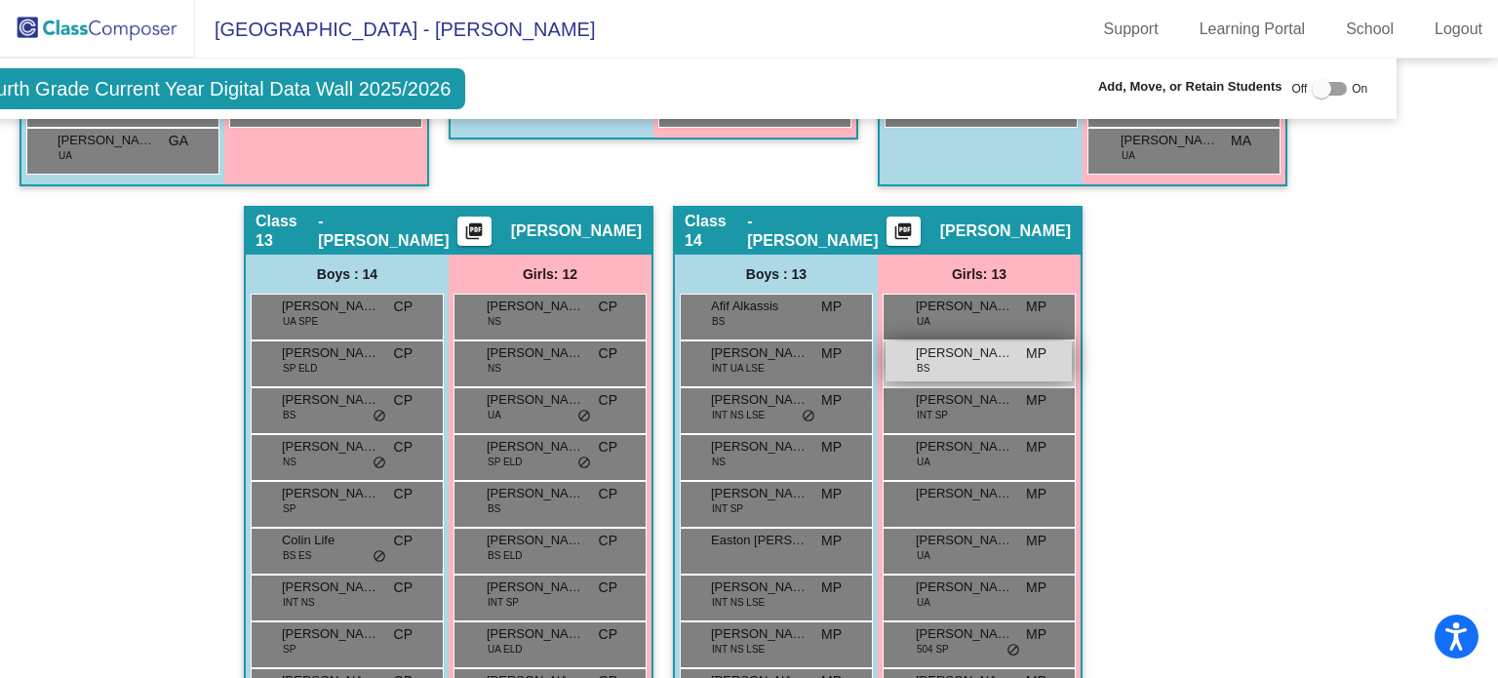
type input "[PERSON_NAME]"
click at [971, 353] on div "[PERSON_NAME] BS MP lock do_not_disturb_alt" at bounding box center [979, 361] width 186 height 40
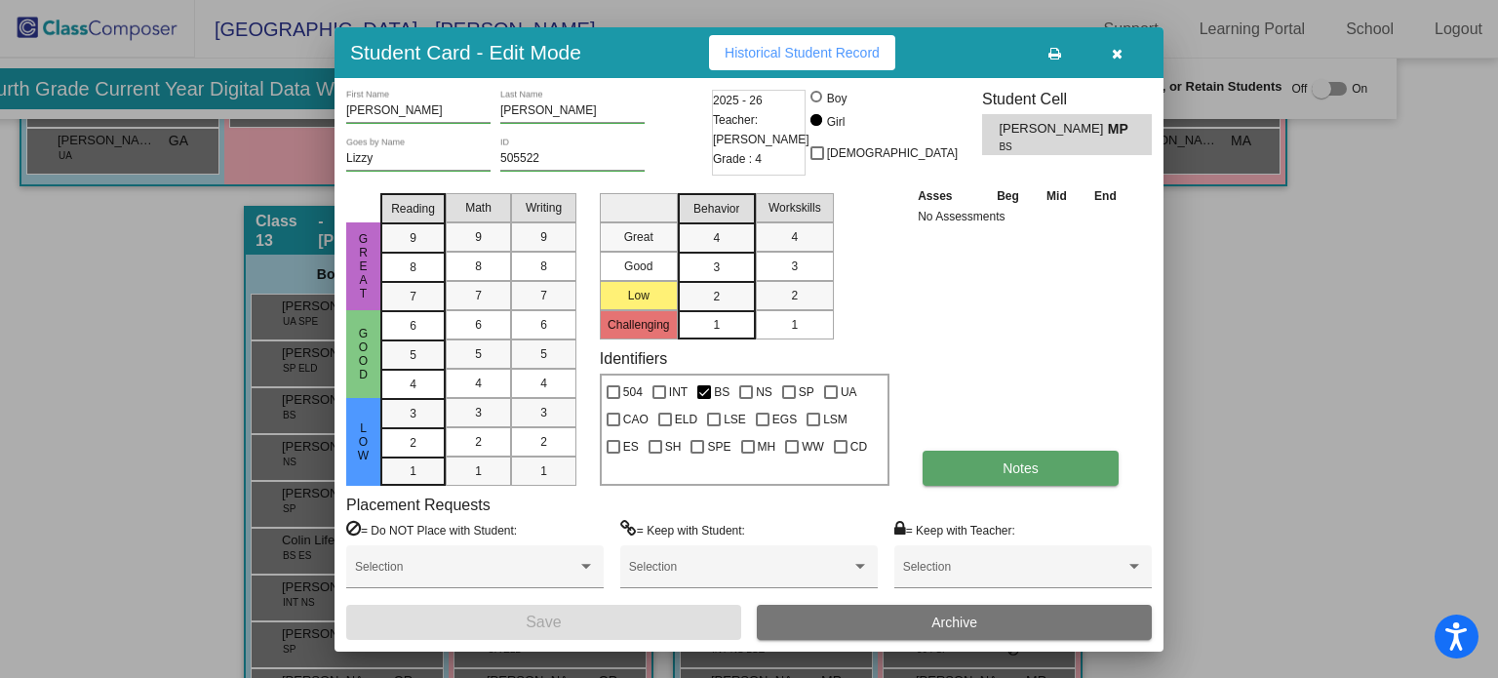
click at [1025, 471] on span "Notes" at bounding box center [1021, 468] width 36 height 16
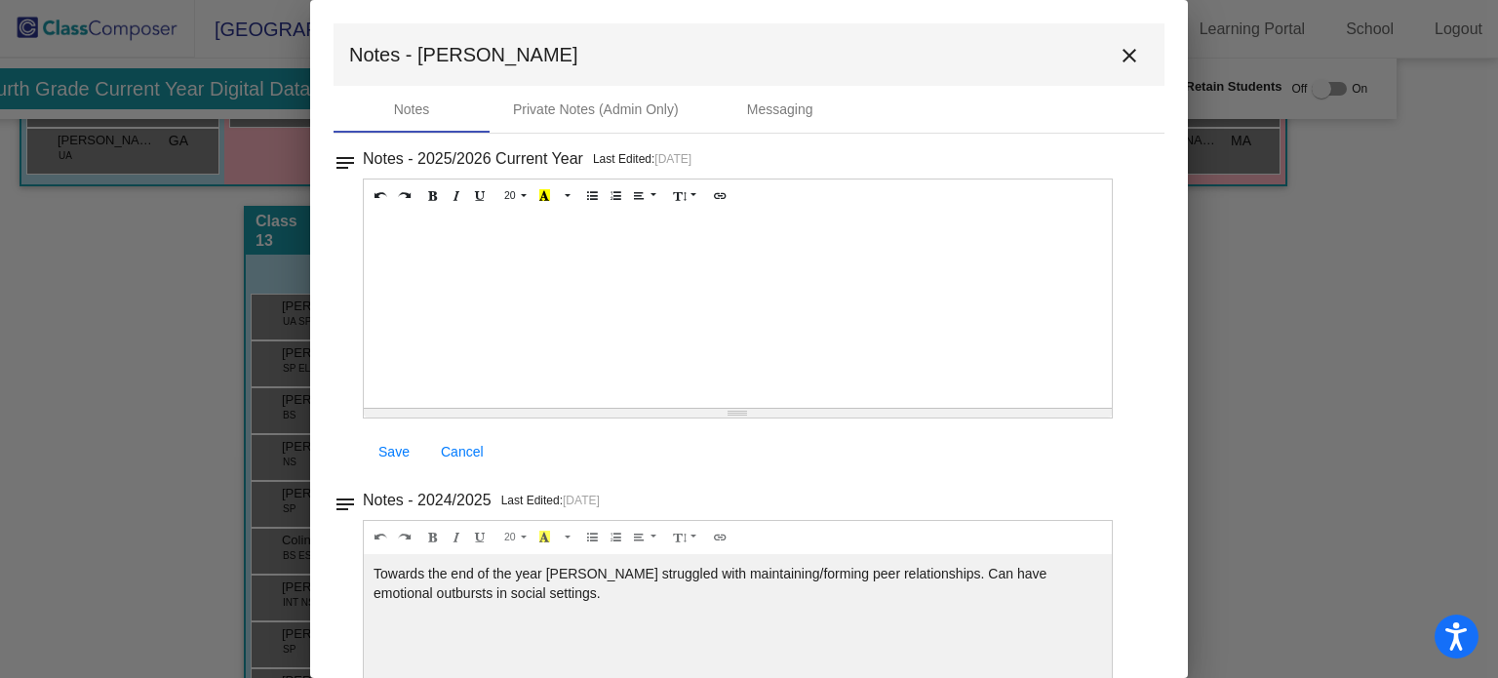
click at [485, 244] on div at bounding box center [738, 310] width 748 height 195
click at [401, 453] on span "Save" at bounding box center [393, 452] width 31 height 16
click at [1118, 55] on mat-icon "close" at bounding box center [1129, 55] width 23 height 23
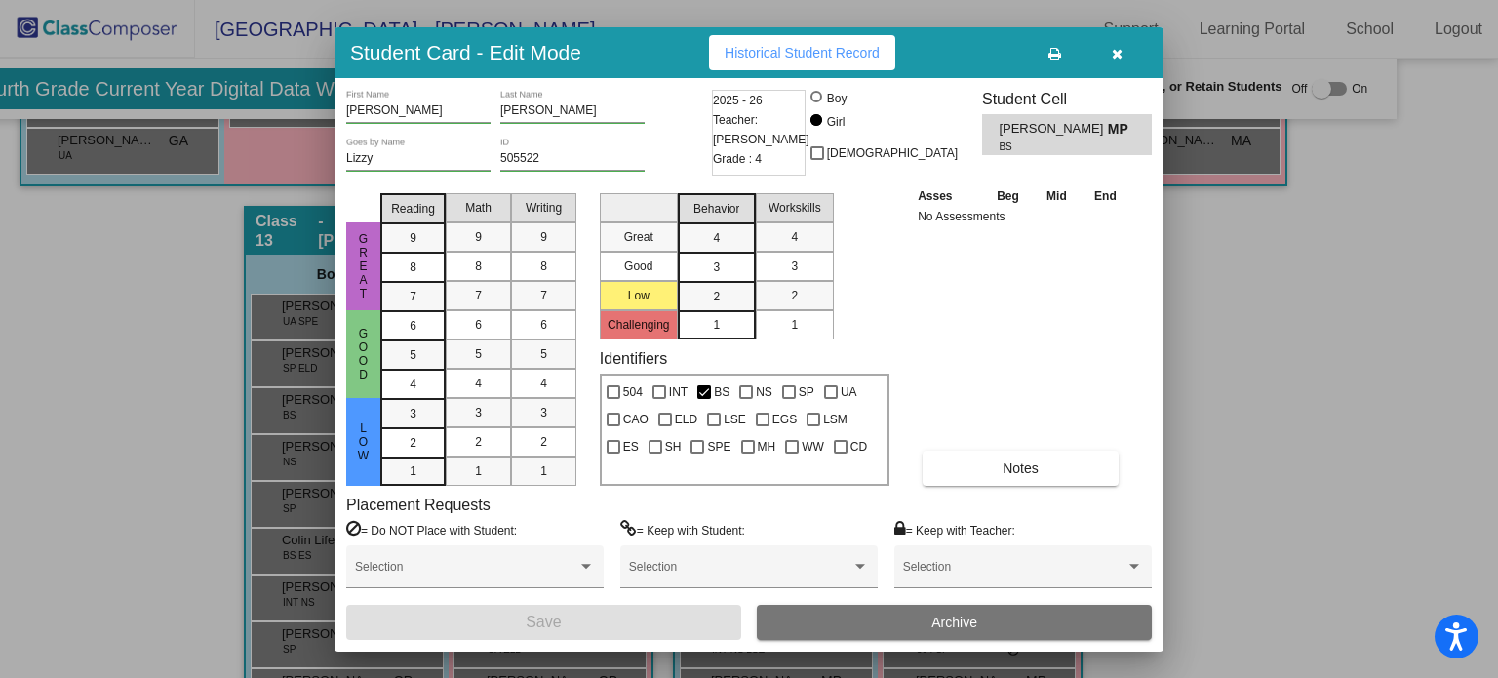
click at [1122, 50] on icon "button" at bounding box center [1117, 54] width 11 height 14
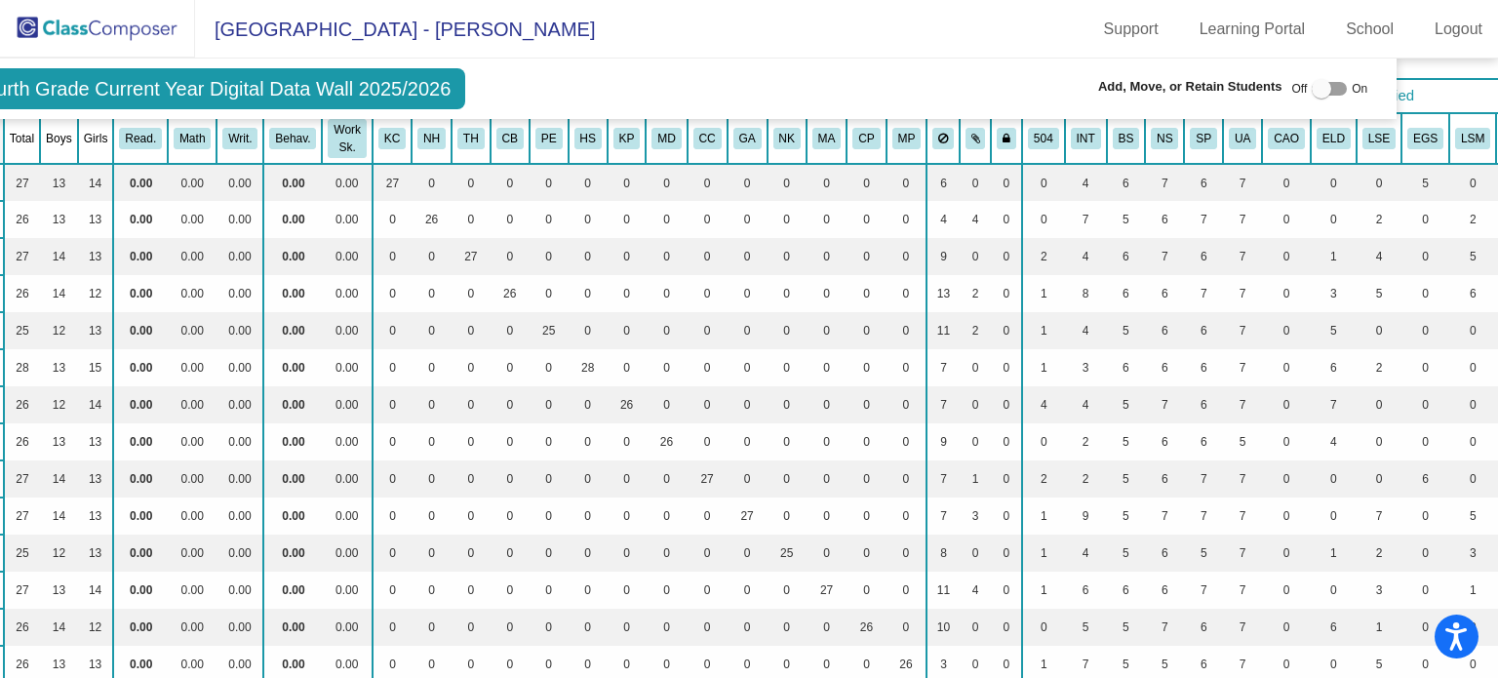
scroll to position [42, 86]
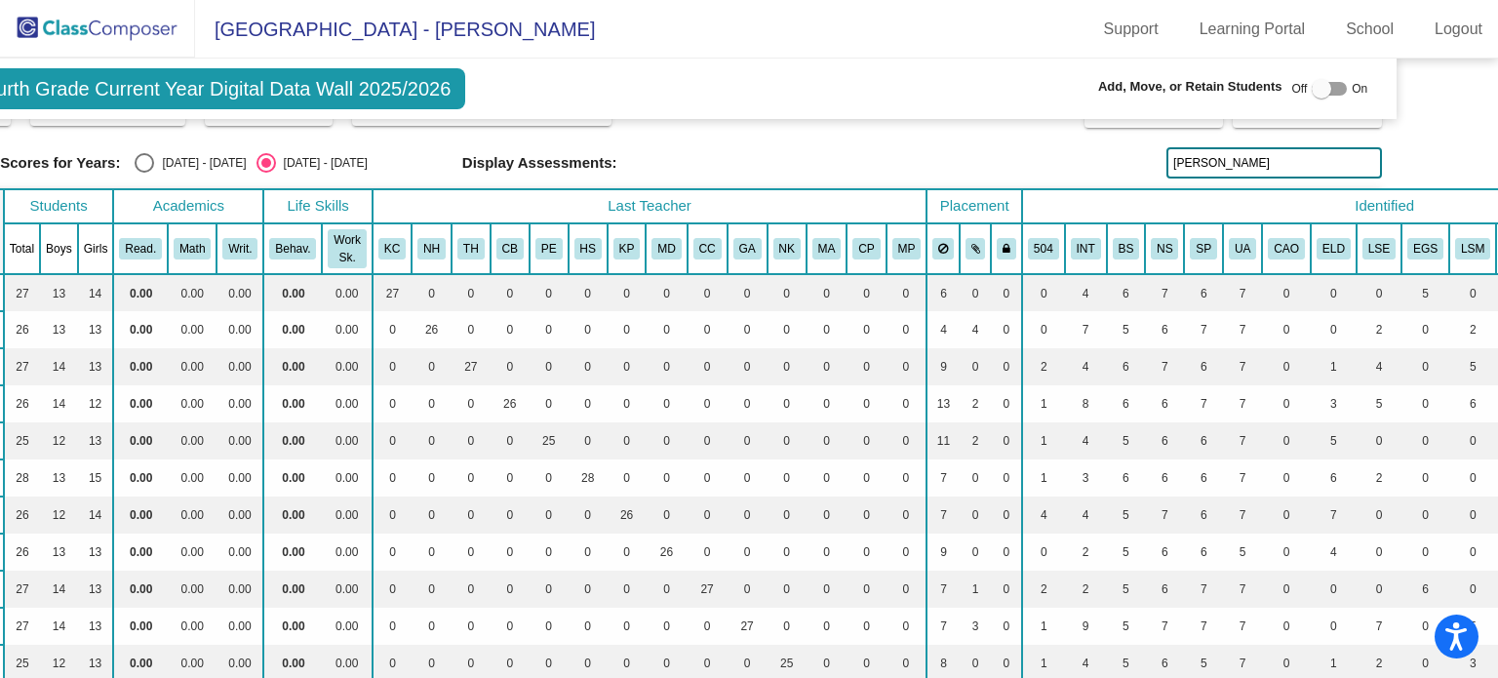
click at [1205, 165] on input "[PERSON_NAME]" at bounding box center [1274, 162] width 216 height 31
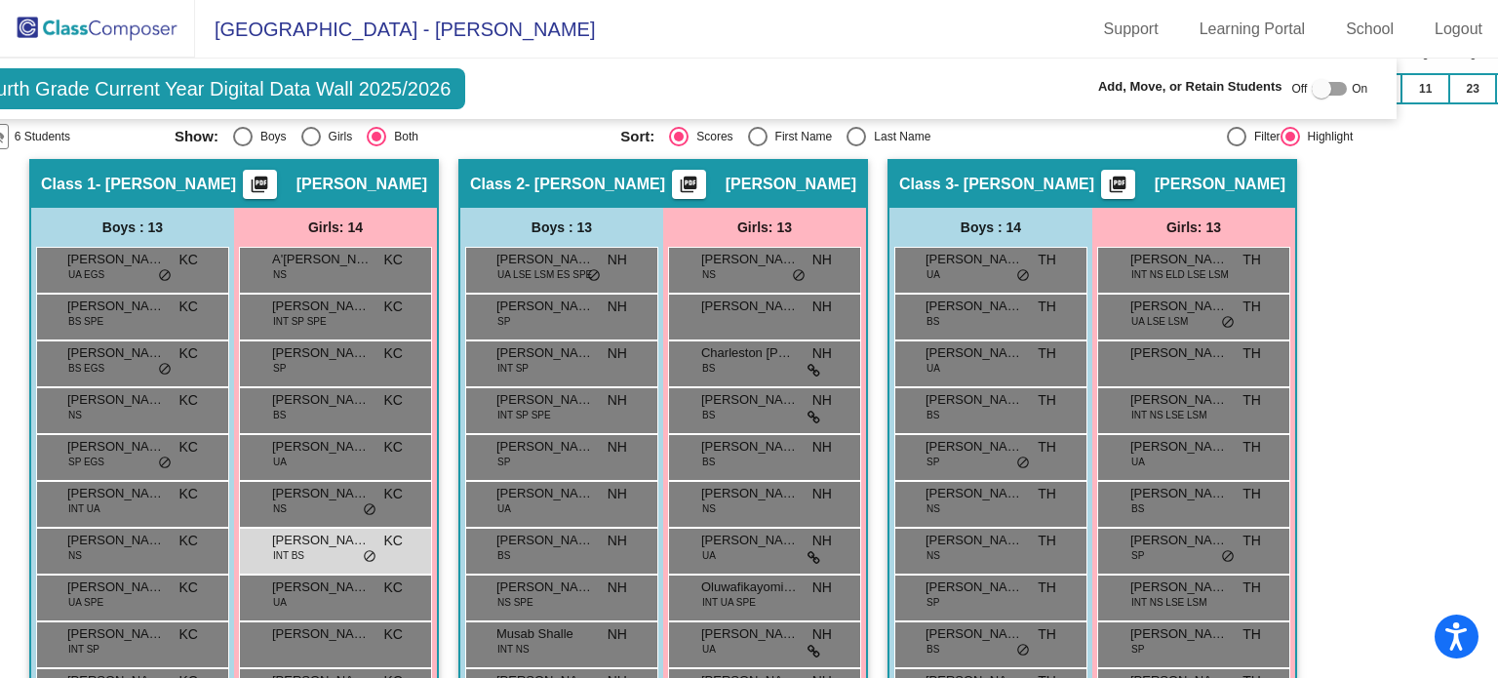
scroll to position [773, 86]
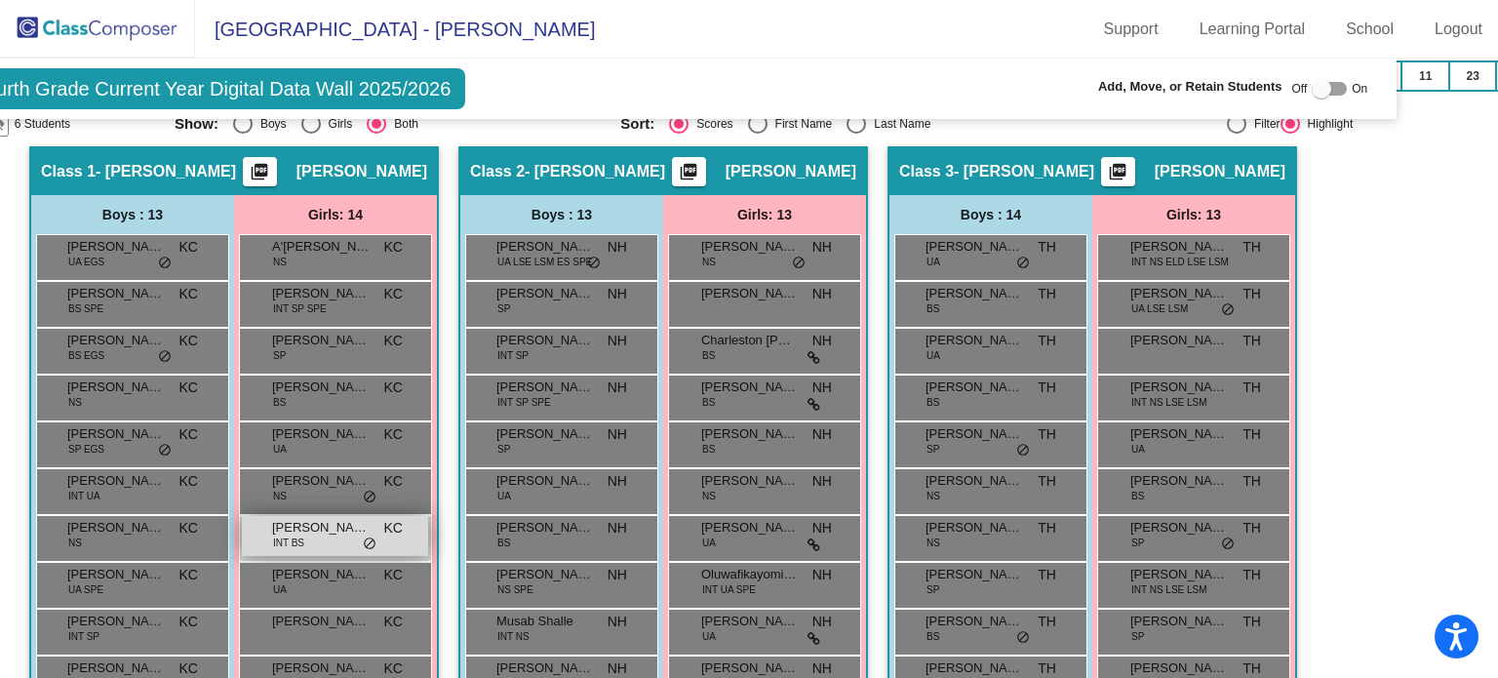
click at [305, 523] on span "[PERSON_NAME]" at bounding box center [321, 528] width 98 height 20
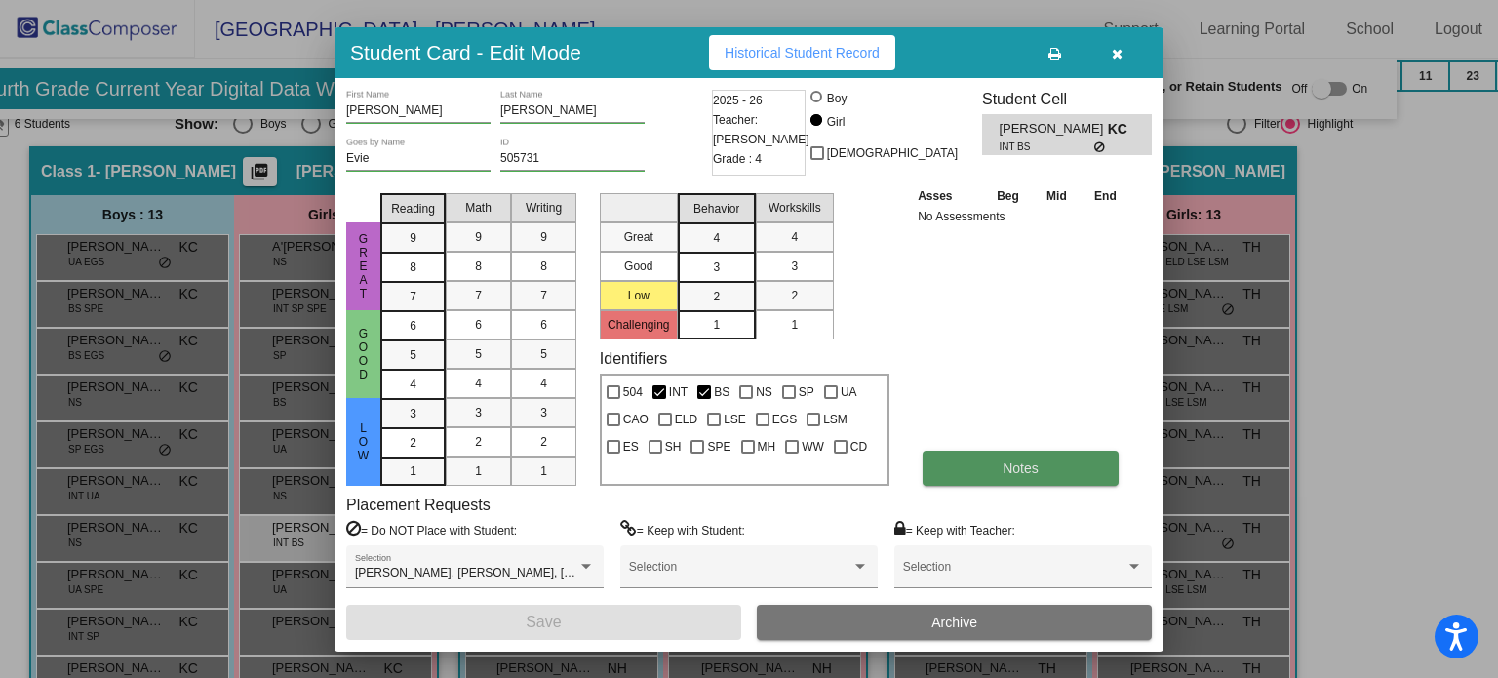
click at [978, 467] on button "Notes" at bounding box center [1021, 468] width 196 height 35
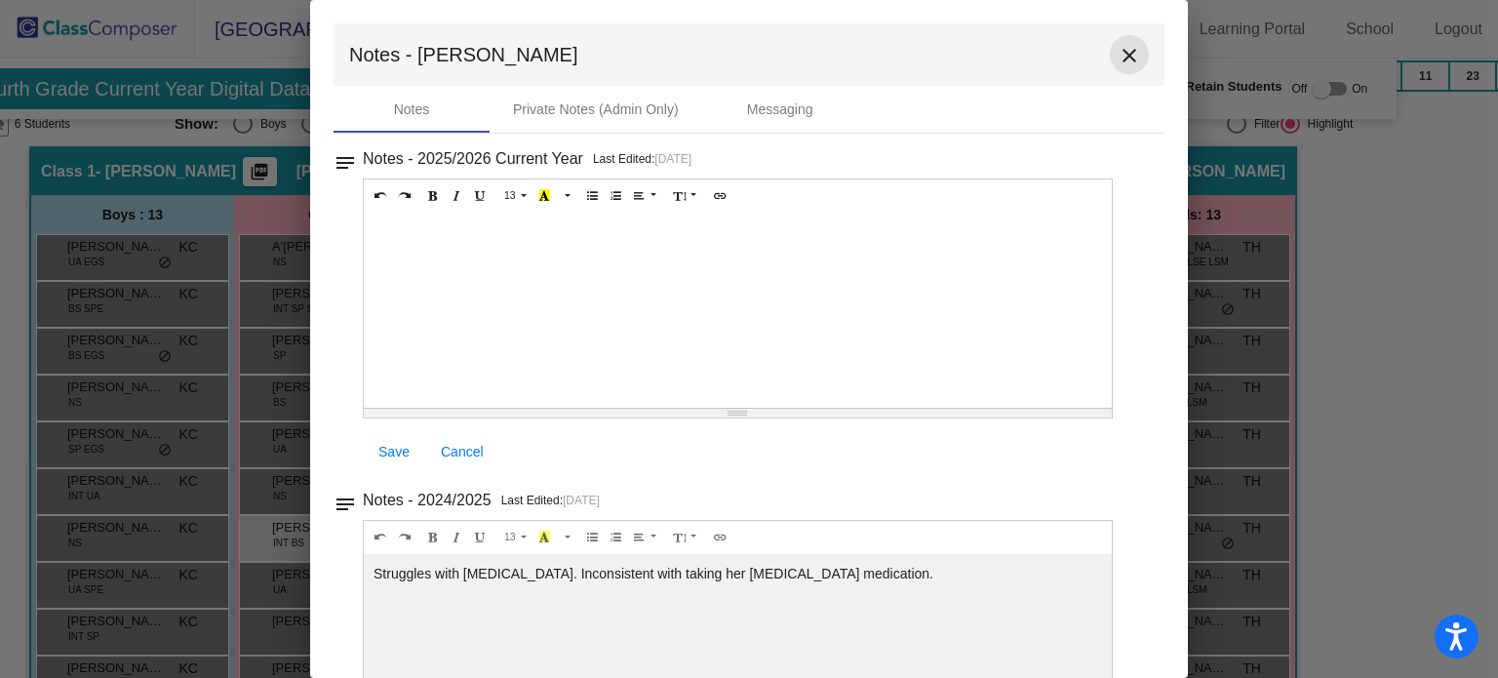
click at [1118, 49] on mat-icon "close" at bounding box center [1129, 55] width 23 height 23
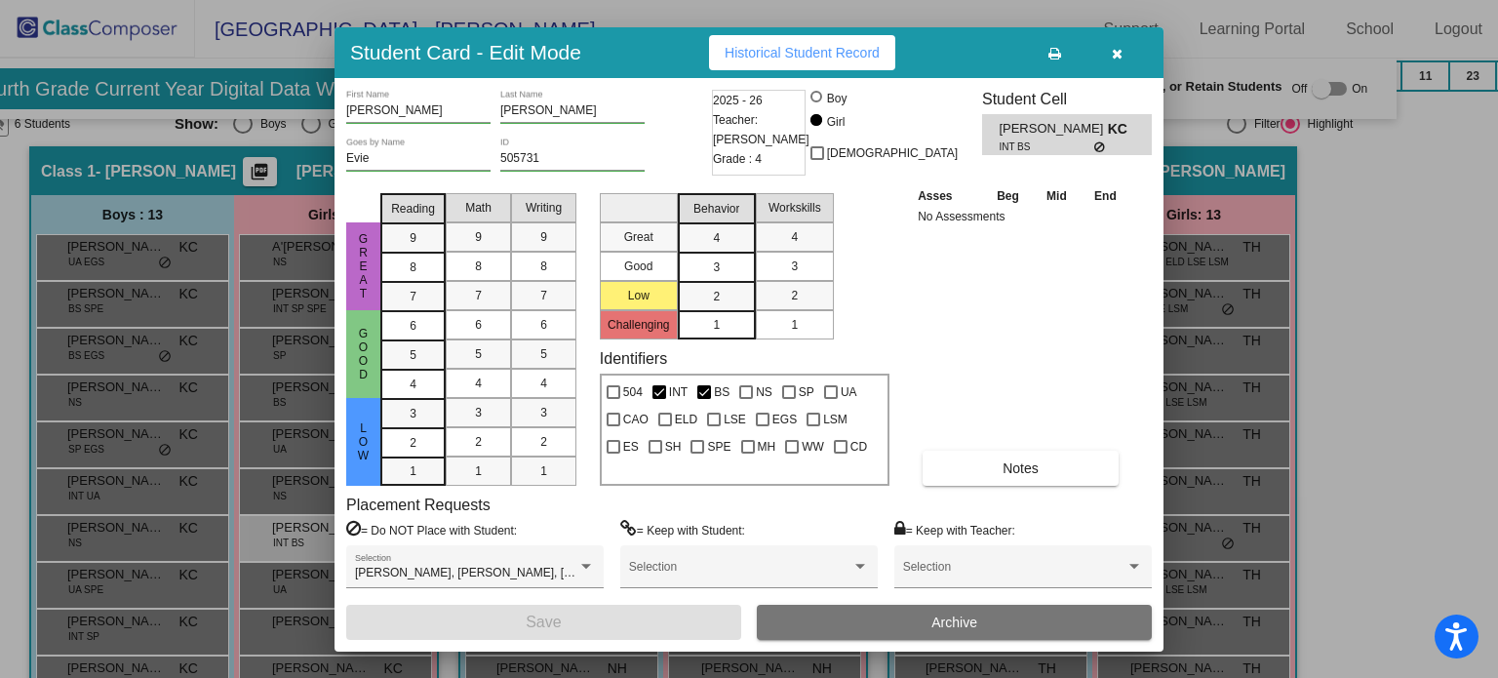
click at [1110, 55] on button "button" at bounding box center [1117, 52] width 62 height 35
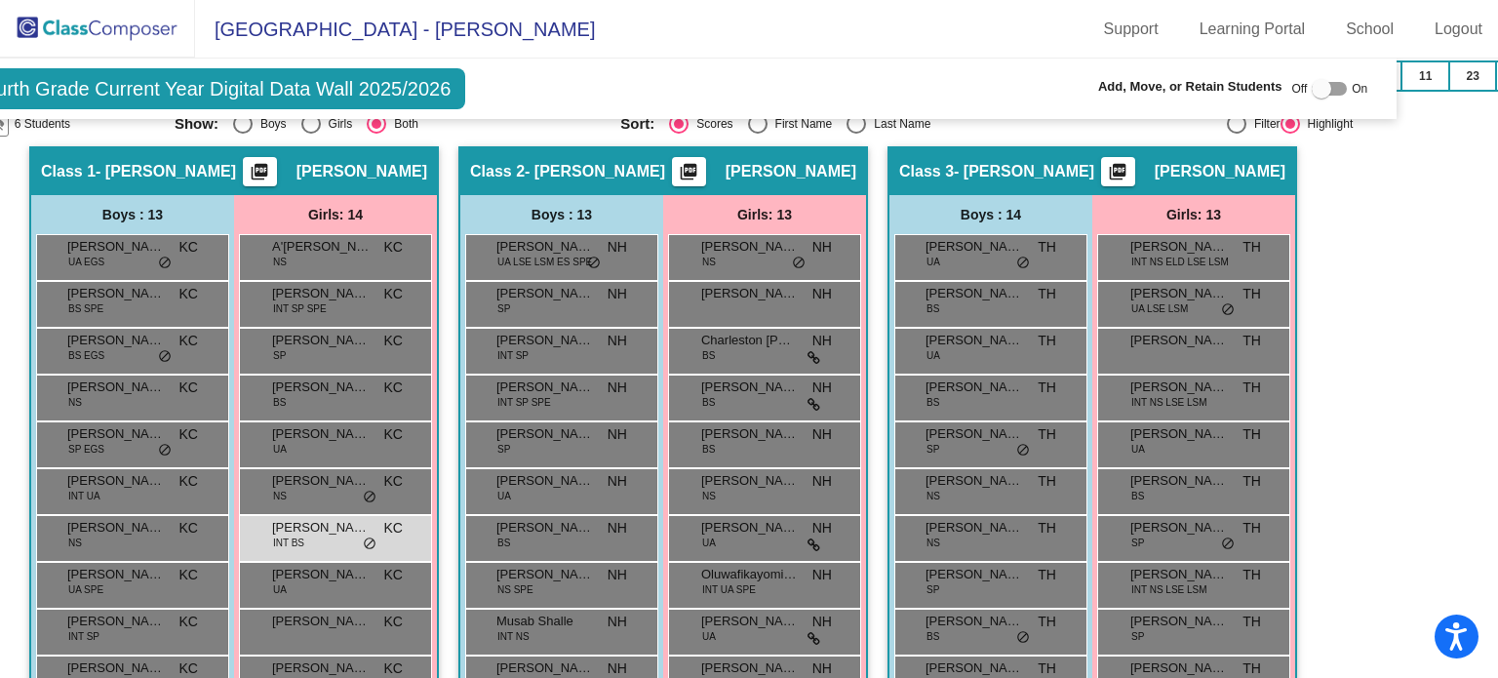
scroll to position [0, 86]
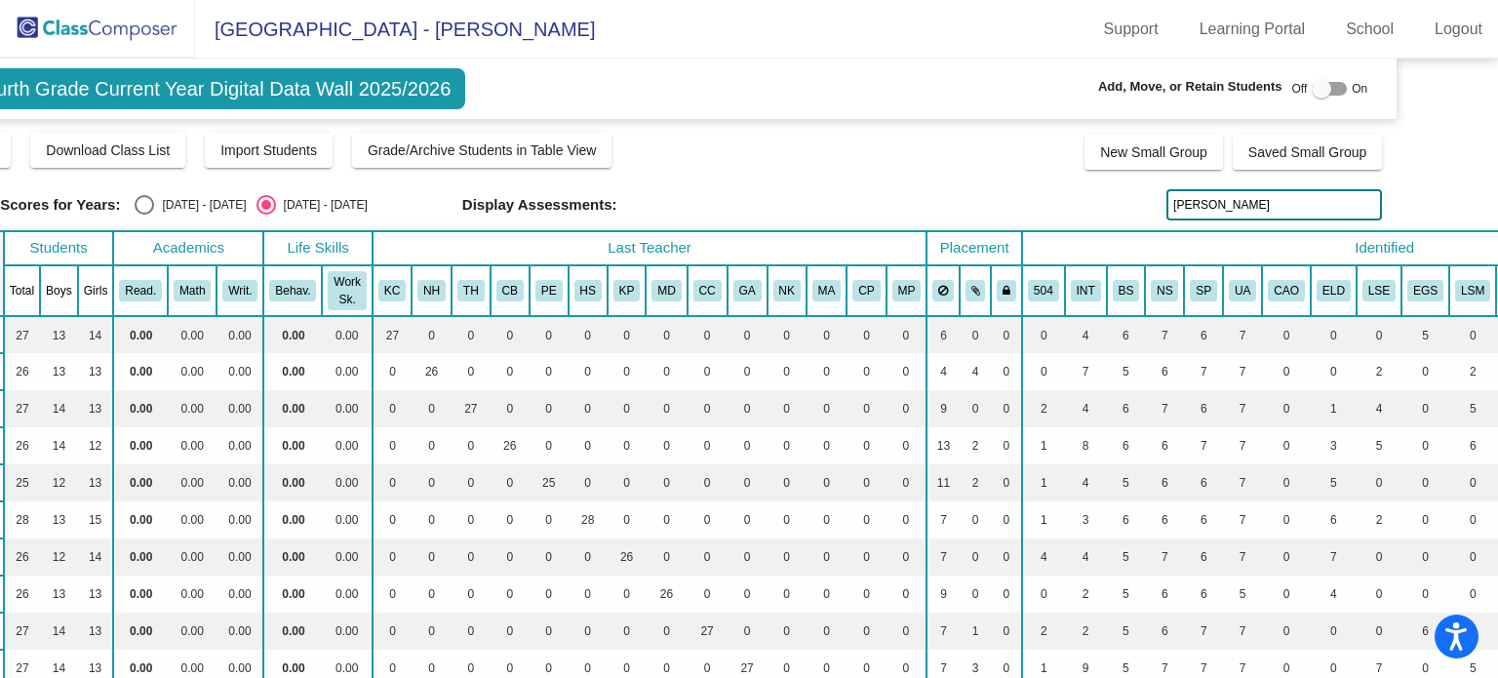
click at [1256, 208] on input "[PERSON_NAME]" at bounding box center [1274, 204] width 216 height 31
type input "d"
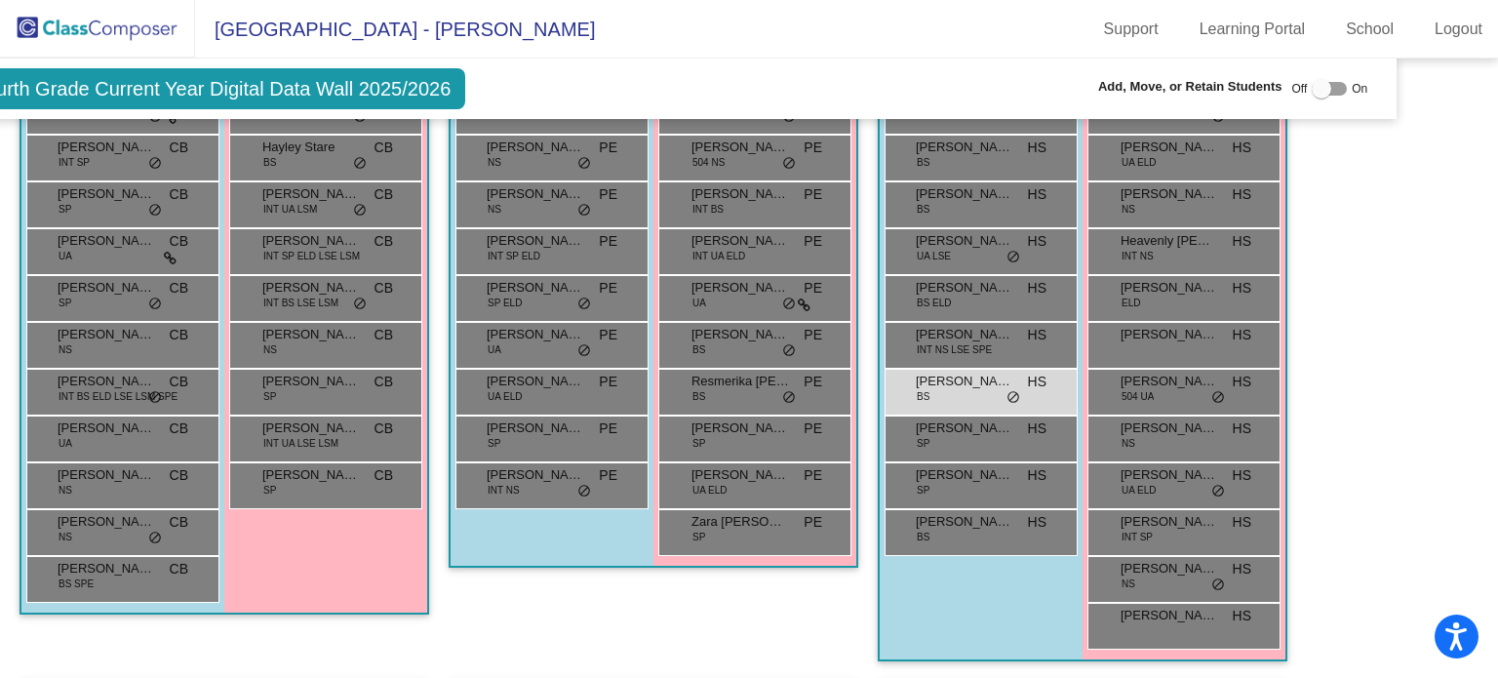
scroll to position [1846, 86]
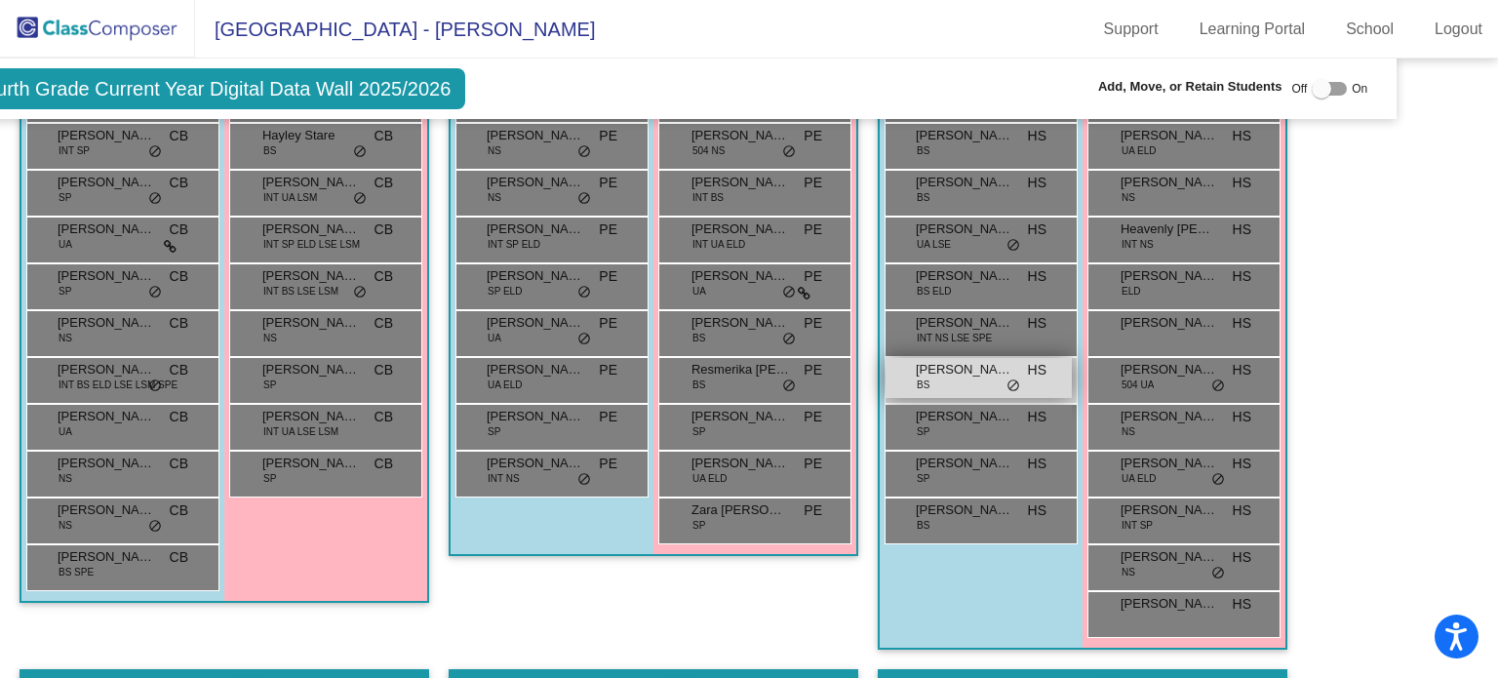
click at [965, 362] on span "[PERSON_NAME]" at bounding box center [965, 370] width 98 height 20
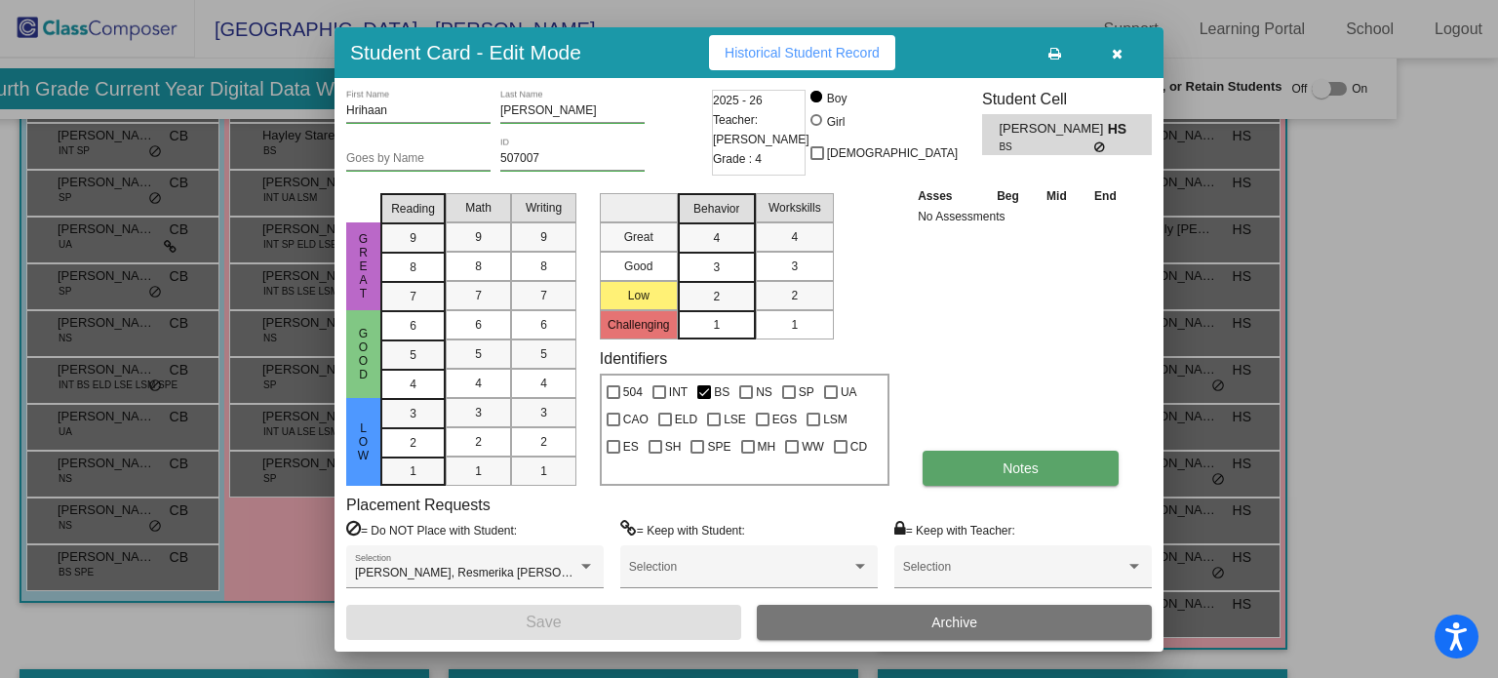
click at [951, 467] on button "Notes" at bounding box center [1021, 468] width 196 height 35
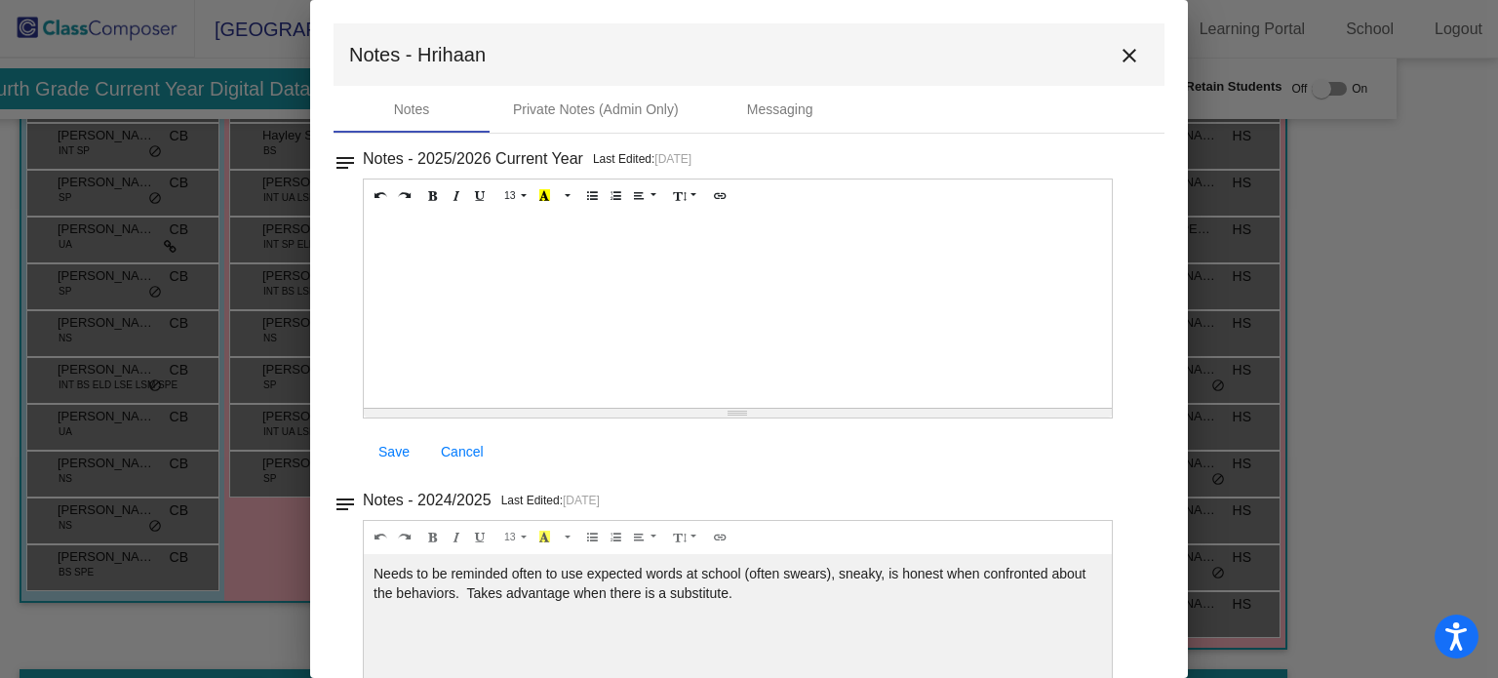
click at [1124, 58] on mat-icon "close" at bounding box center [1129, 55] width 23 height 23
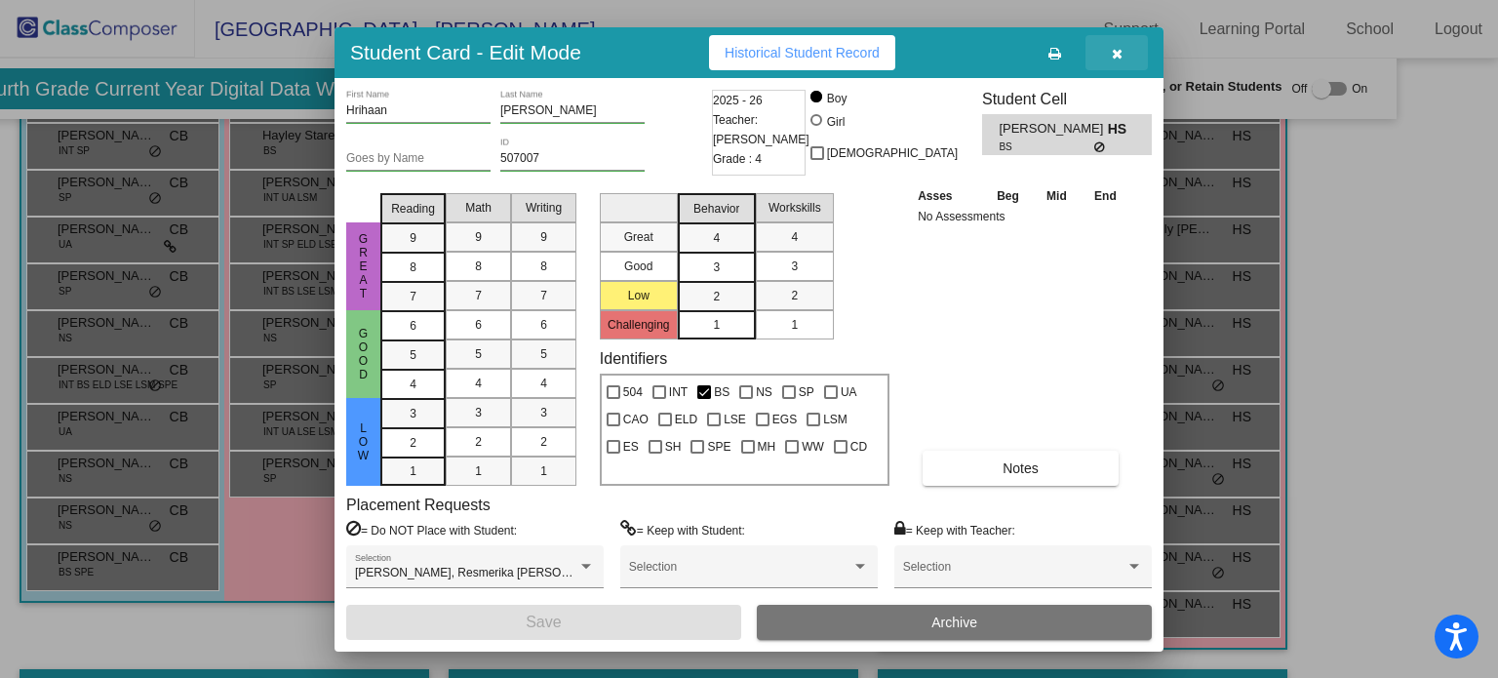
click at [1120, 55] on icon "button" at bounding box center [1117, 54] width 11 height 14
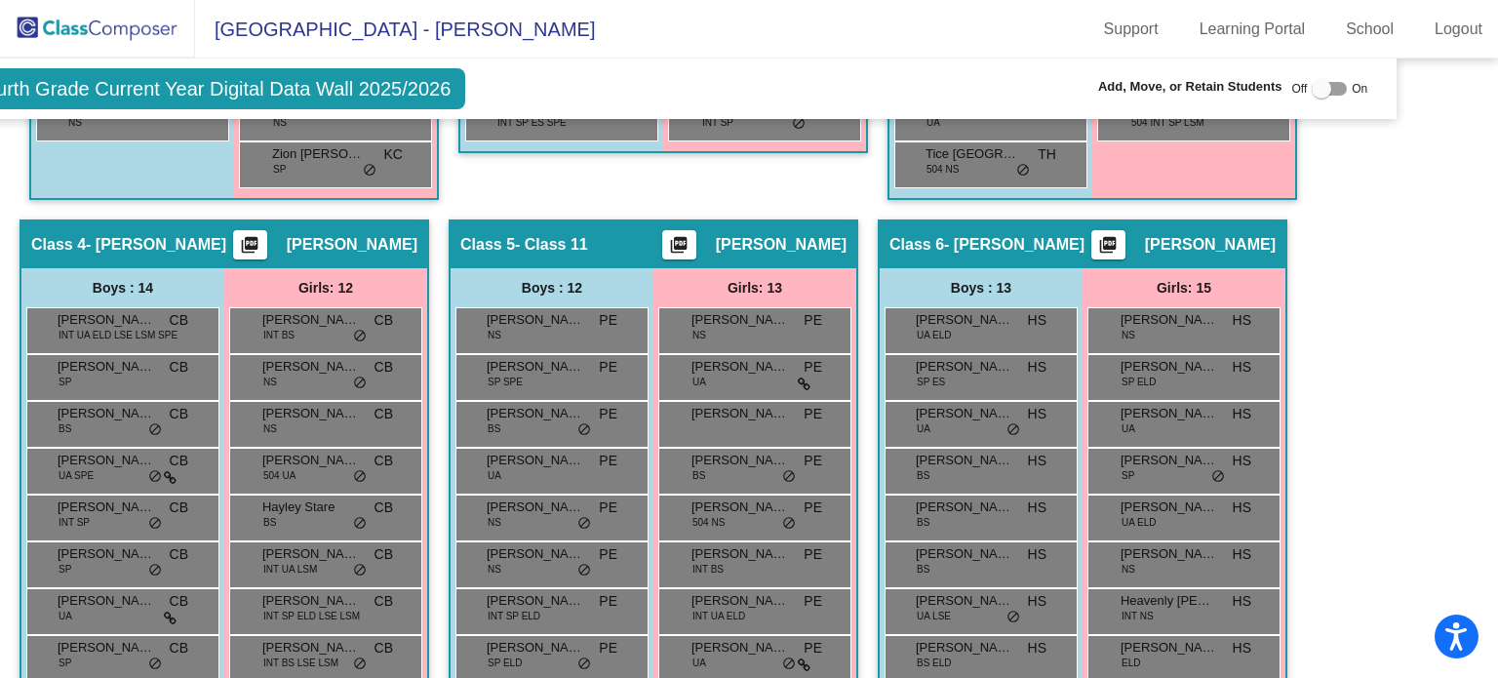
scroll to position [0, 86]
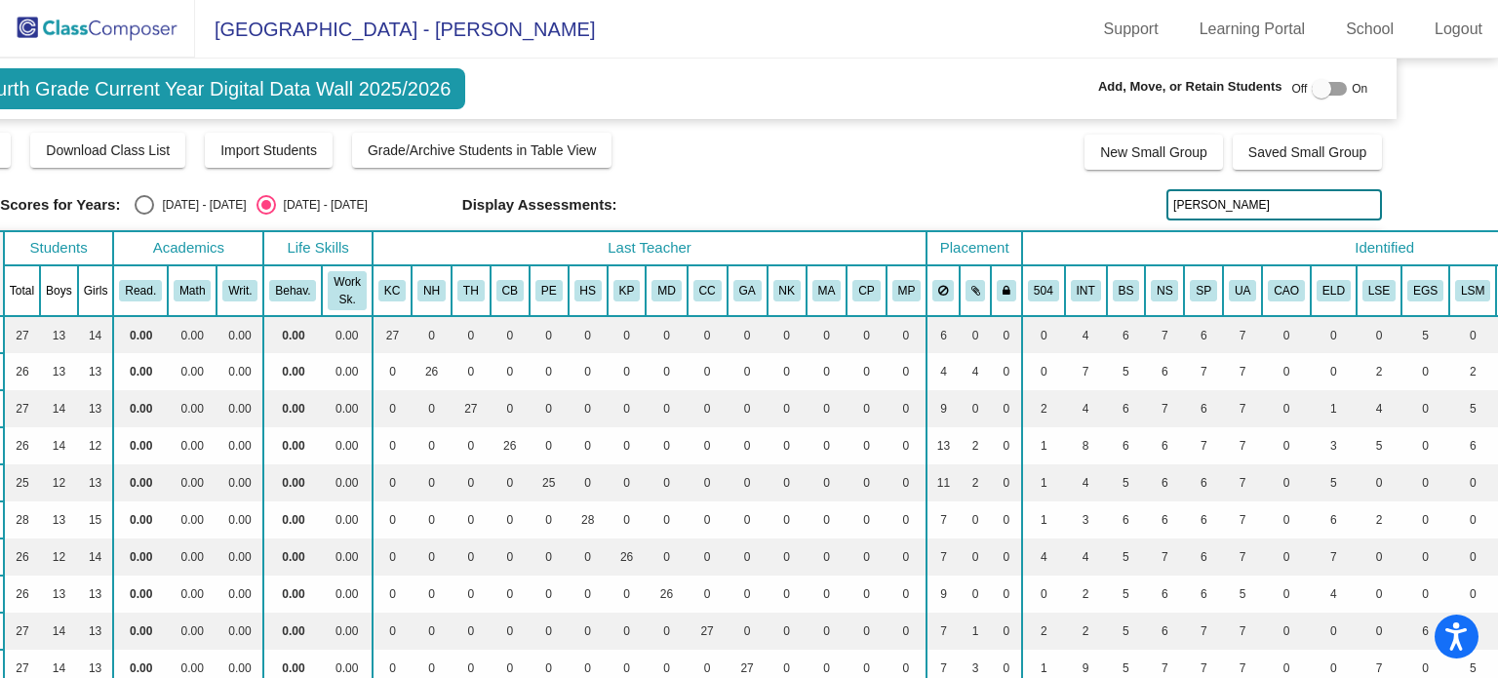
click at [1229, 210] on input "[PERSON_NAME]" at bounding box center [1274, 204] width 216 height 31
type input "b"
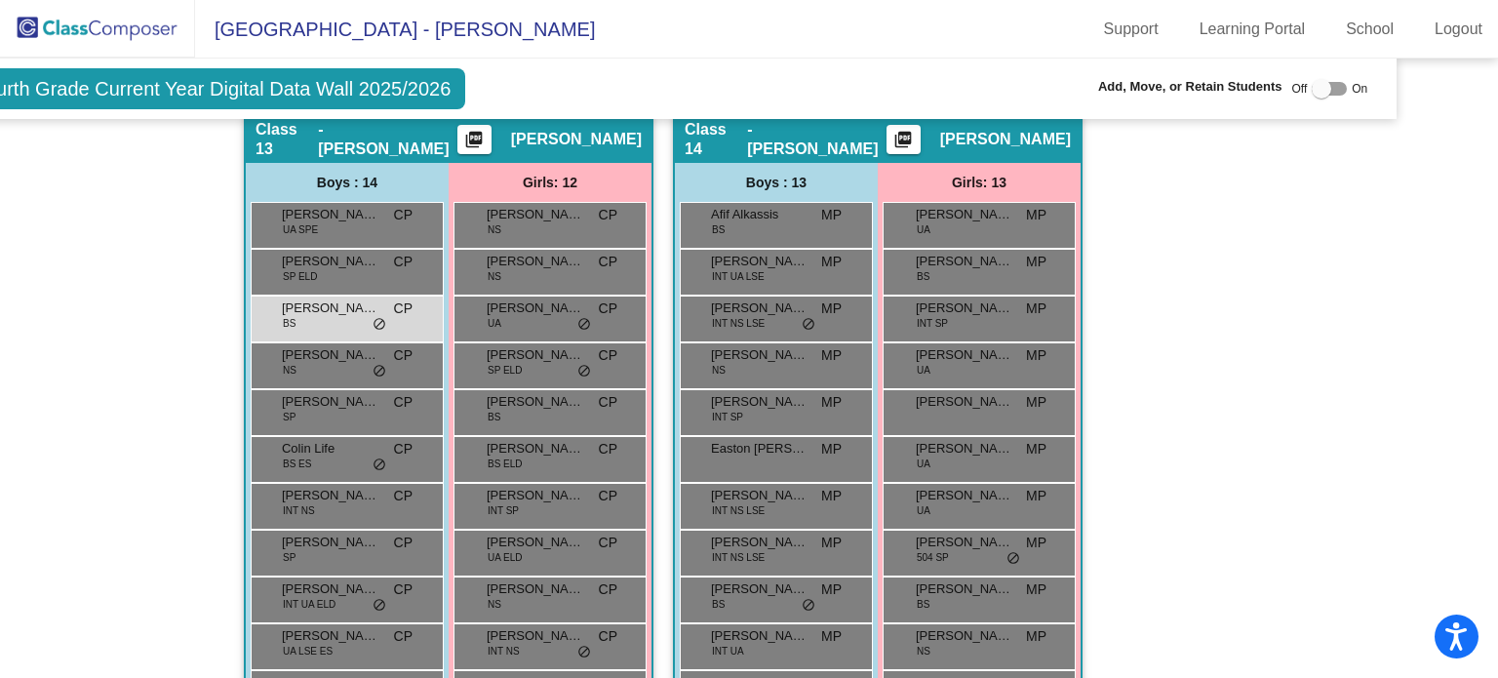
scroll to position [3956, 86]
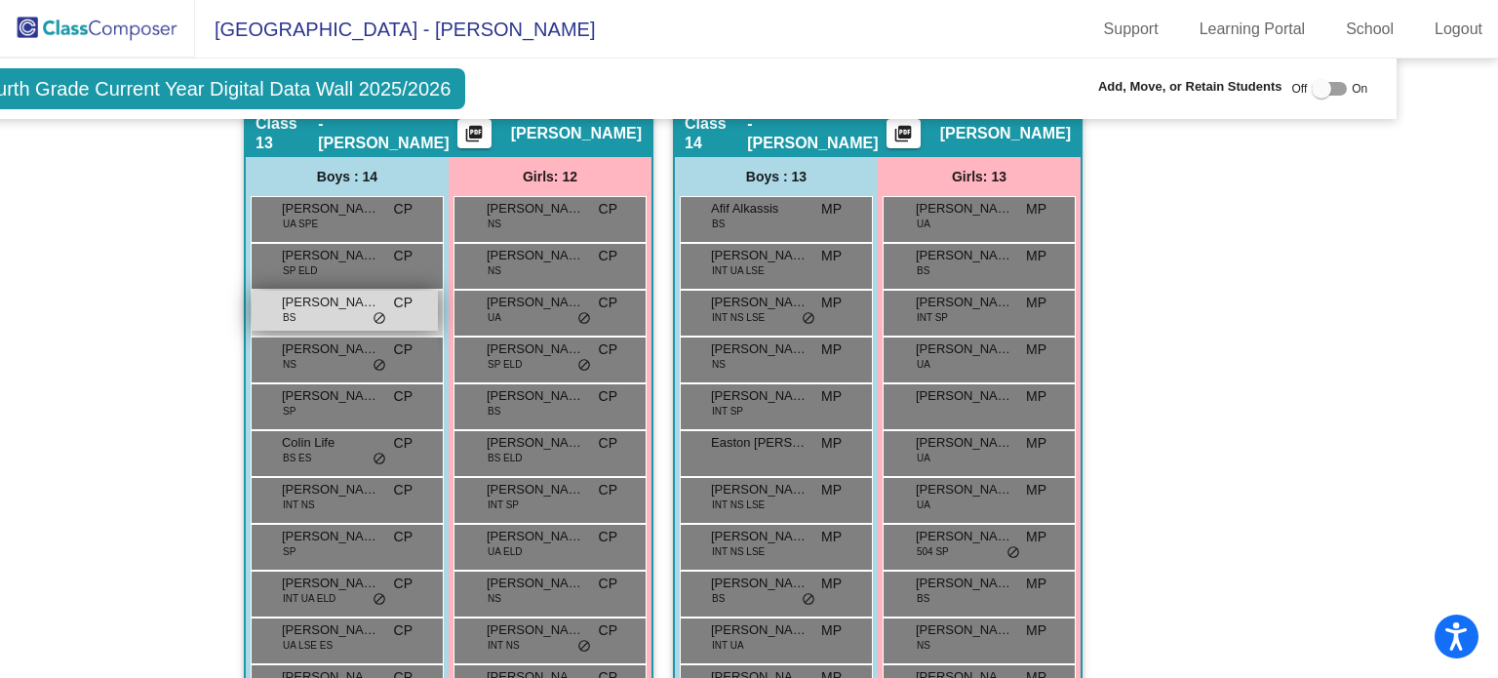
type input "[PERSON_NAME]"
click at [315, 297] on span "[PERSON_NAME] [PERSON_NAME]" at bounding box center [331, 303] width 98 height 20
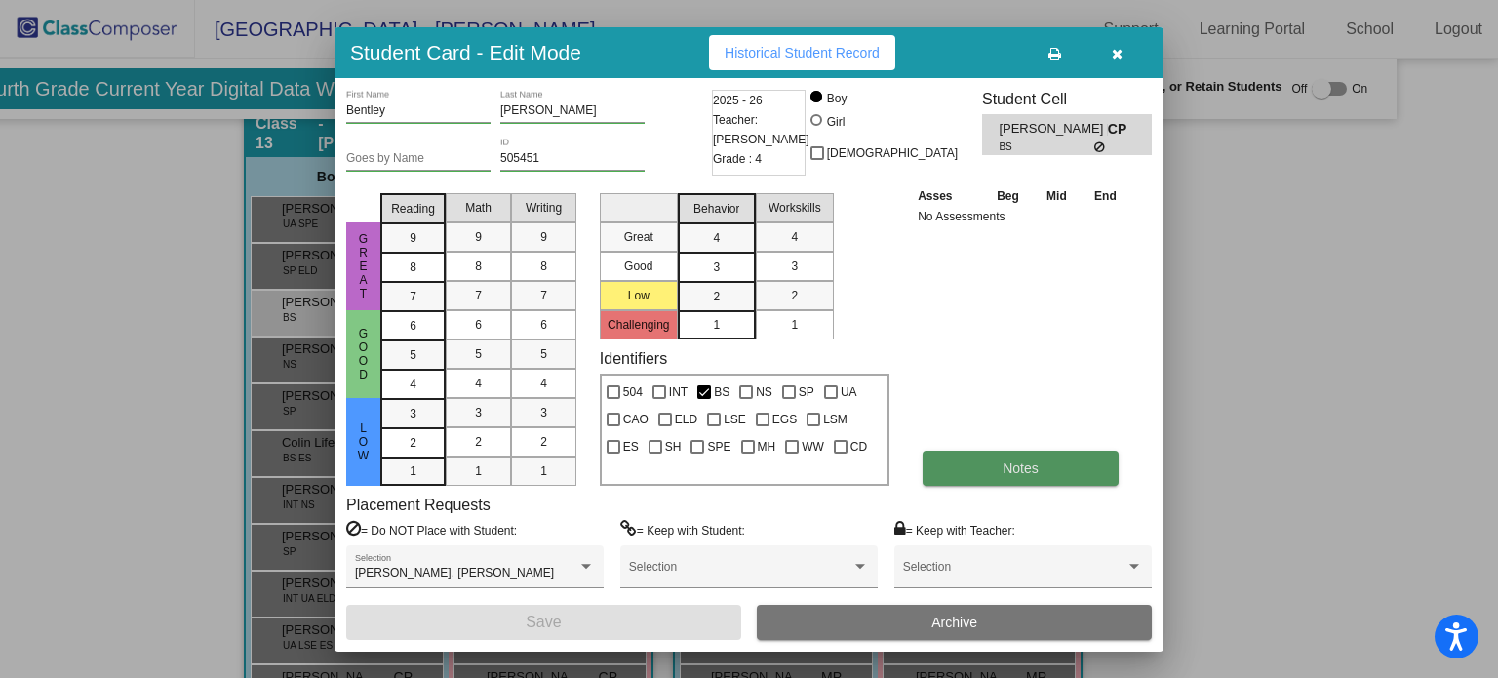
click at [987, 468] on button "Notes" at bounding box center [1021, 468] width 196 height 35
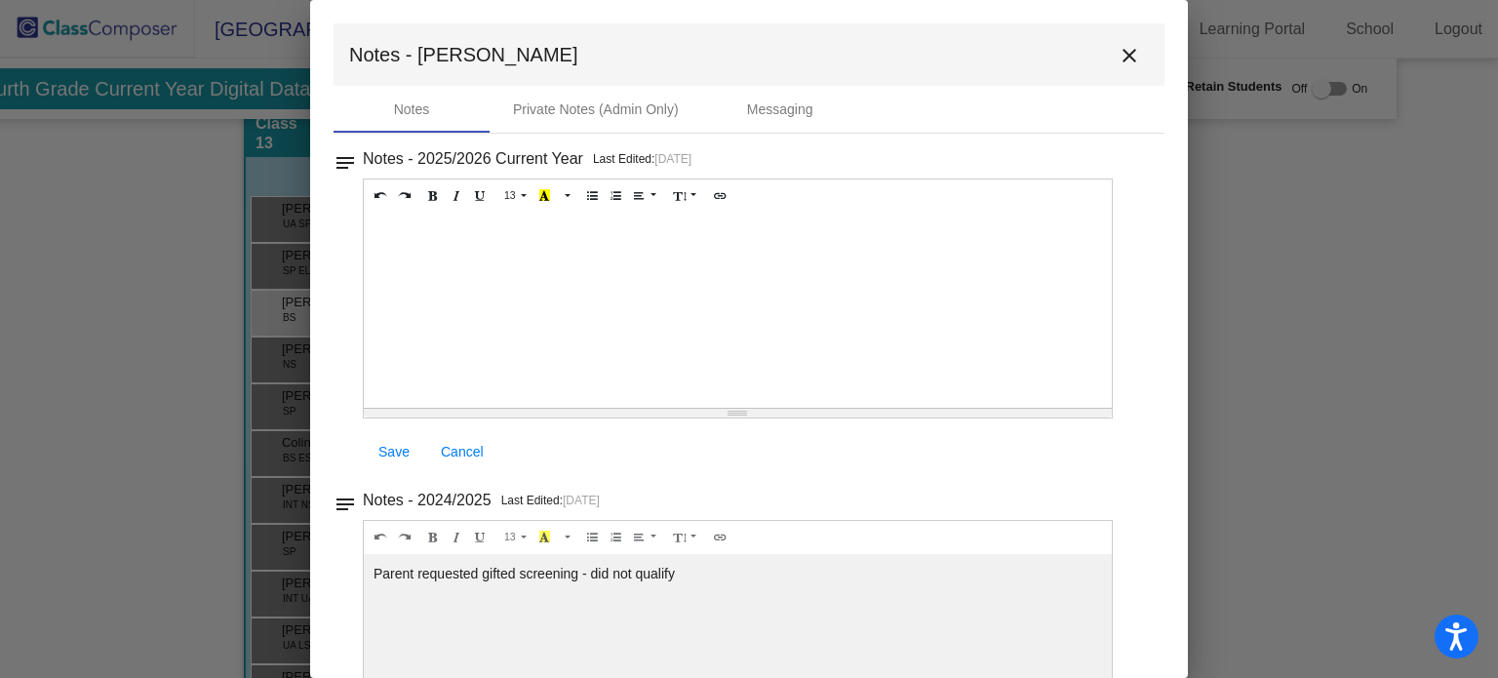
click at [442, 266] on div at bounding box center [738, 310] width 748 height 195
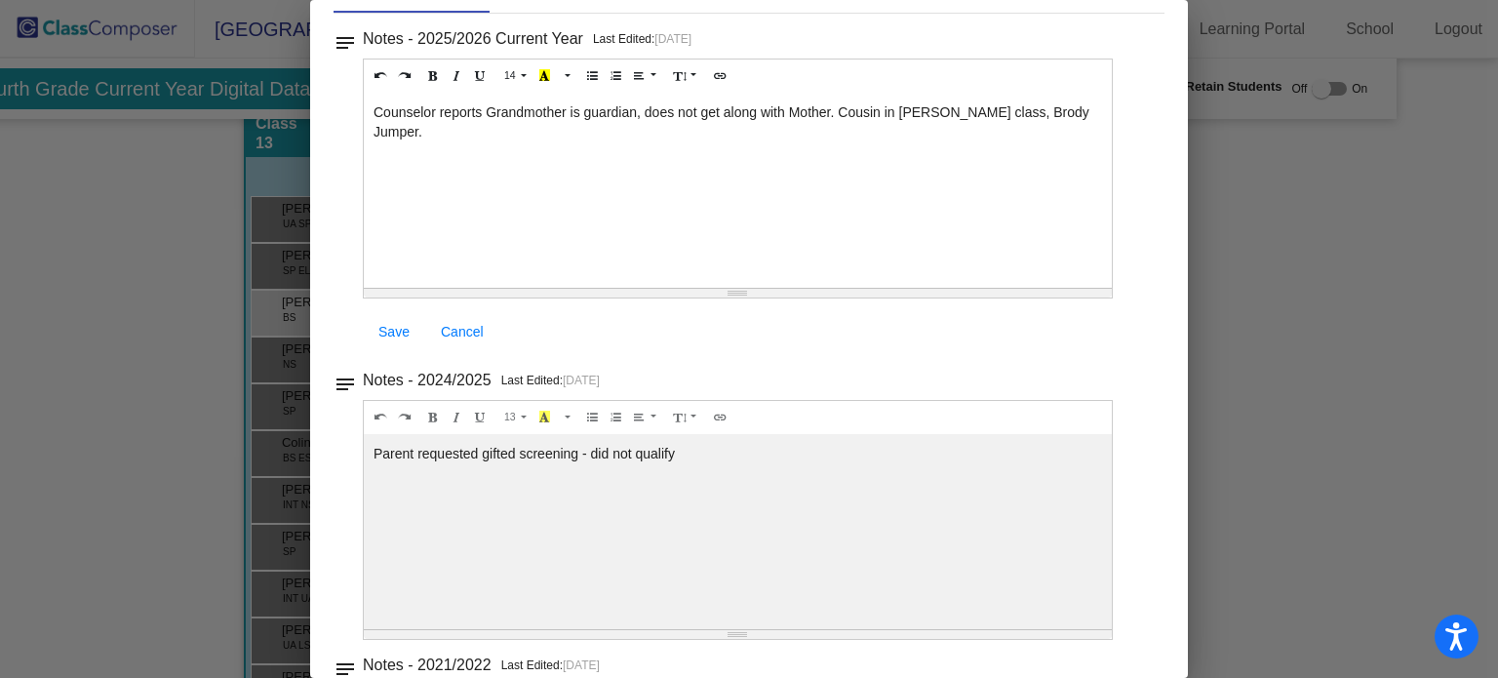
scroll to position [116, 0]
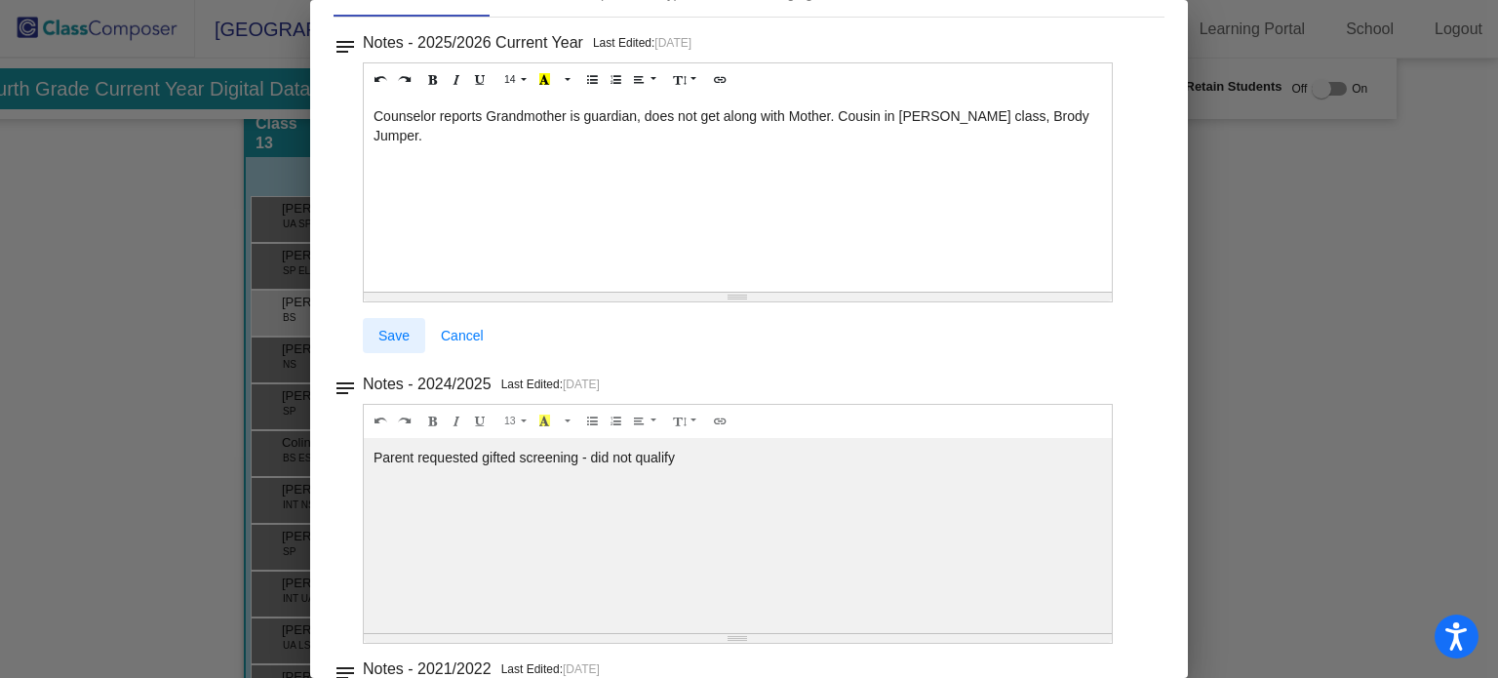
click at [405, 323] on link "Save" at bounding box center [394, 335] width 62 height 35
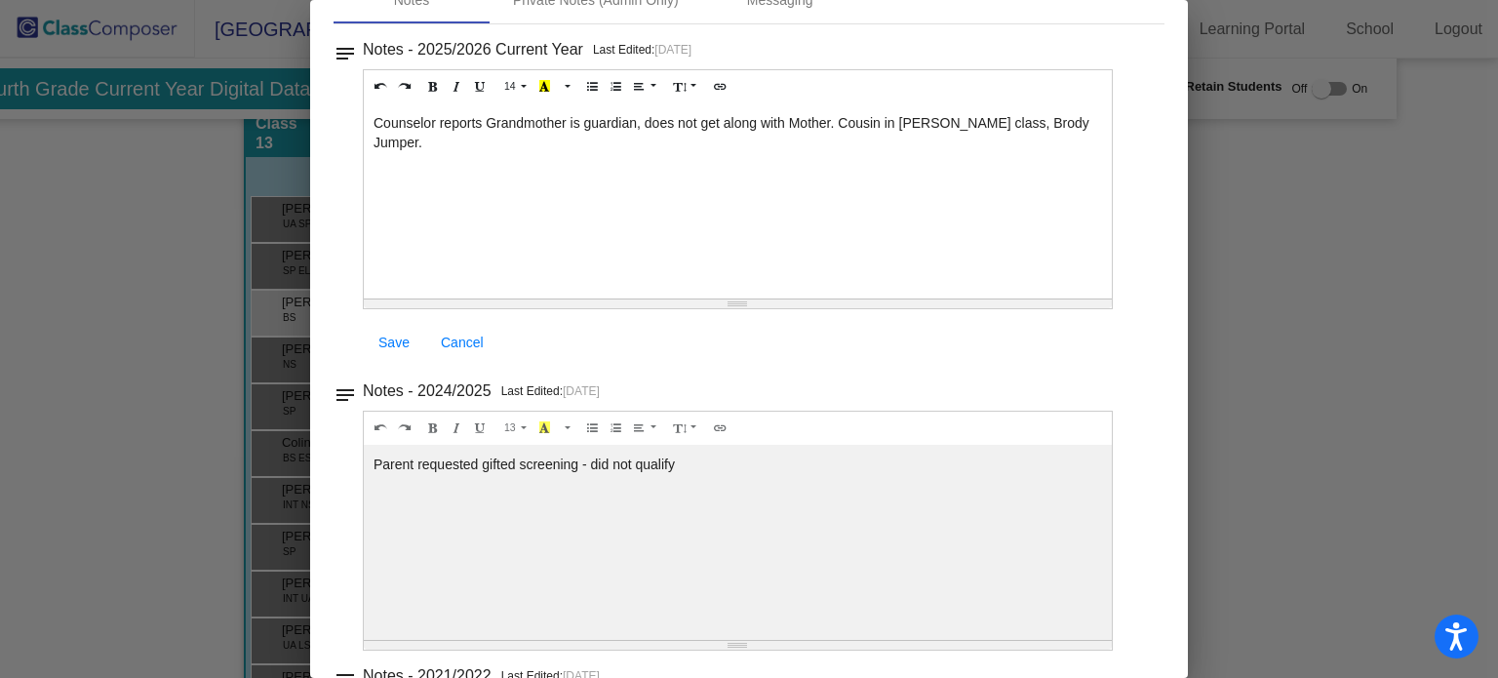
scroll to position [0, 0]
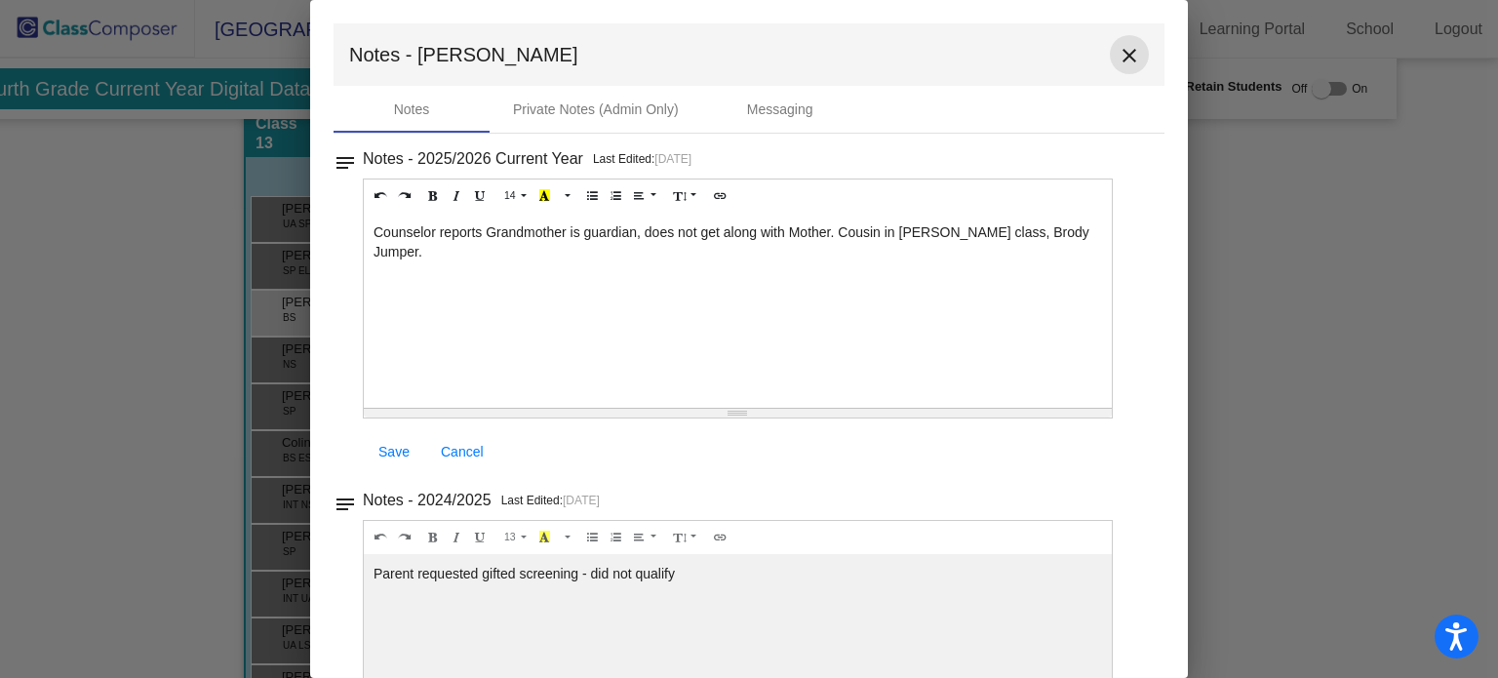
click at [1120, 58] on mat-icon "close" at bounding box center [1129, 55] width 23 height 23
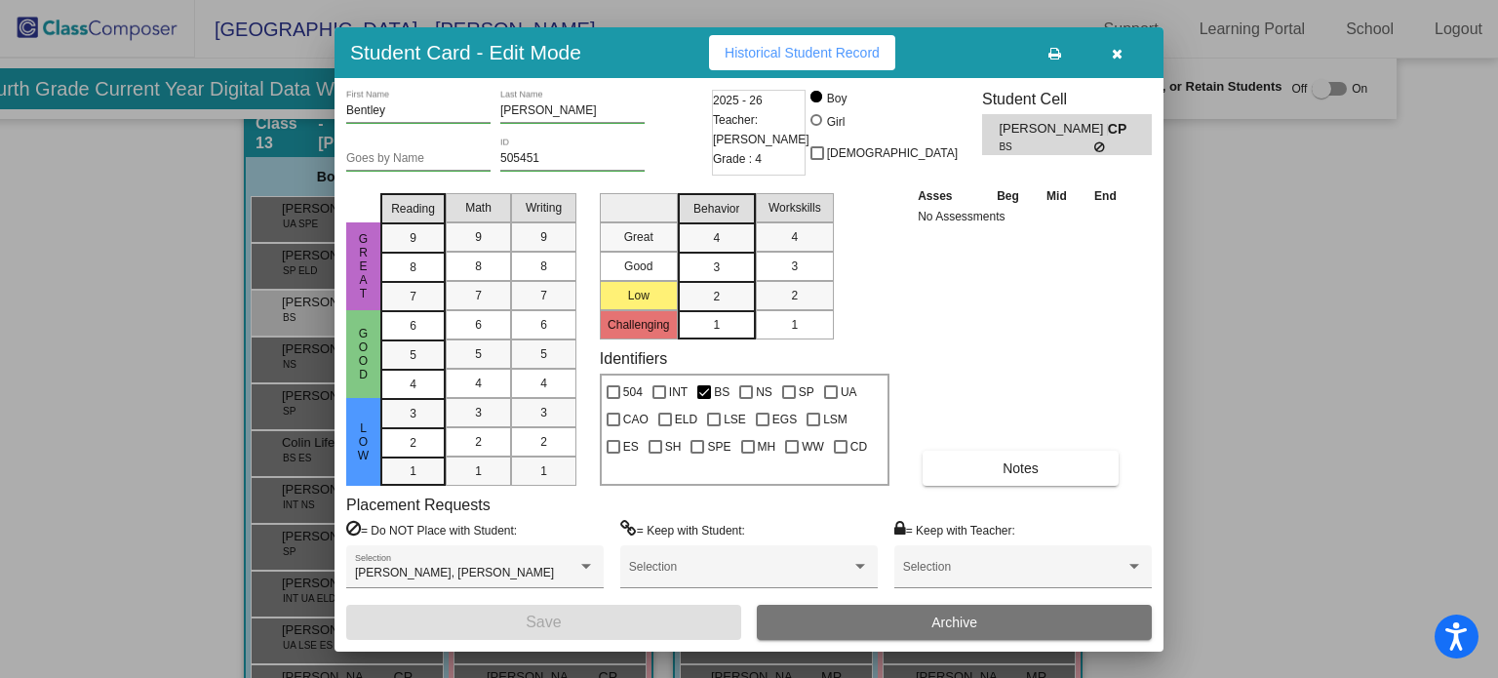
click at [1117, 59] on icon "button" at bounding box center [1117, 54] width 11 height 14
